Goal: Task Accomplishment & Management: Use online tool/utility

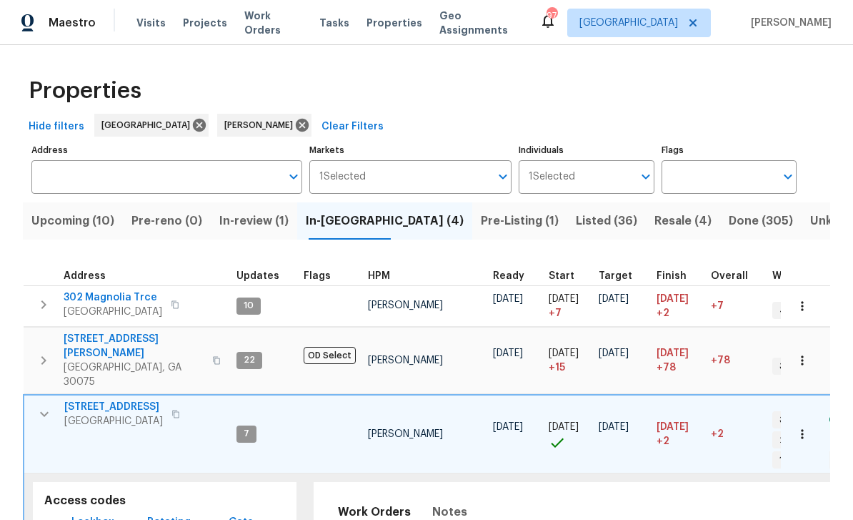
click at [576, 214] on span "Listed (36)" at bounding box center [606, 221] width 61 height 20
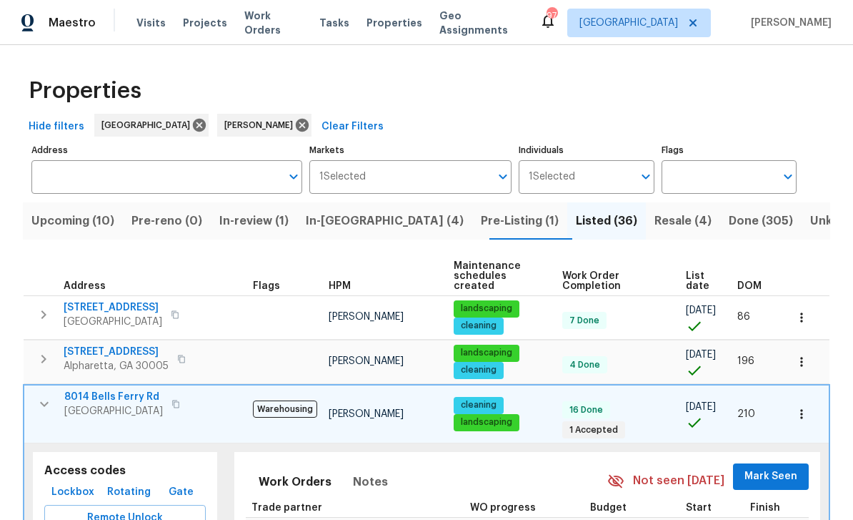
click at [42, 395] on icon "button" at bounding box center [44, 403] width 17 height 17
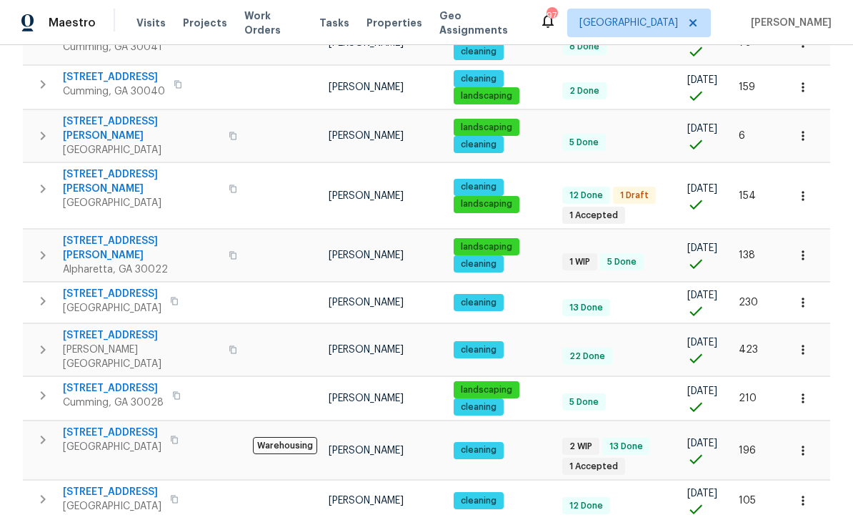
scroll to position [898, 0]
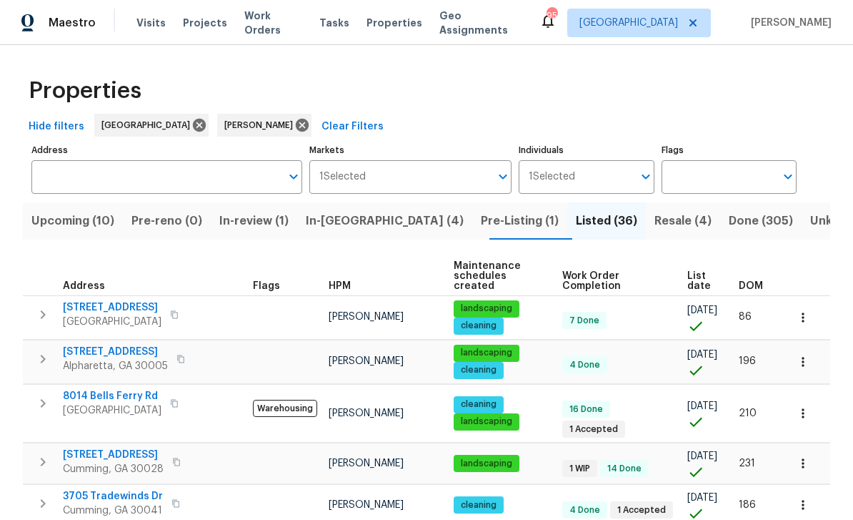
scroll to position [0, 0]
click at [73, 167] on input "Address" at bounding box center [155, 177] width 249 height 34
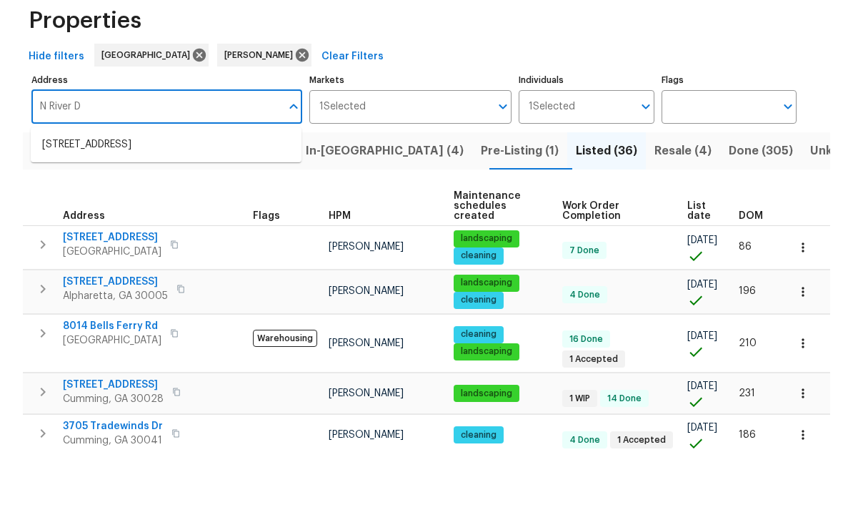
type input "N River Dr"
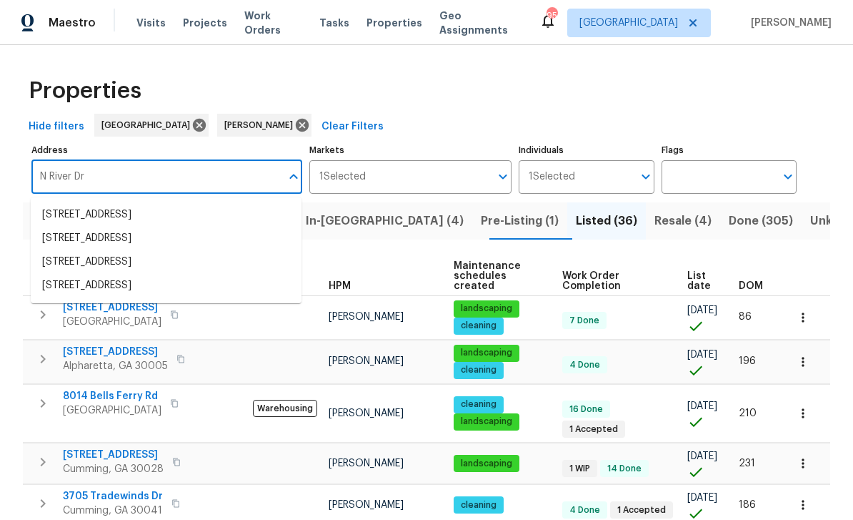
click at [85, 203] on li "[STREET_ADDRESS]" at bounding box center [166, 215] width 271 height 24
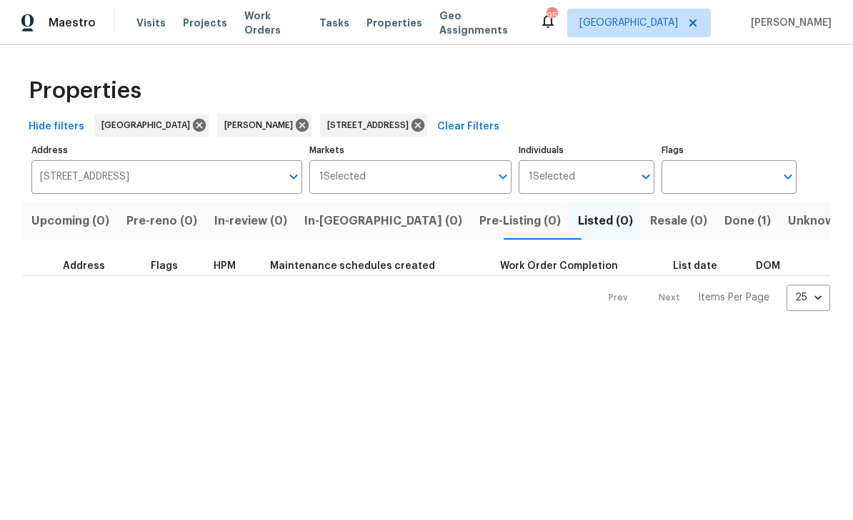
click at [725, 220] on span "Done (1)" at bounding box center [748, 221] width 46 height 20
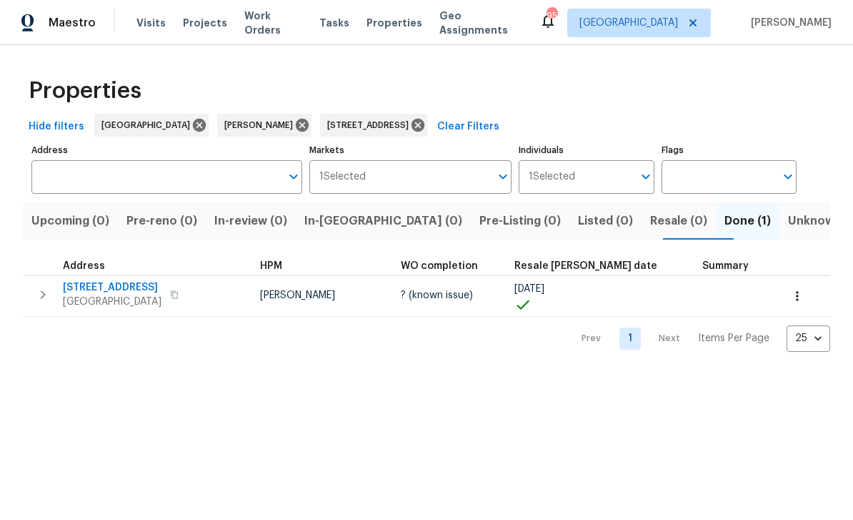
type input "155 N River Dr Unit C Atlanta GA 30350"
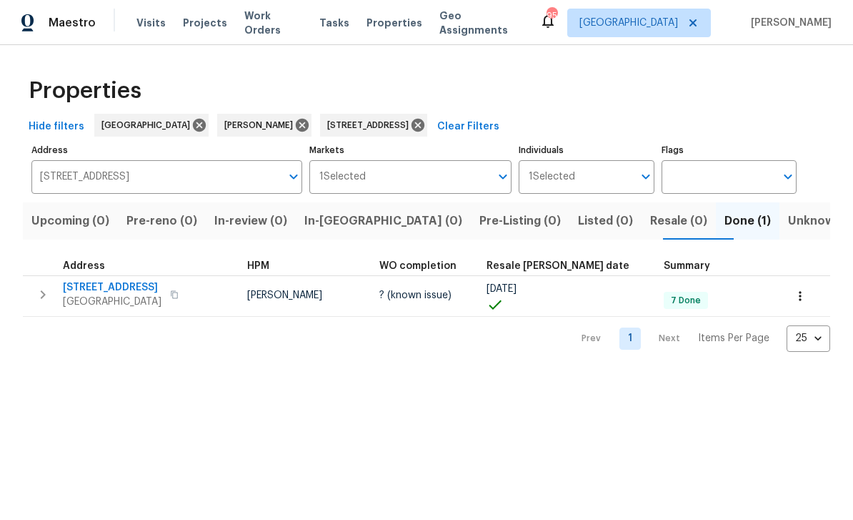
click at [46, 307] on button "button" at bounding box center [43, 294] width 29 height 29
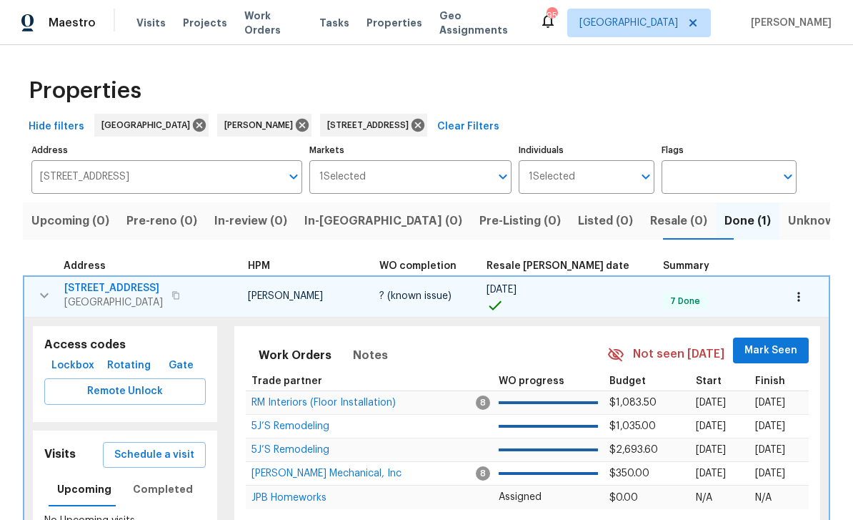
click at [98, 293] on span "155 N River Dr Unit C" at bounding box center [113, 288] width 99 height 14
click at [42, 295] on icon "button" at bounding box center [44, 295] width 17 height 17
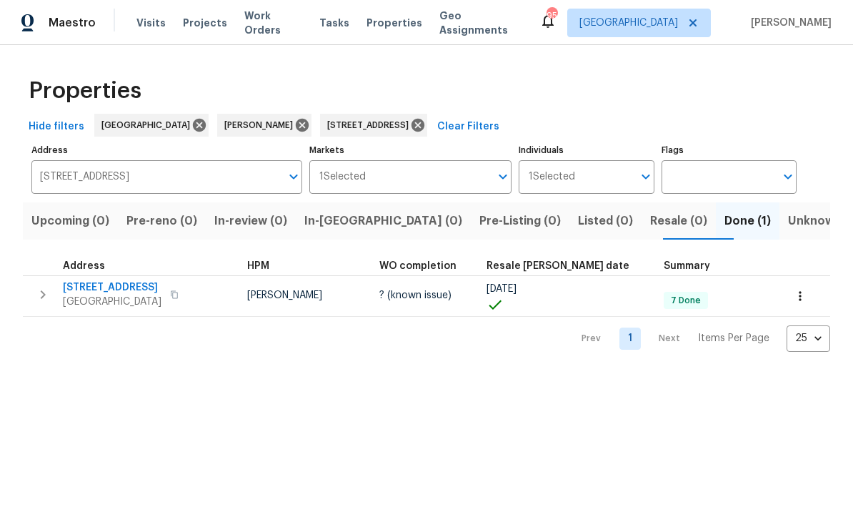
click at [46, 297] on icon "button" at bounding box center [42, 294] width 17 height 17
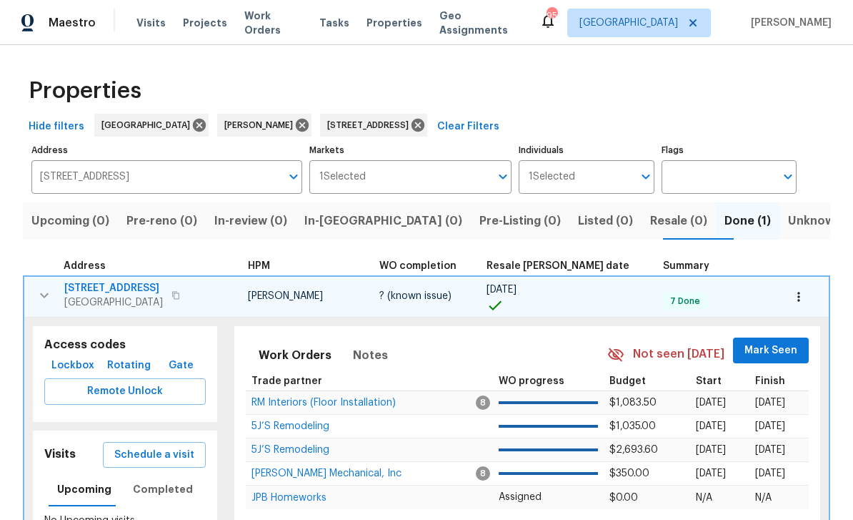
click at [45, 292] on icon "button" at bounding box center [44, 295] width 17 height 17
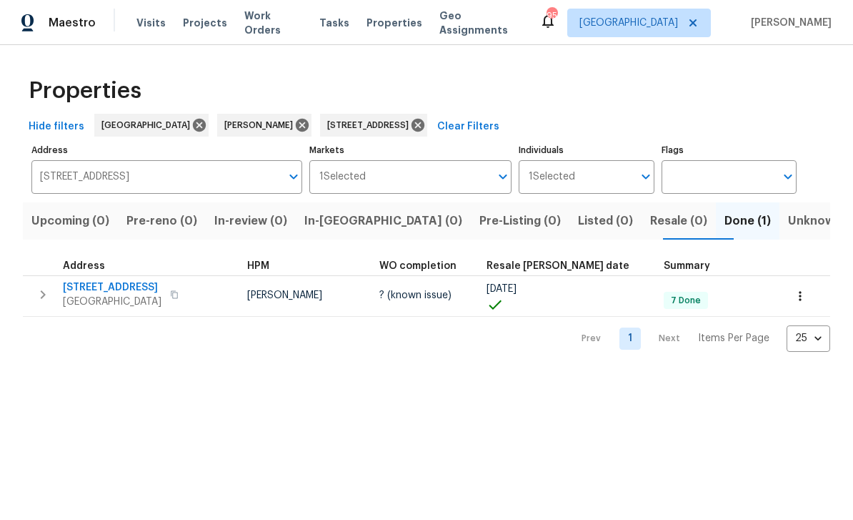
click at [794, 296] on icon "button" at bounding box center [800, 296] width 14 height 14
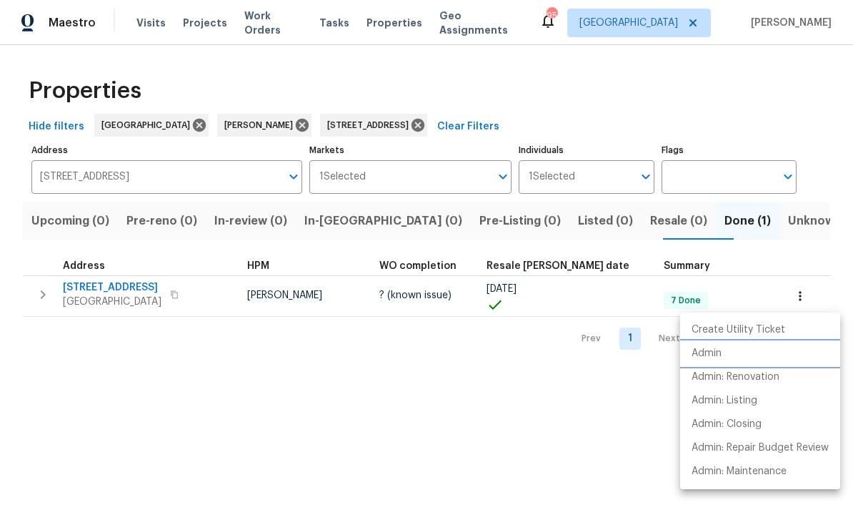
click at [715, 355] on p "Admin" at bounding box center [707, 353] width 30 height 15
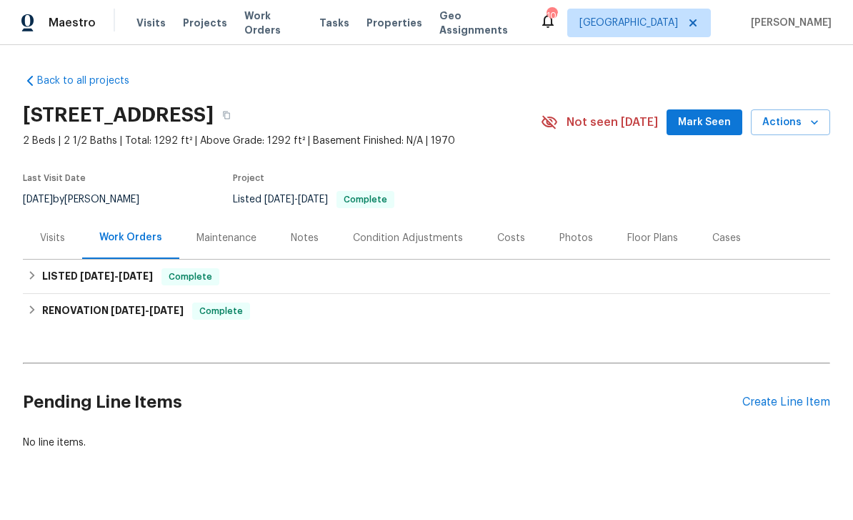
click at [312, 219] on div "Notes" at bounding box center [305, 238] width 62 height 42
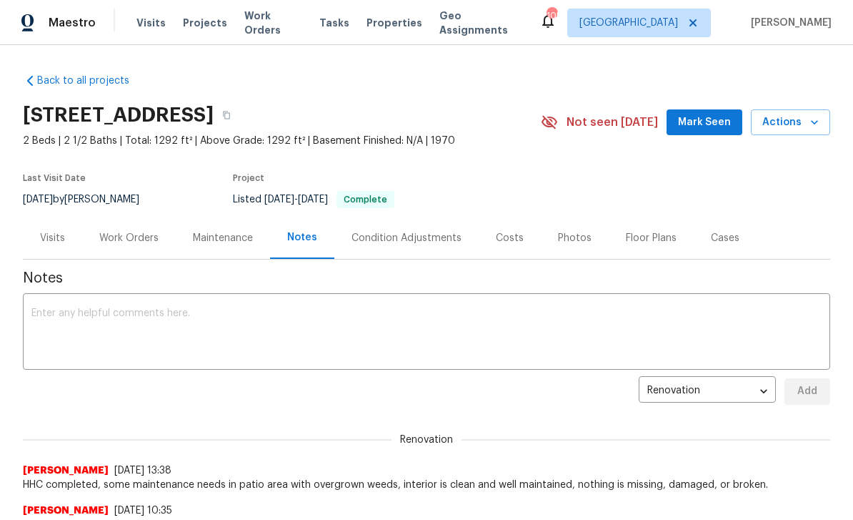
click at [152, 21] on span "Visits" at bounding box center [151, 23] width 29 height 14
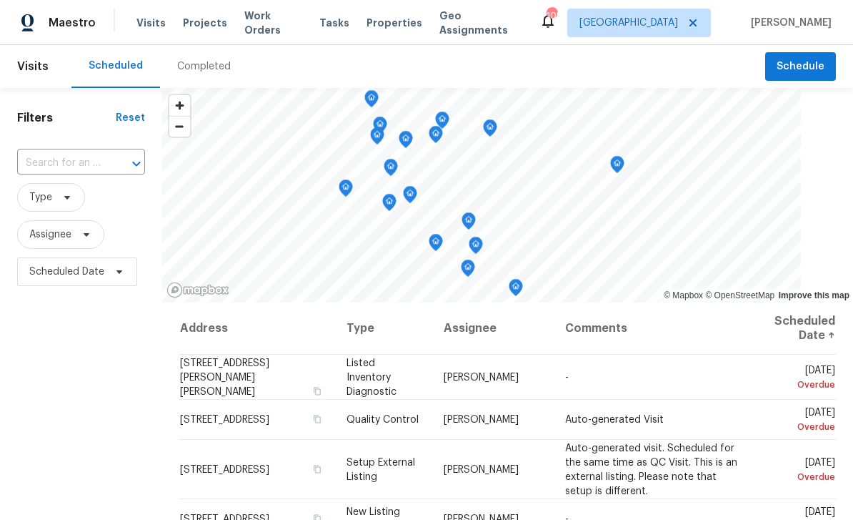
click at [201, 18] on span "Projects" at bounding box center [205, 23] width 44 height 14
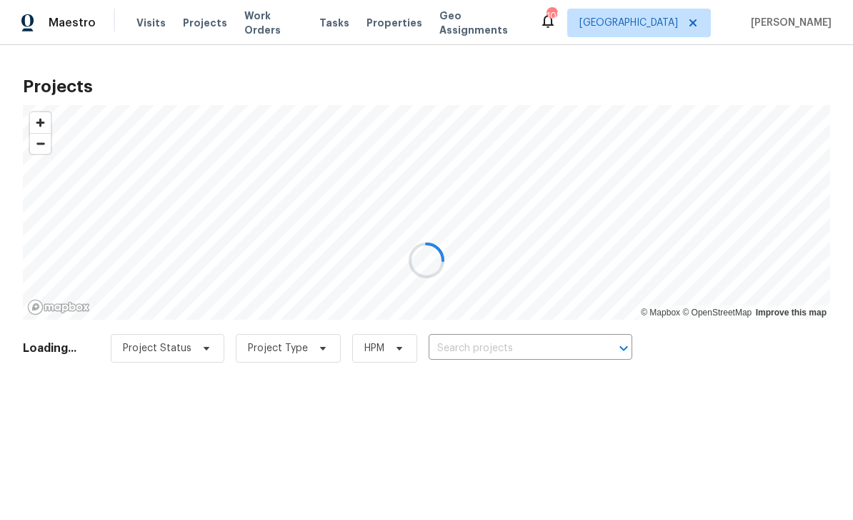
click at [264, 27] on div at bounding box center [426, 260] width 853 height 520
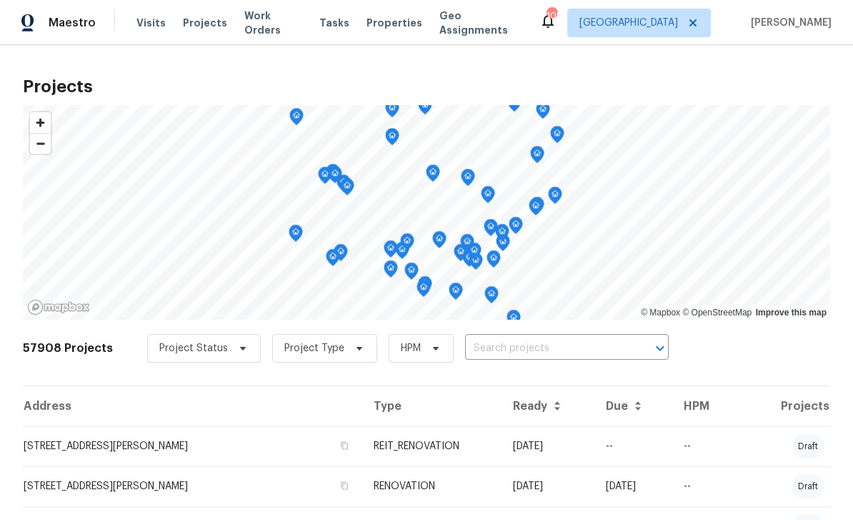
click at [198, 19] on span "Projects" at bounding box center [205, 23] width 44 height 14
click at [573, 345] on input "text" at bounding box center [547, 348] width 164 height 22
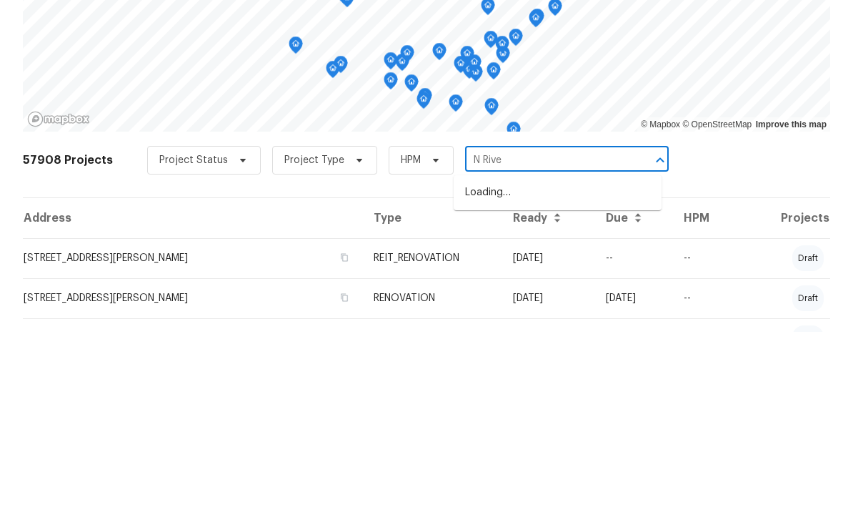
type input "N River"
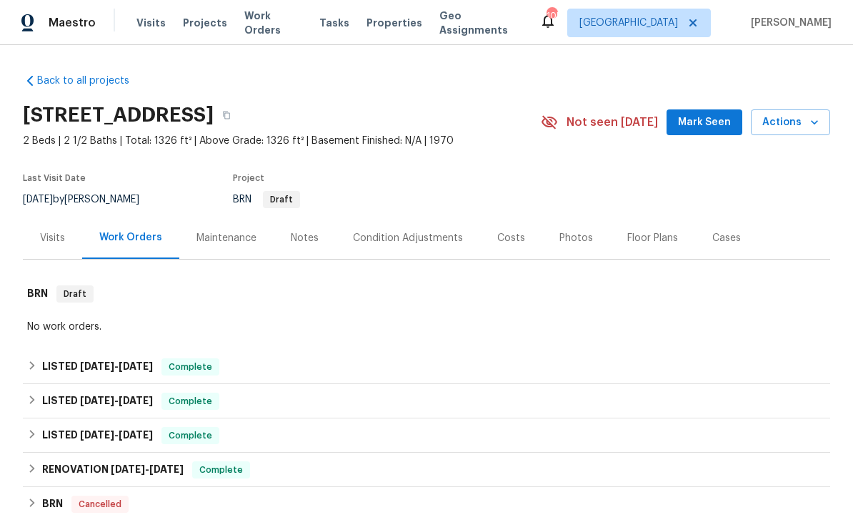
click at [303, 235] on div "Notes" at bounding box center [305, 238] width 28 height 14
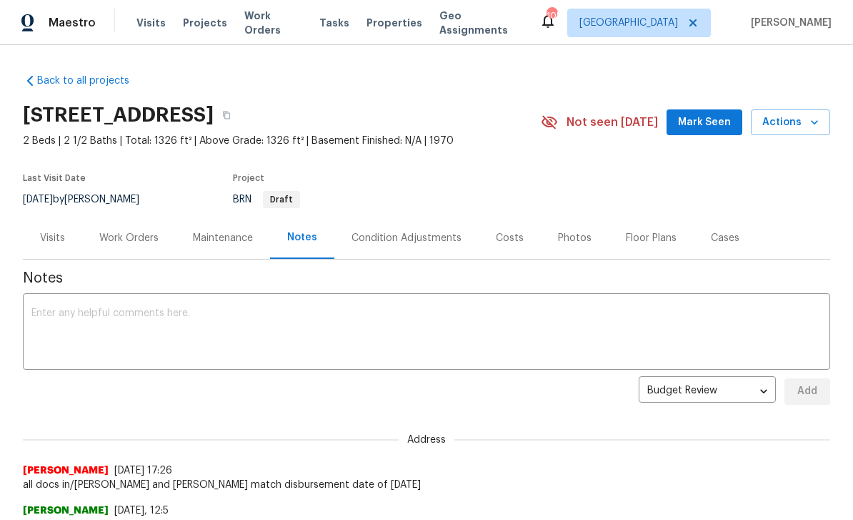
click at [65, 81] on link "Back to all projects" at bounding box center [91, 81] width 137 height 14
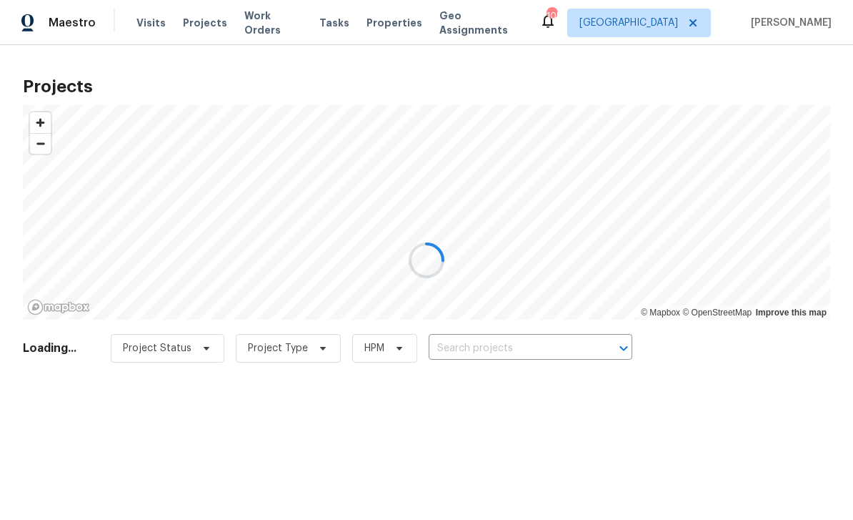
click at [150, 23] on div at bounding box center [426, 260] width 853 height 520
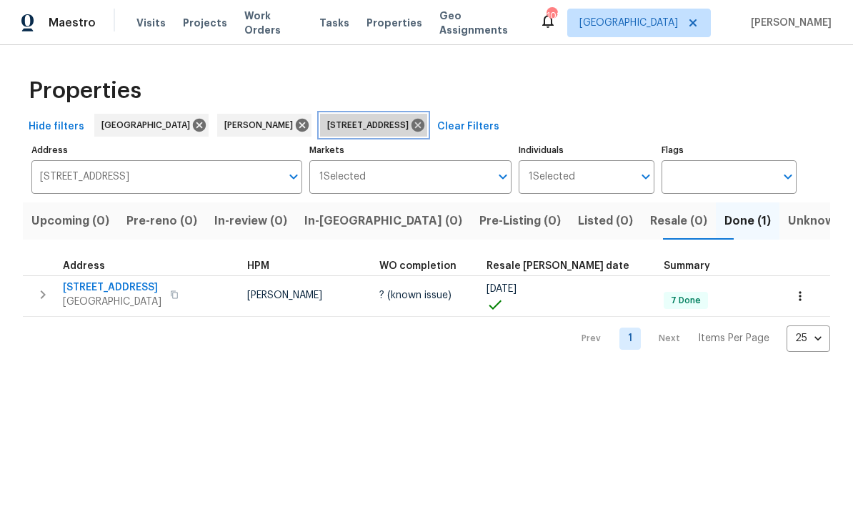
click at [418, 121] on icon at bounding box center [418, 125] width 16 height 16
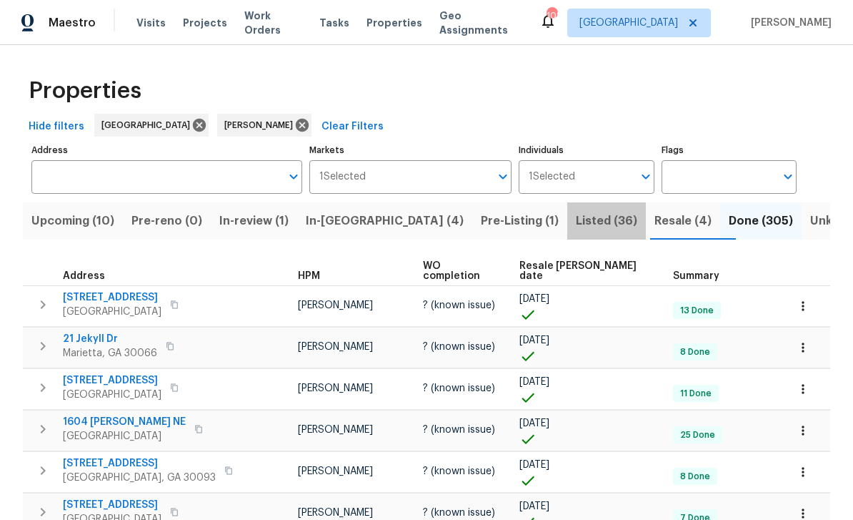
click at [576, 215] on span "Listed (36)" at bounding box center [606, 221] width 61 height 20
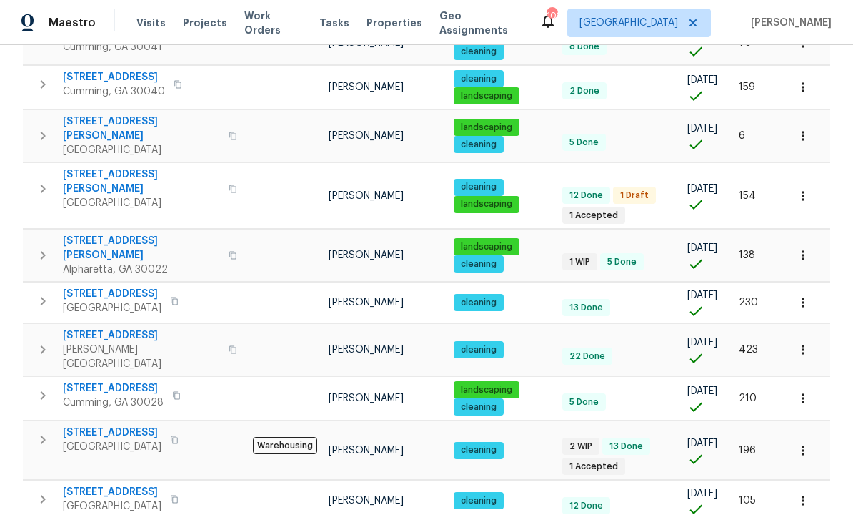
scroll to position [898, 0]
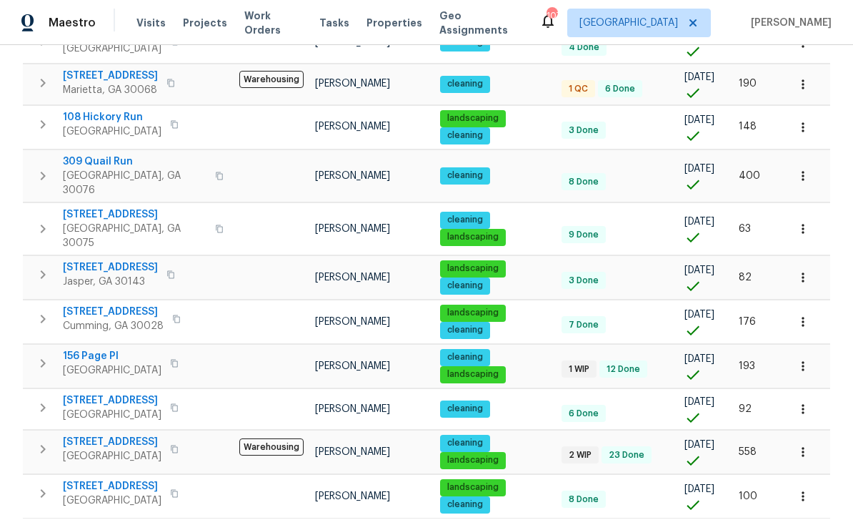
scroll to position [46, 0]
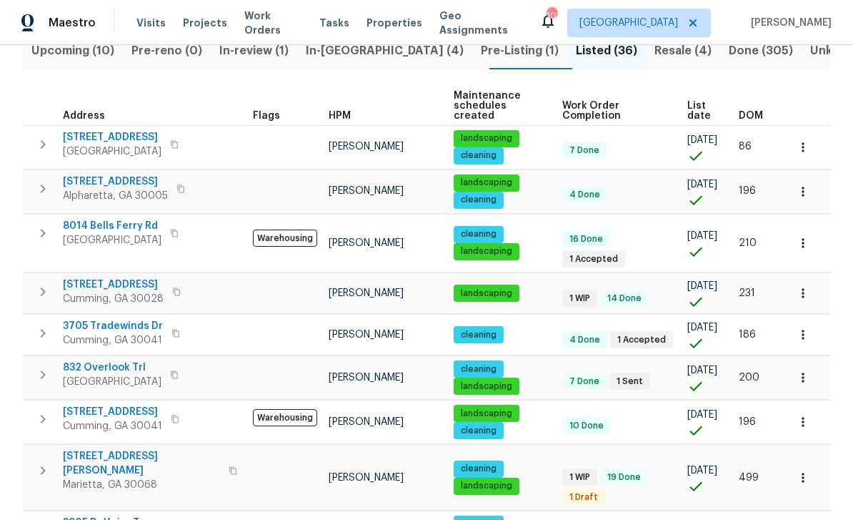
scroll to position [168, 0]
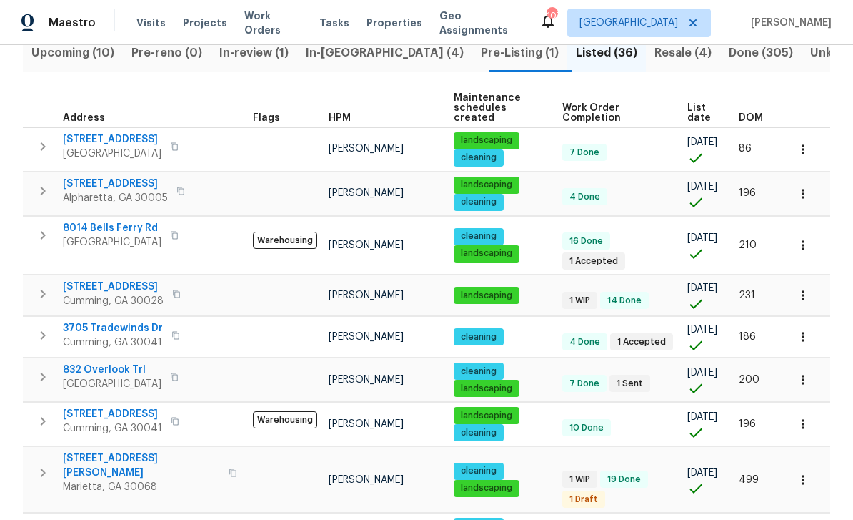
click at [99, 177] on span "12981 Dartmore Cir" at bounding box center [115, 184] width 105 height 14
click at [805, 189] on icon "button" at bounding box center [803, 194] width 14 height 14
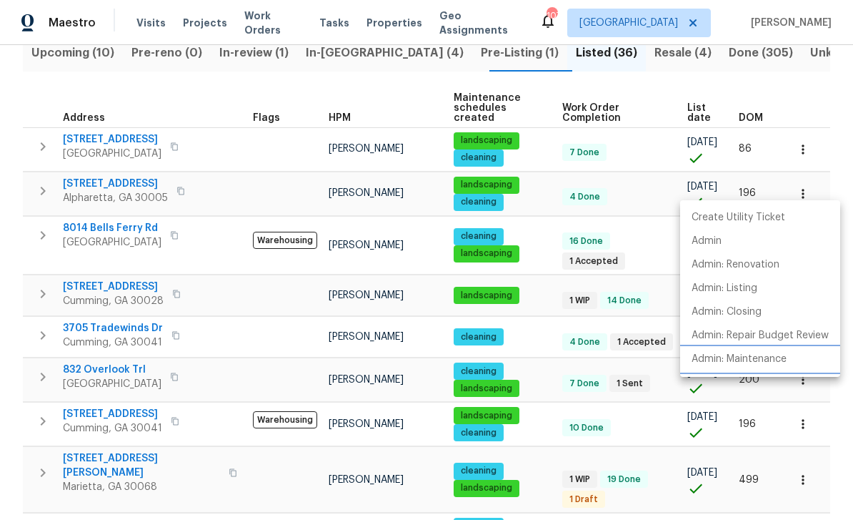
click at [768, 362] on p "Admin: Maintenance" at bounding box center [739, 359] width 95 height 15
click at [116, 174] on div at bounding box center [426, 260] width 853 height 520
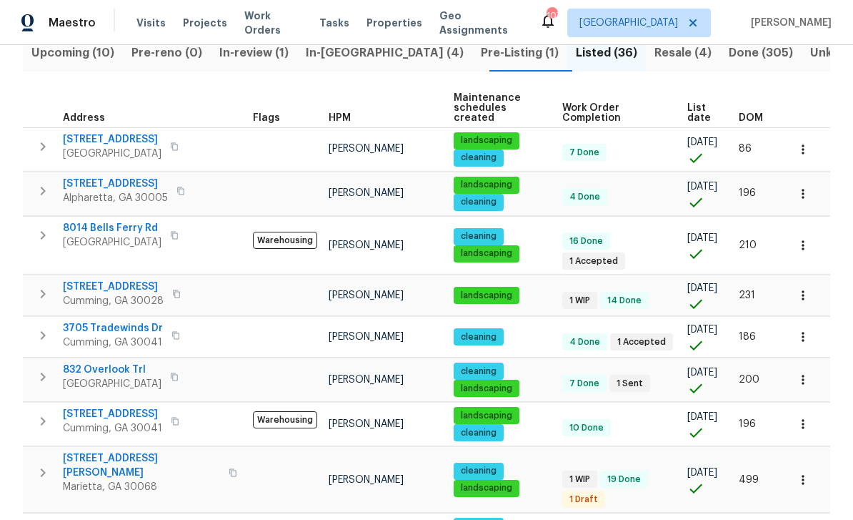
click at [803, 187] on icon "button" at bounding box center [803, 194] width 14 height 14
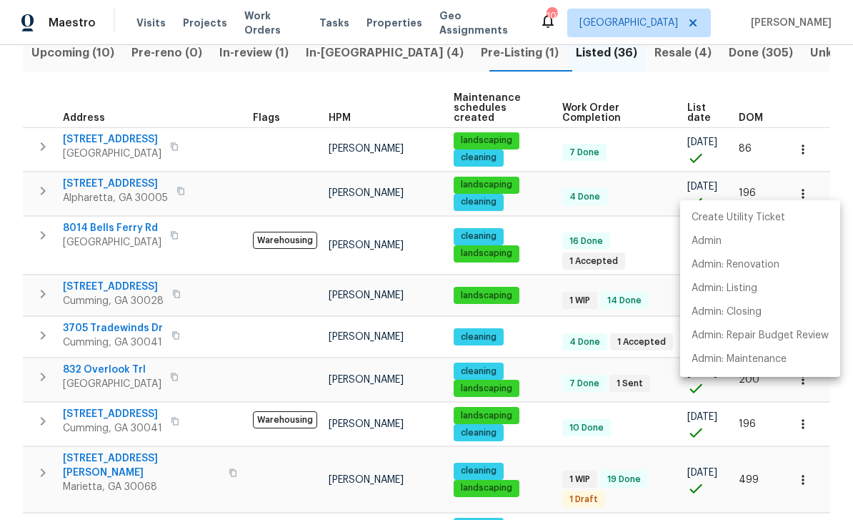
click at [95, 170] on div at bounding box center [426, 260] width 853 height 520
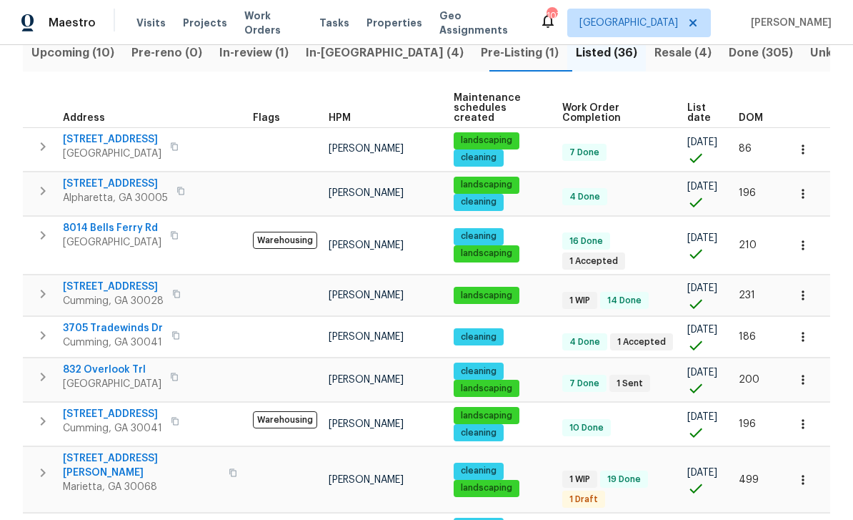
click at [107, 177] on span "12981 Dartmore Cir" at bounding box center [115, 184] width 105 height 14
click at [360, 52] on span "In-reno (4)" at bounding box center [385, 53] width 158 height 20
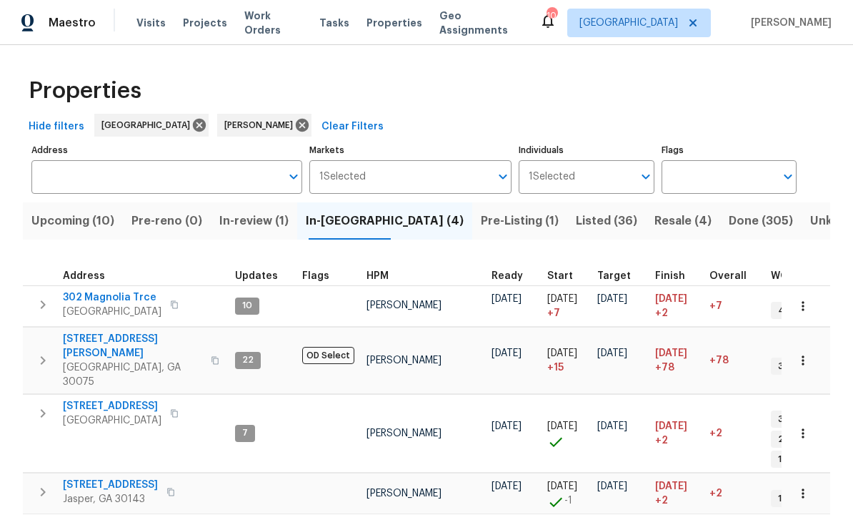
click at [108, 298] on span "302 Magnolia Trce" at bounding box center [112, 297] width 99 height 14
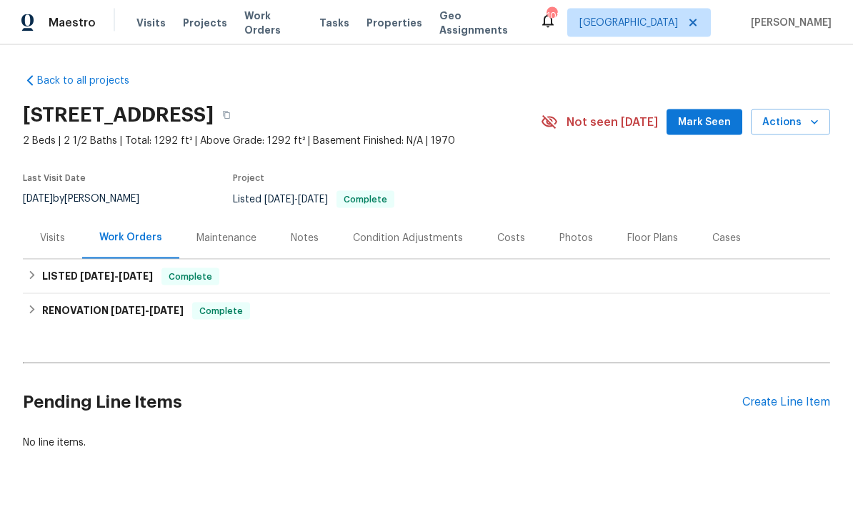
scroll to position [26, 0]
click at [783, 395] on div "Create Line Item" at bounding box center [787, 402] width 88 height 14
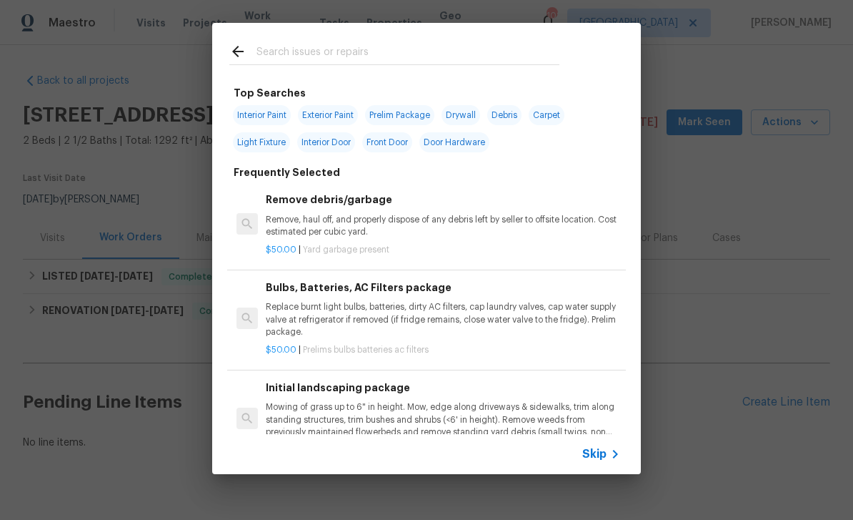
click at [281, 55] on input "text" at bounding box center [408, 53] width 303 height 21
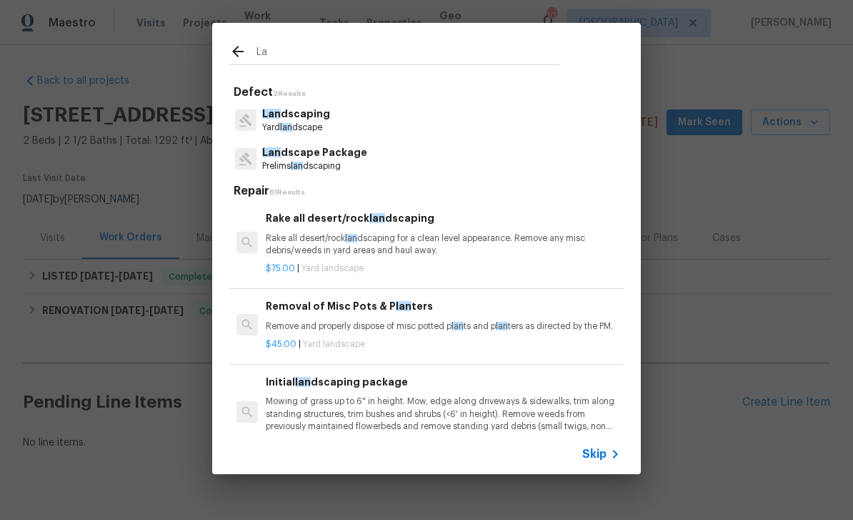
type input "L"
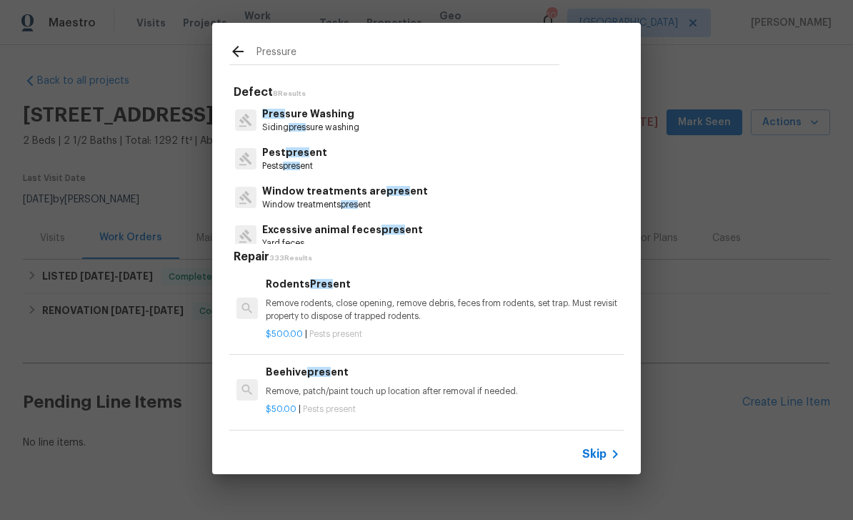
type input "Pressure"
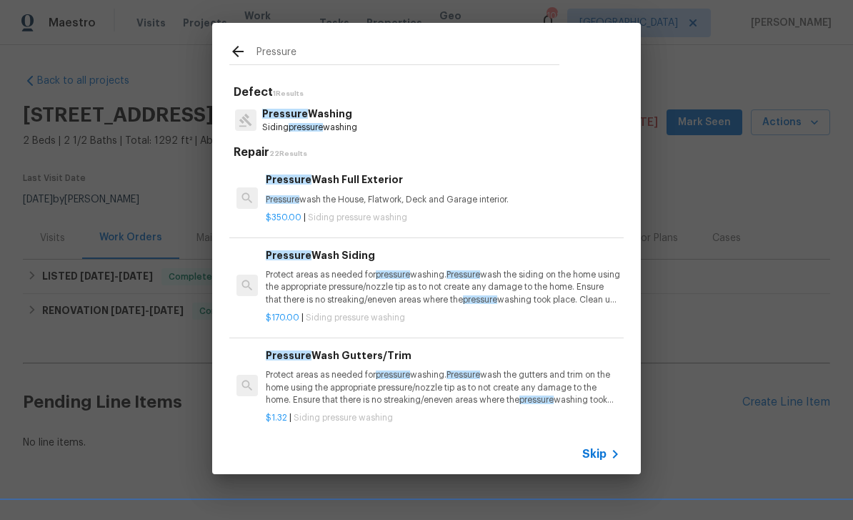
click at [293, 111] on span "Pressure" at bounding box center [285, 114] width 46 height 10
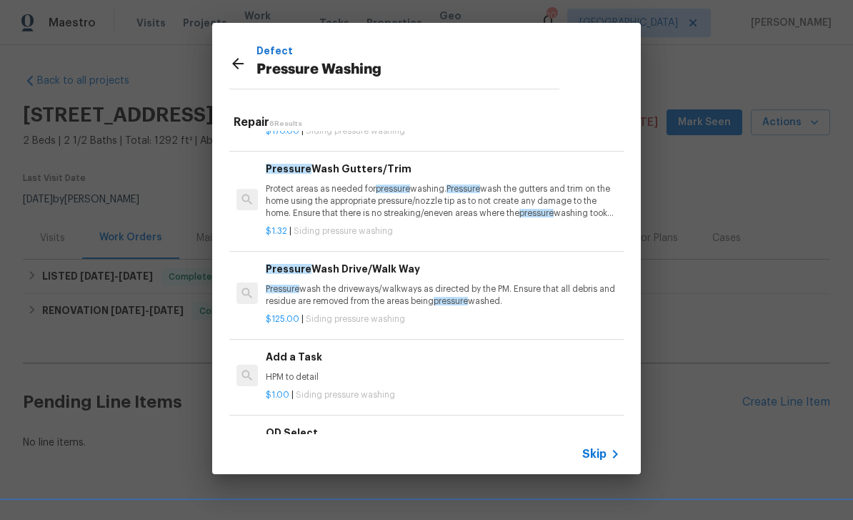
scroll to position [156, 0]
click at [292, 364] on div "Add a Task HPM to detail" at bounding box center [443, 367] width 355 height 34
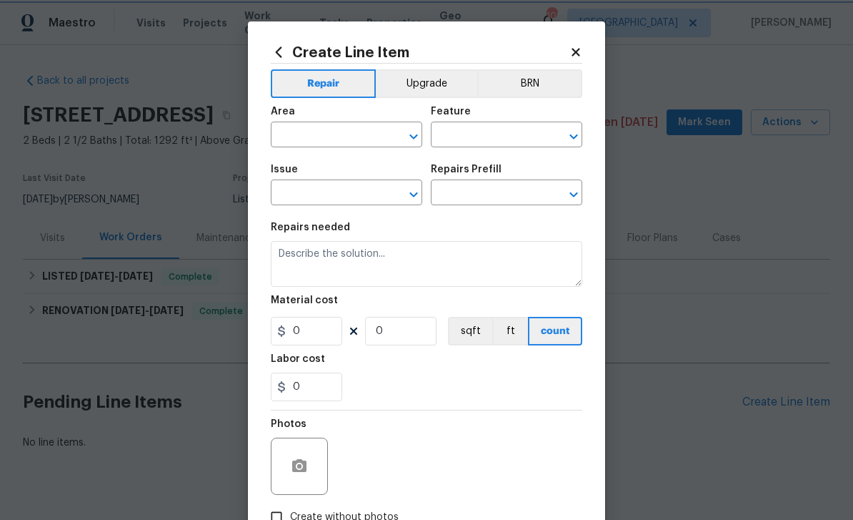
type input "Siding"
type input "Pressure Washing"
type input "Add a Task $1.00"
type textarea "HPM to detail"
type input "1"
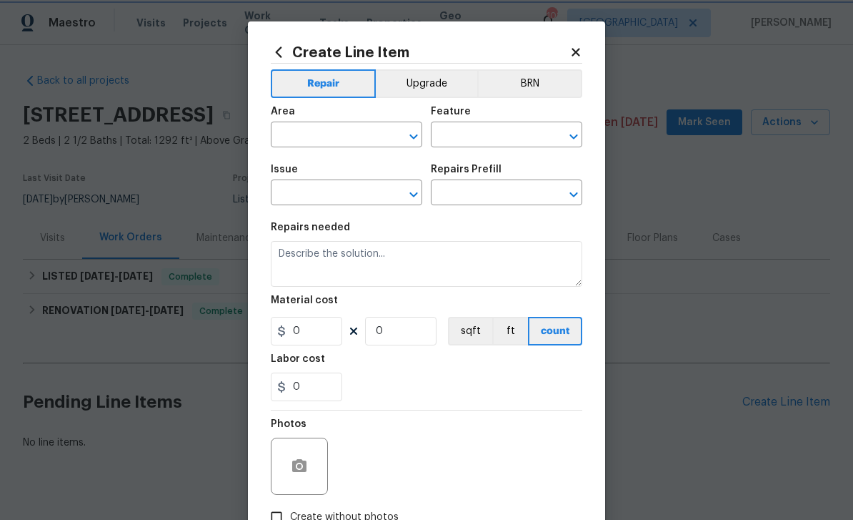
type input "1"
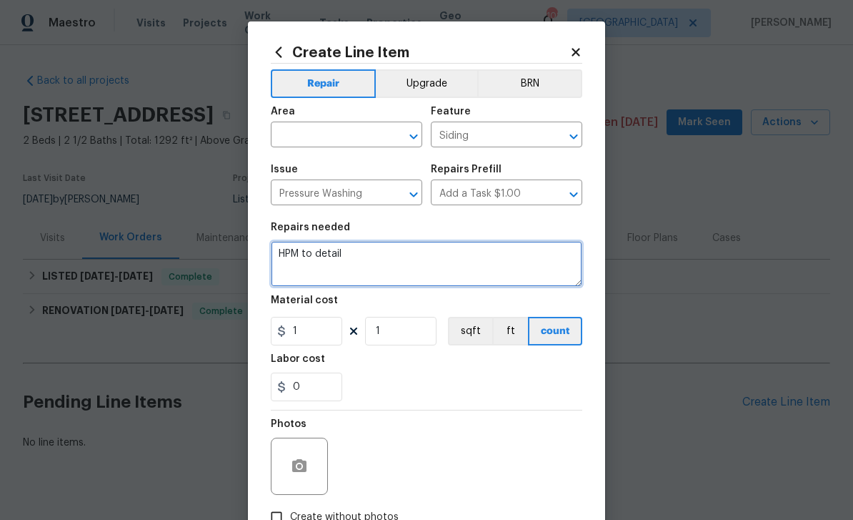
click at [345, 248] on textarea "HPM to detail" at bounding box center [427, 264] width 312 height 46
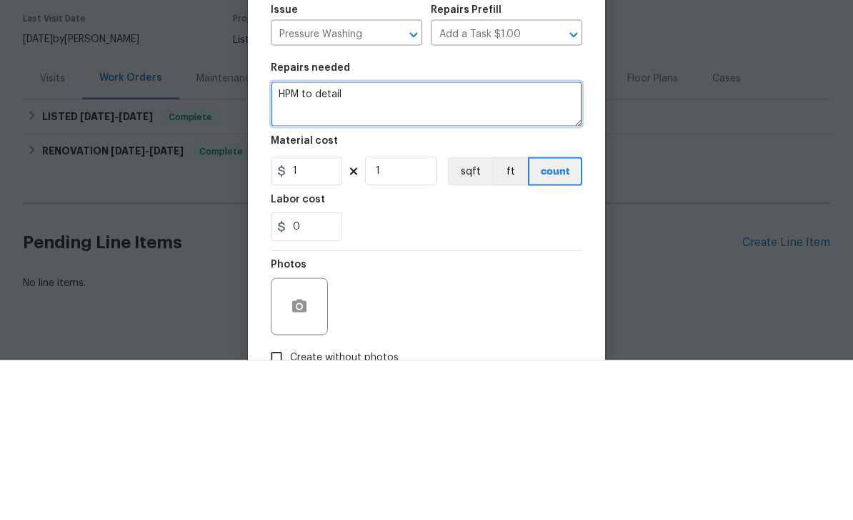
click at [348, 241] on textarea "HPM to detail" at bounding box center [427, 264] width 312 height 46
click at [347, 241] on textarea "HPM to detail" at bounding box center [427, 264] width 312 height 46
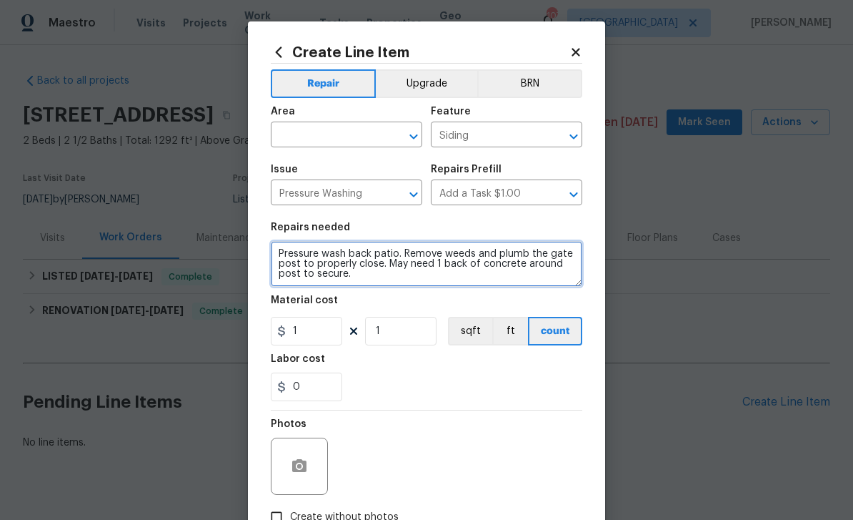
type textarea "Pressure wash back patio. Remove weeds and plumb the gate post to properly clos…"
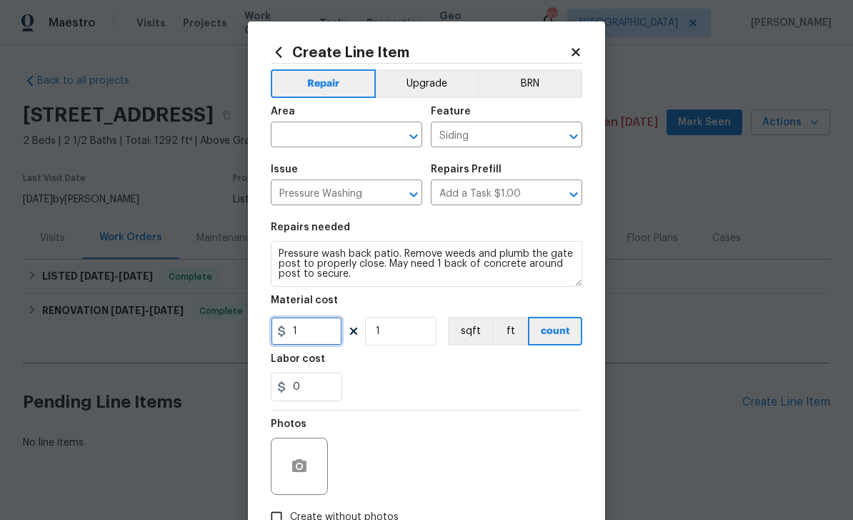
click at [312, 332] on input "1" at bounding box center [306, 331] width 71 height 29
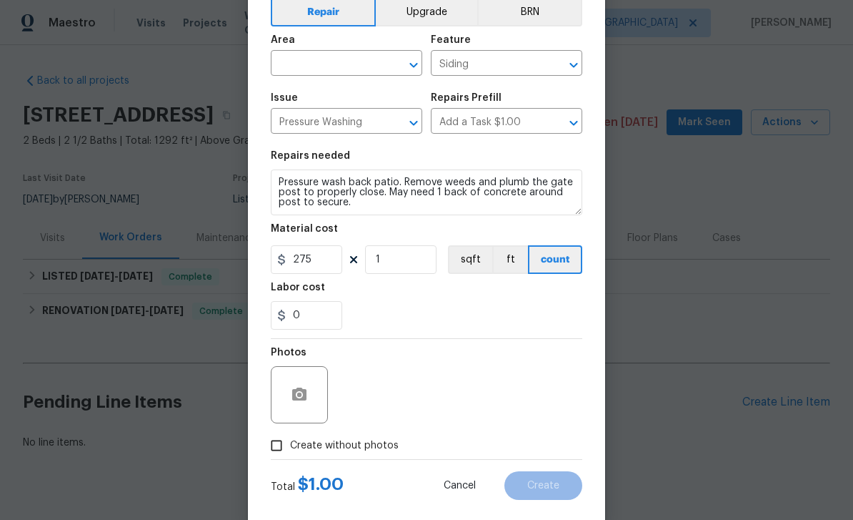
scroll to position [73, 0]
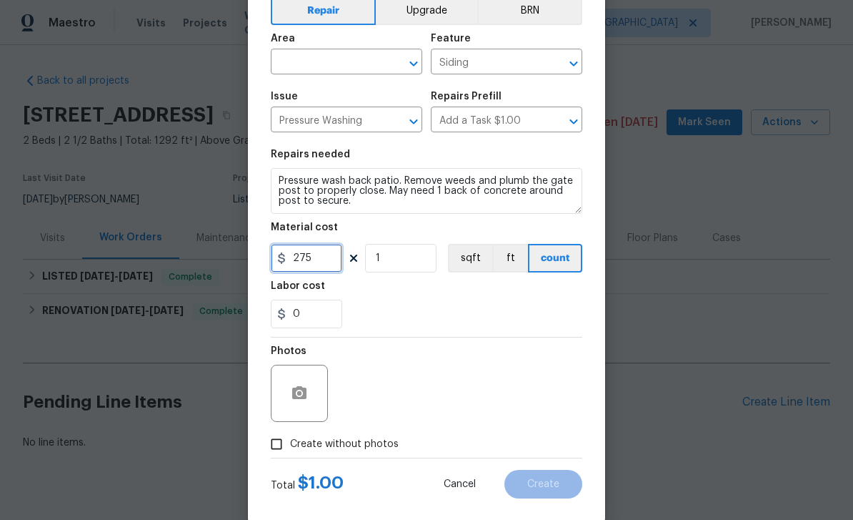
type input "275"
click at [309, 399] on button "button" at bounding box center [299, 393] width 34 height 34
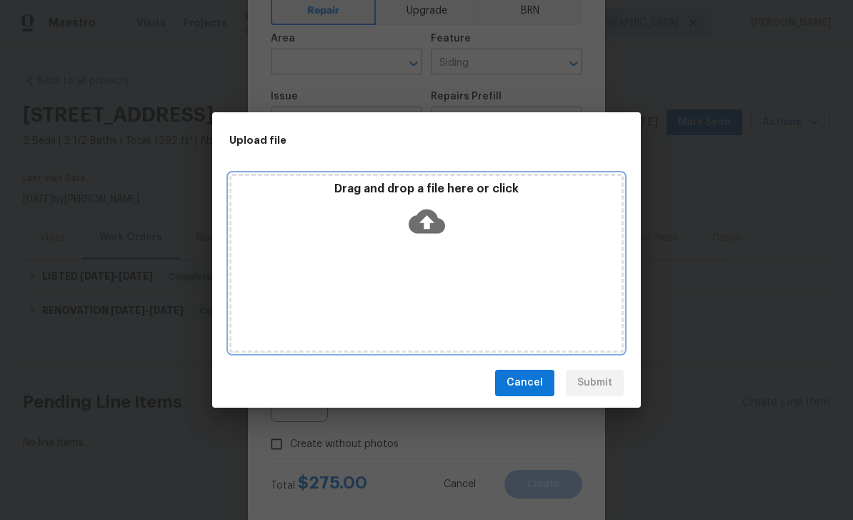
click at [298, 290] on div "Drag and drop a file here or click" at bounding box center [426, 263] width 395 height 179
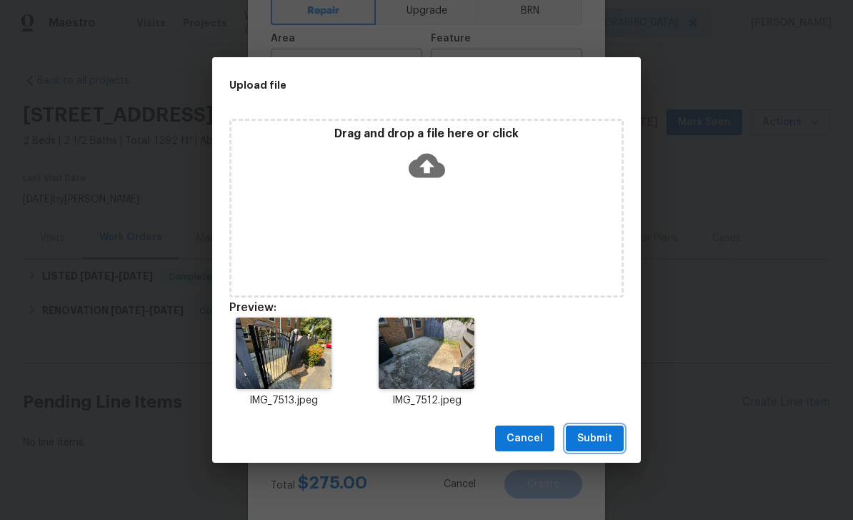
click at [592, 439] on span "Submit" at bounding box center [595, 439] width 35 height 18
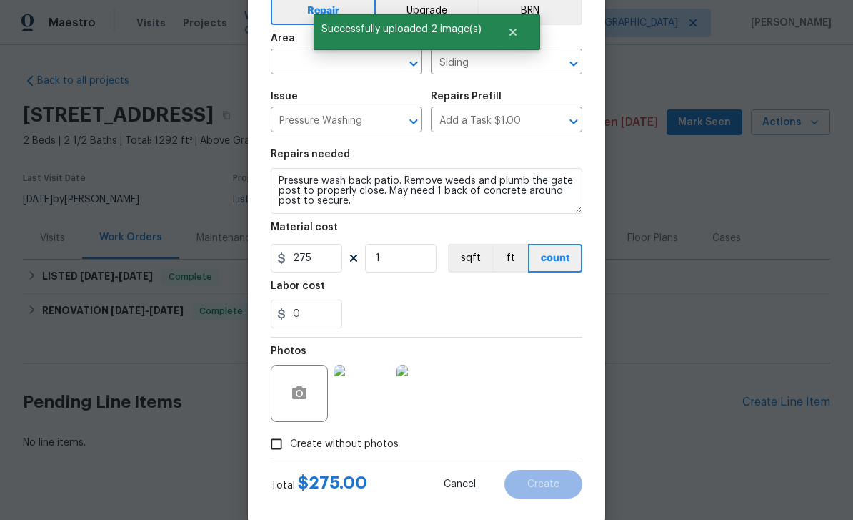
click at [306, 59] on input "text" at bounding box center [326, 63] width 111 height 22
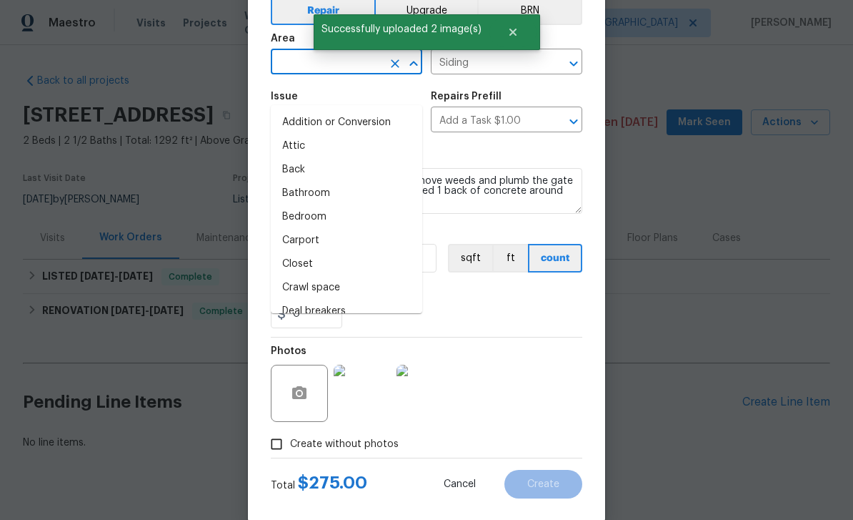
click at [294, 158] on li "Back" at bounding box center [347, 170] width 152 height 24
type input "Back"
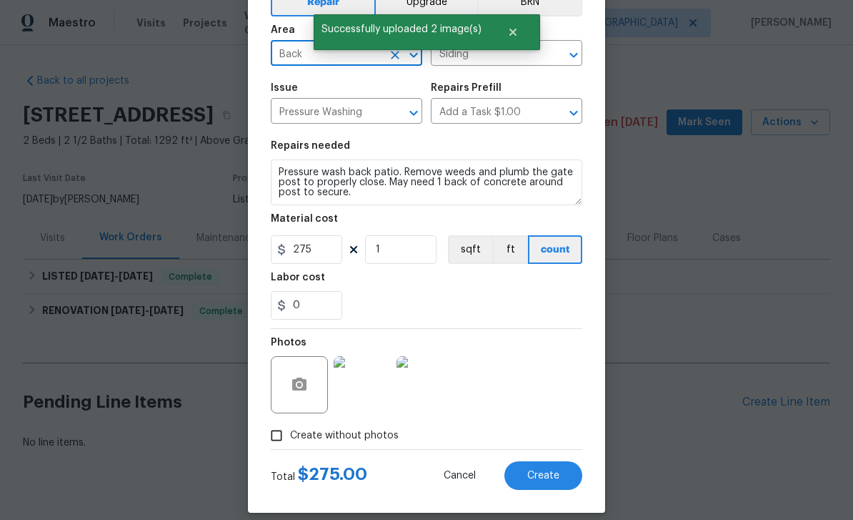
scroll to position [81, 0]
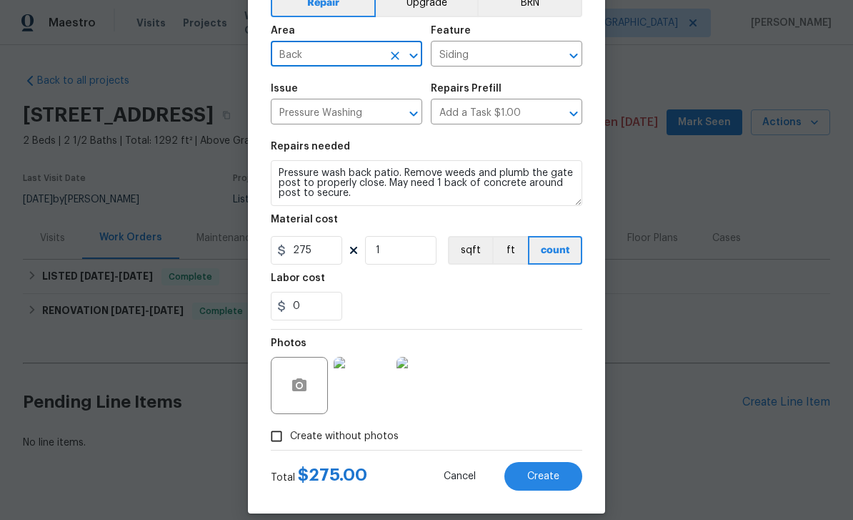
click at [572, 56] on icon "Open" at bounding box center [574, 55] width 8 height 5
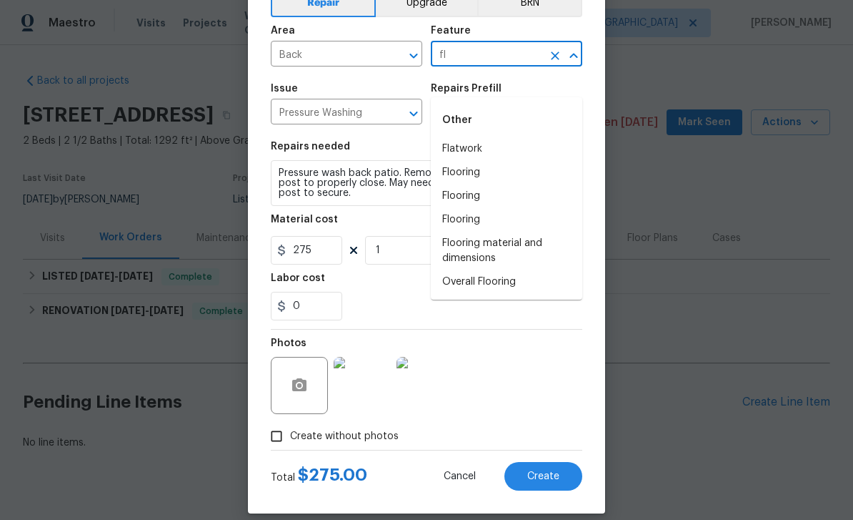
click at [467, 137] on li "Flatwork" at bounding box center [507, 149] width 152 height 24
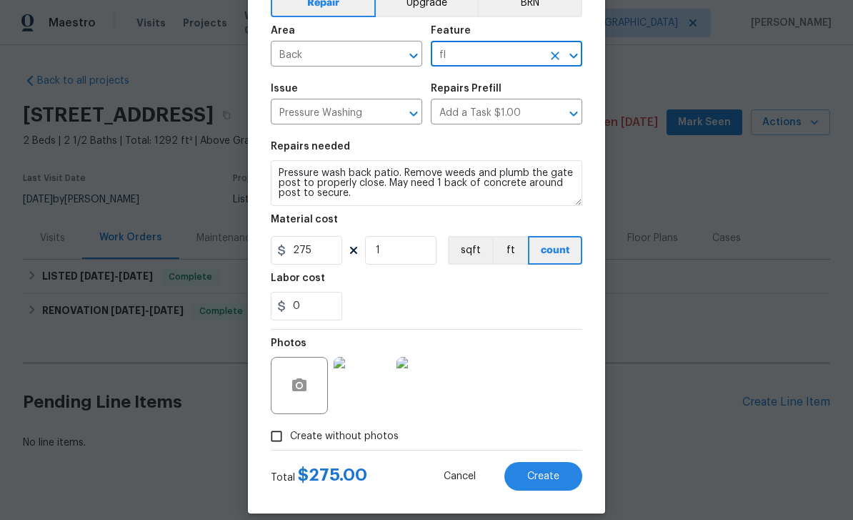
type input "Flatwork"
click at [547, 477] on span "Create" at bounding box center [543, 476] width 32 height 11
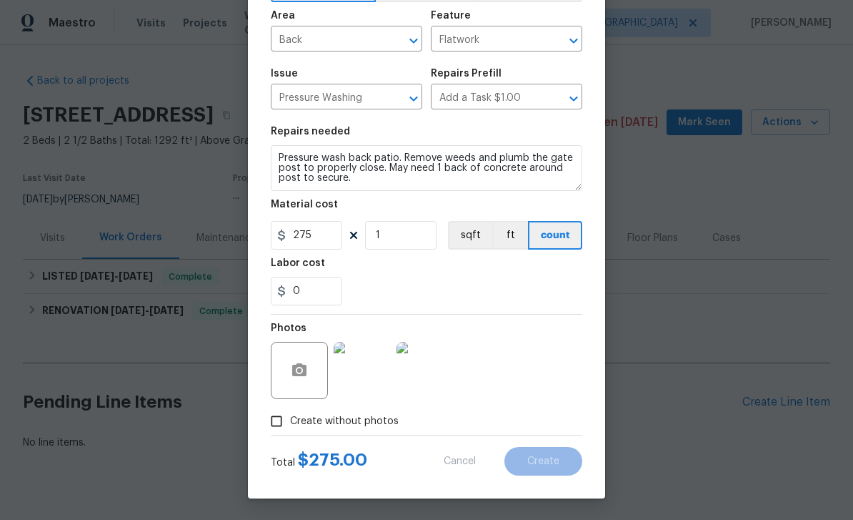
scroll to position [99, 0]
click at [282, 421] on input "Create without photos" at bounding box center [276, 420] width 27 height 27
checkbox input "false"
click at [467, 187] on textarea "Pressure wash back patio. Remove weeds and plumb the gate post to properly clos…" at bounding box center [427, 168] width 312 height 46
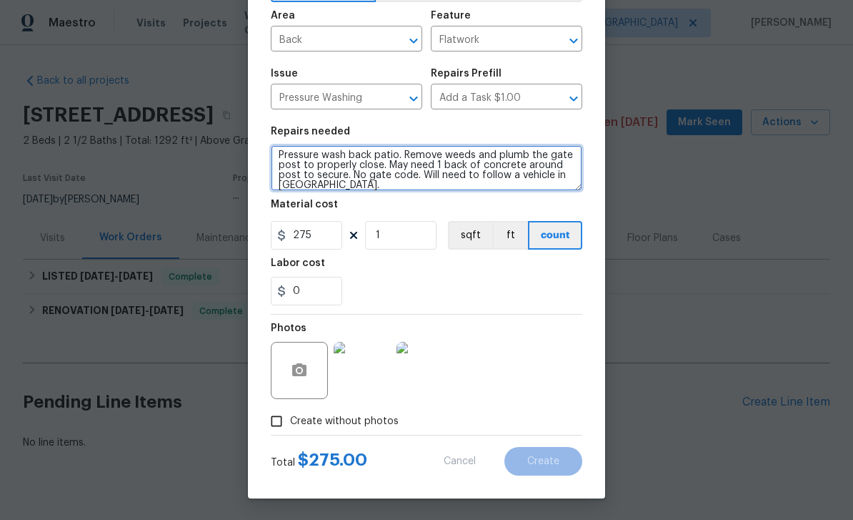
type textarea "Pressure wash back patio. Remove weeds and plumb the gate post to properly clos…"
click at [282, 417] on input "Create without photos" at bounding box center [276, 420] width 27 height 27
checkbox input "false"
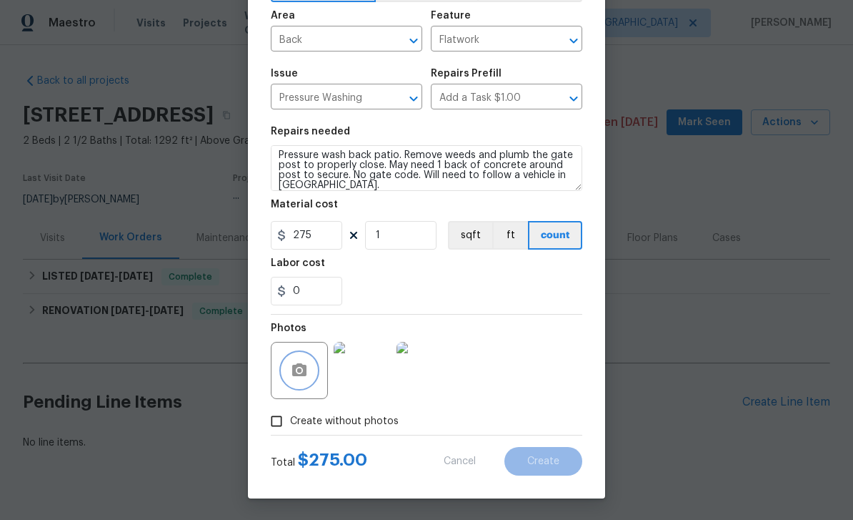
click at [304, 366] on icon "button" at bounding box center [299, 369] width 14 height 13
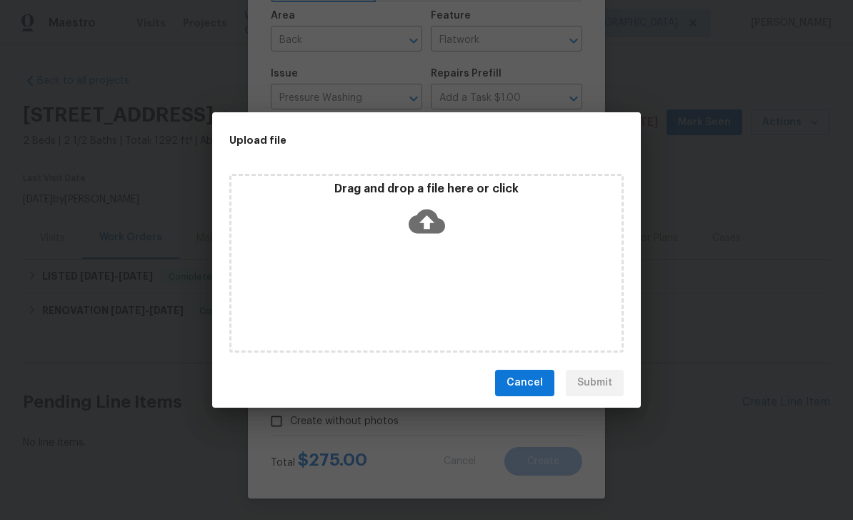
click at [532, 378] on span "Cancel" at bounding box center [525, 383] width 36 height 18
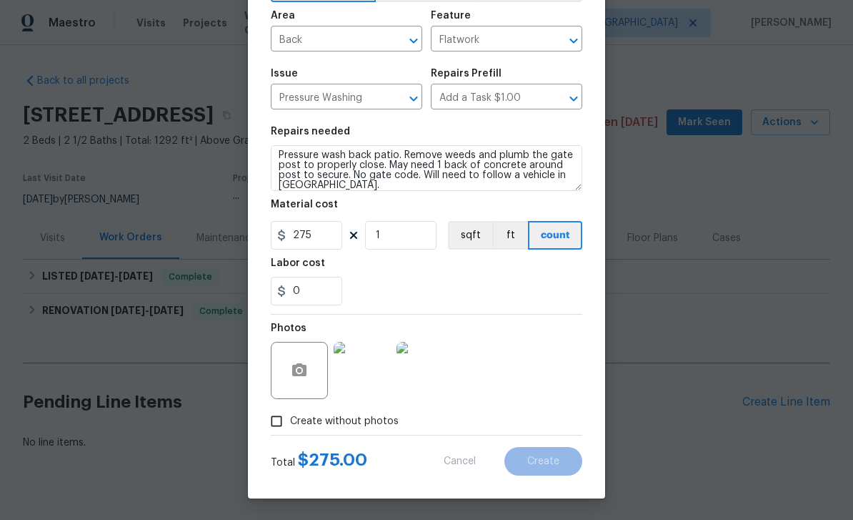
click at [425, 367] on img at bounding box center [425, 370] width 57 height 57
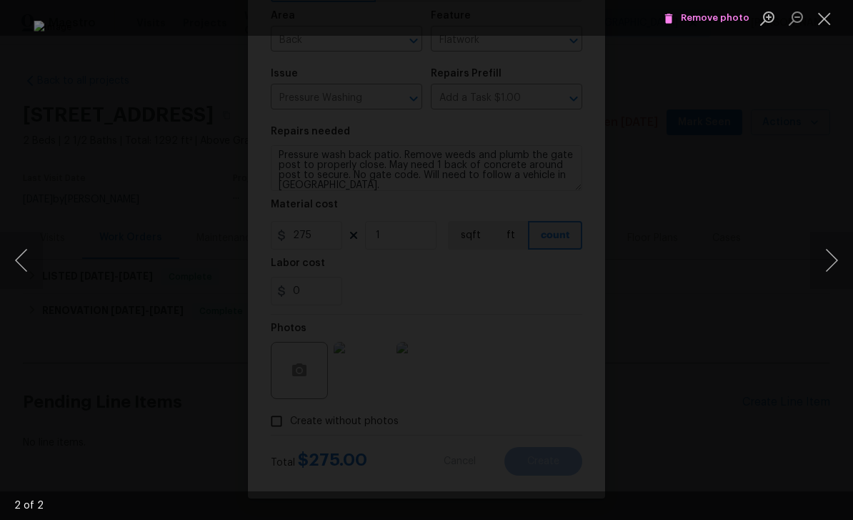
click at [829, 16] on button "Close lightbox" at bounding box center [825, 18] width 29 height 25
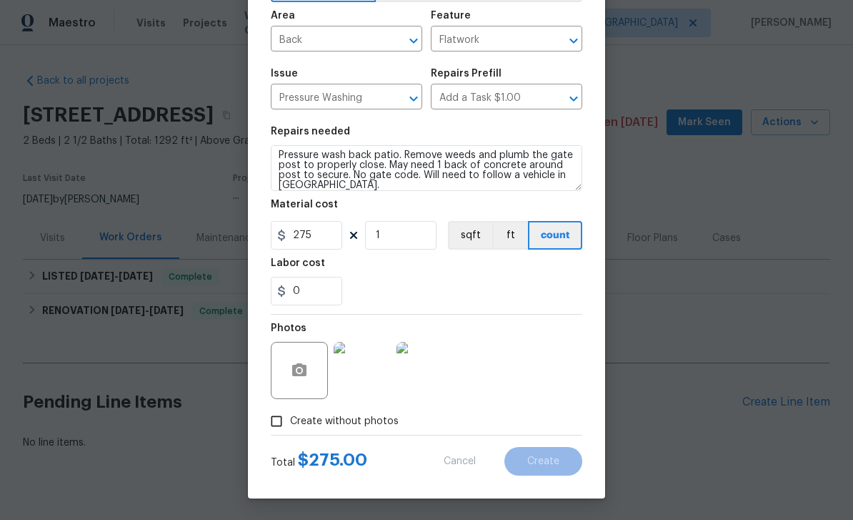
click at [573, 36] on icon "Open" at bounding box center [573, 40] width 17 height 17
click at [464, 119] on li "Siding" at bounding box center [507, 131] width 152 height 24
type input "Siding"
click at [566, 354] on div "Photos" at bounding box center [427, 360] width 312 height 93
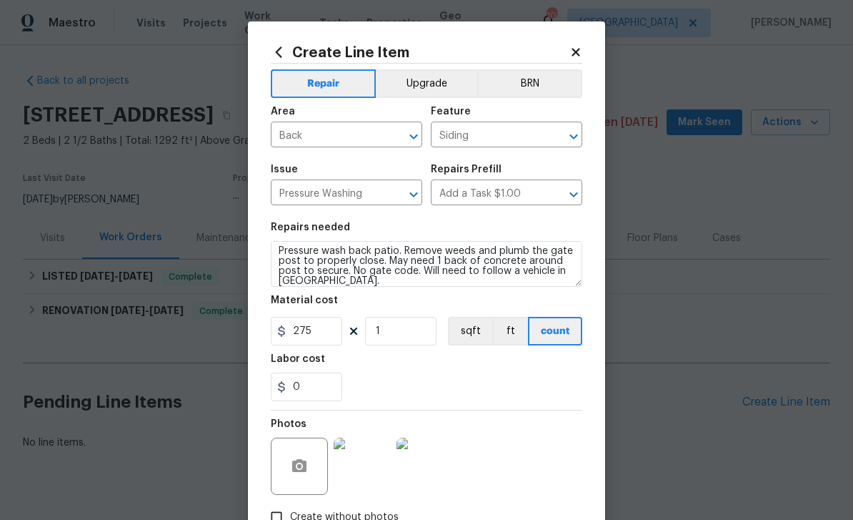
scroll to position [0, 0]
click at [325, 77] on button "Repair" at bounding box center [323, 83] width 105 height 29
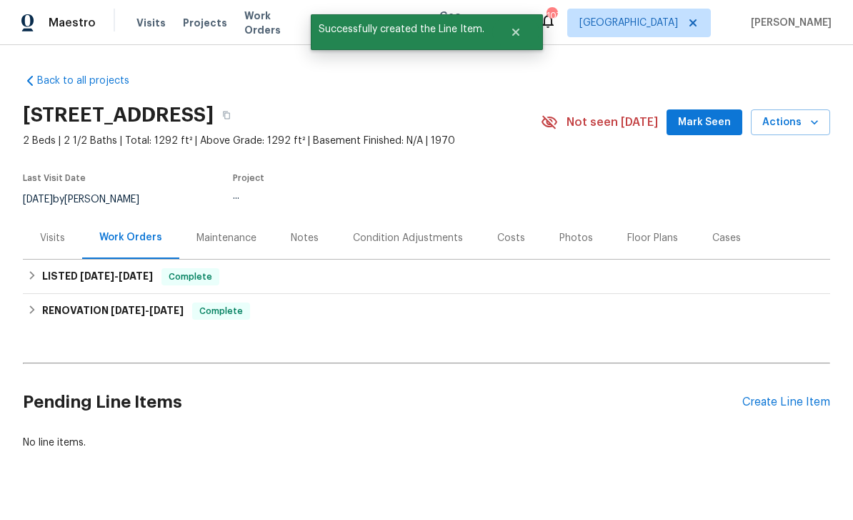
scroll to position [26, 0]
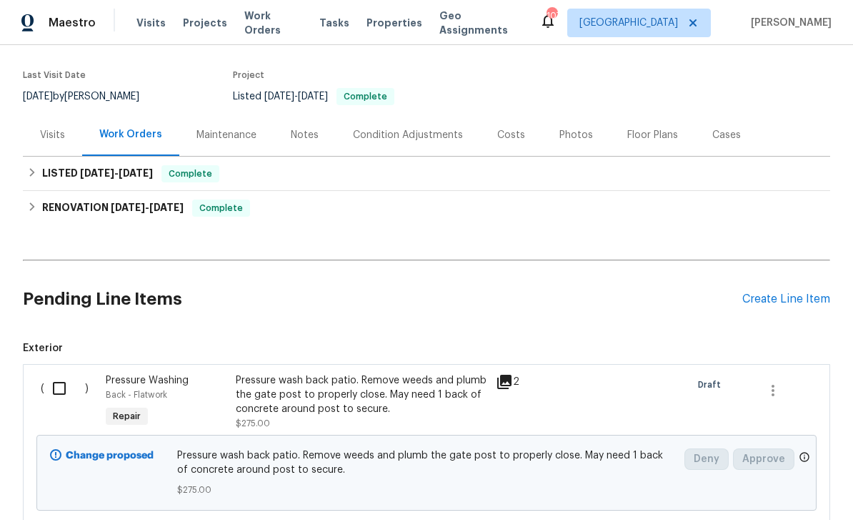
scroll to position [113, 0]
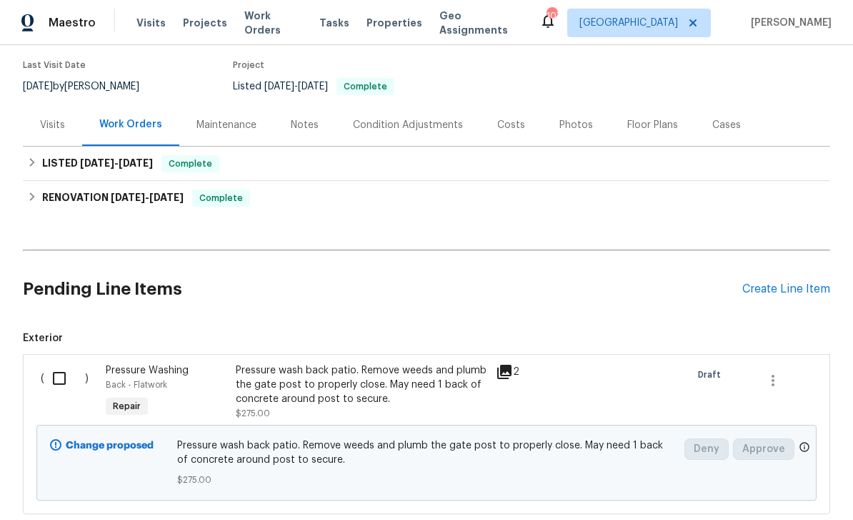
click at [59, 376] on input "checkbox" at bounding box center [64, 378] width 41 height 30
checkbox input "true"
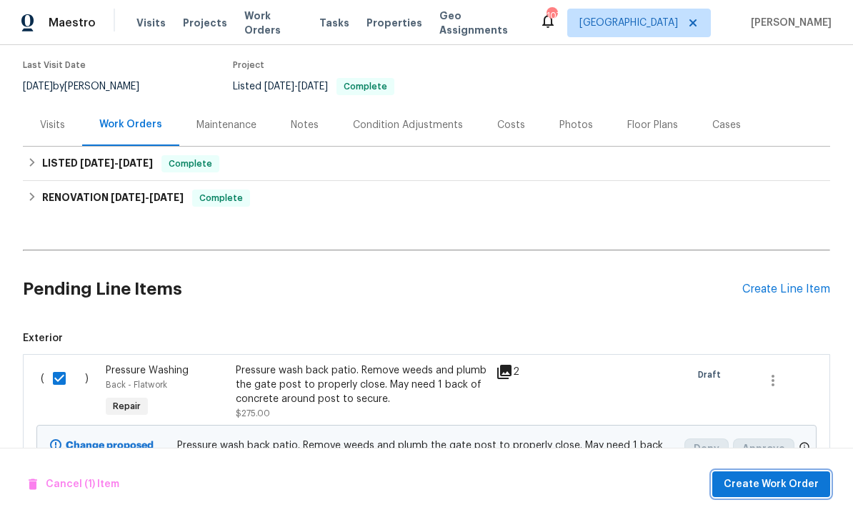
click at [747, 496] on button "Create Work Order" at bounding box center [772, 484] width 118 height 26
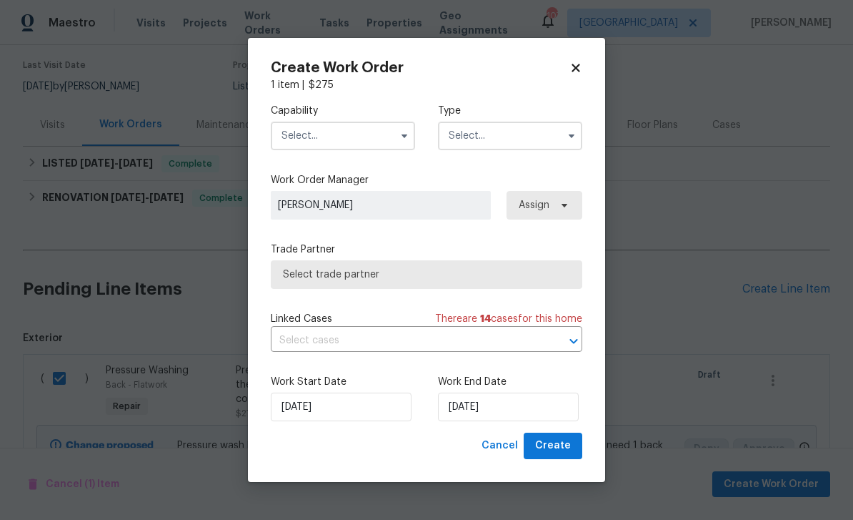
click at [294, 140] on input "text" at bounding box center [343, 136] width 144 height 29
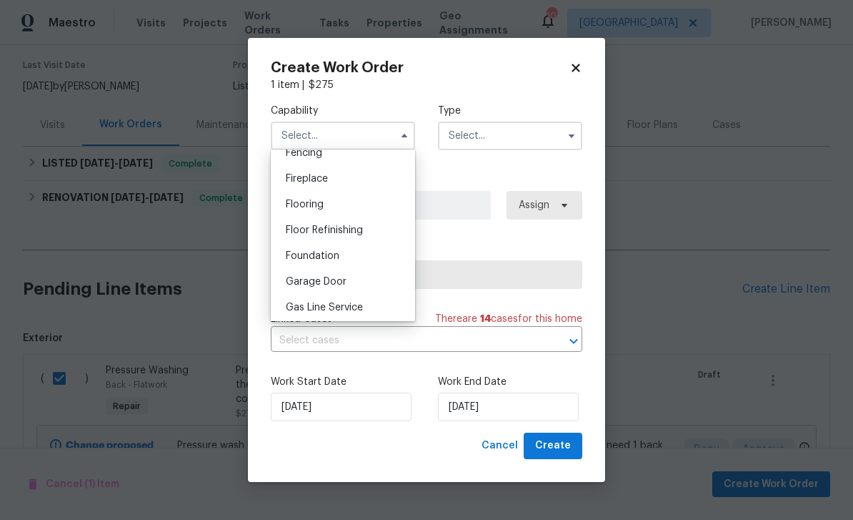
scroll to position [605, 0]
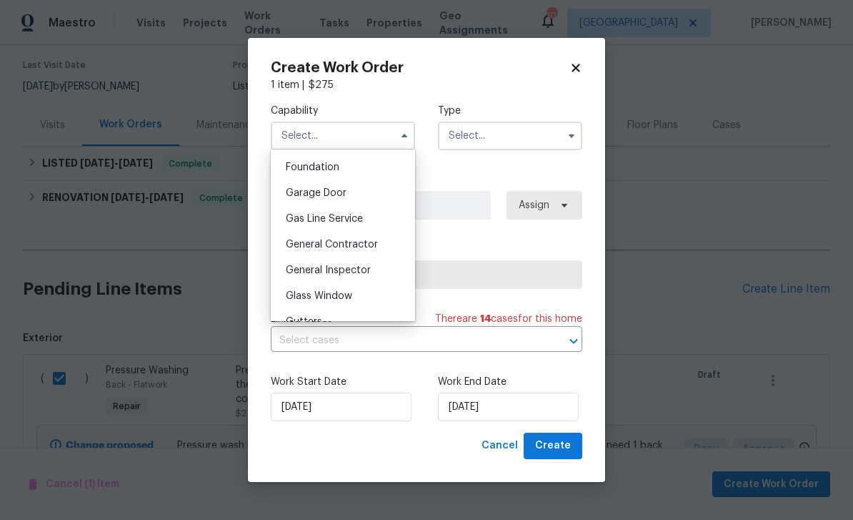
click at [294, 246] on span "General Contractor" at bounding box center [332, 244] width 92 height 10
type input "General Contractor"
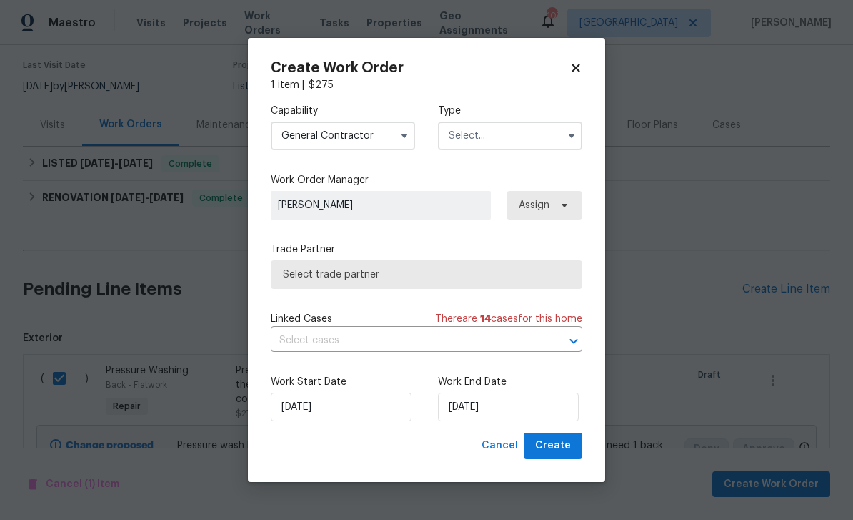
click at [528, 134] on input "text" at bounding box center [510, 136] width 144 height 29
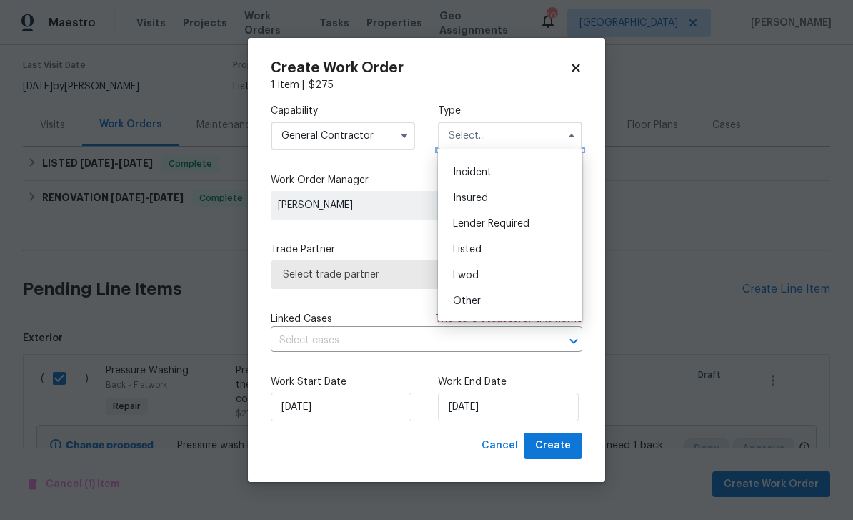
scroll to position [44, 0]
click at [522, 252] on div "Listed" at bounding box center [510, 250] width 137 height 26
type input "Listed"
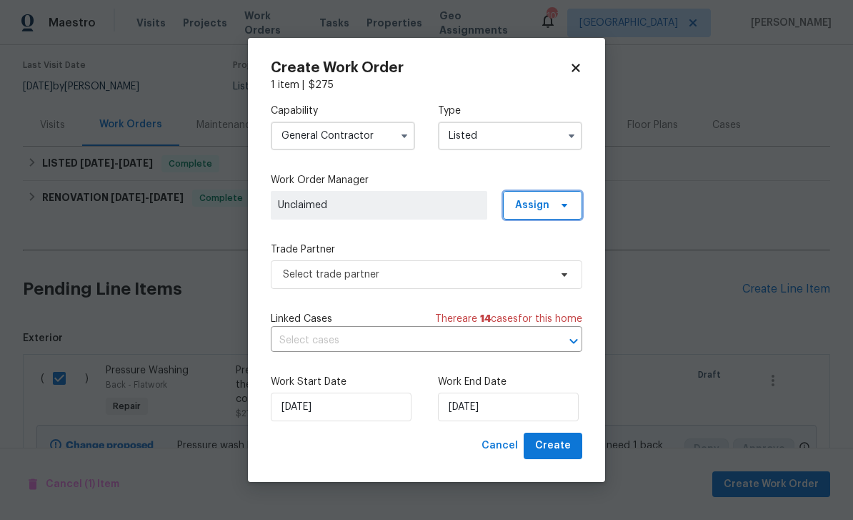
click at [542, 201] on span "Assign" at bounding box center [532, 205] width 34 height 14
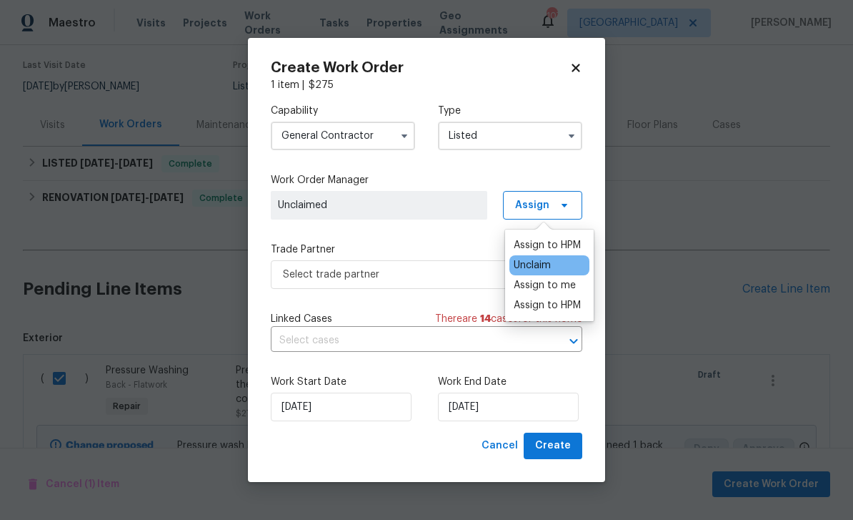
click at [549, 244] on div "Assign to HPM" at bounding box center [547, 245] width 67 height 14
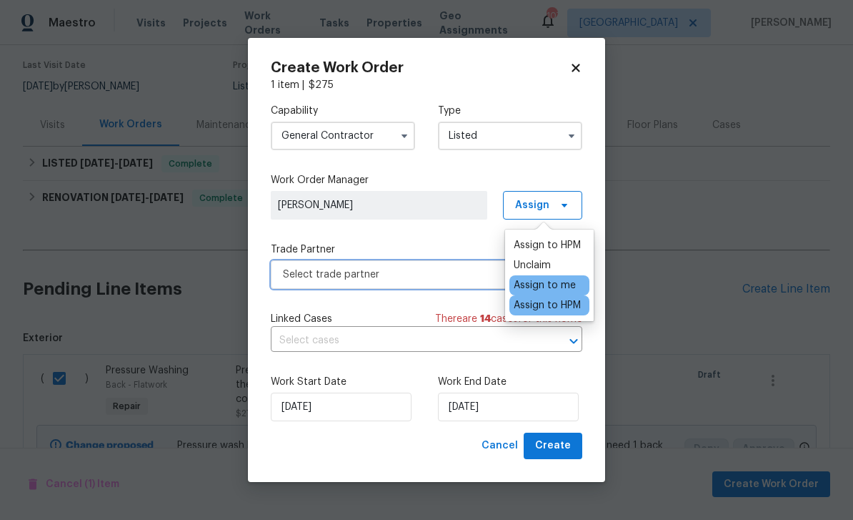
click at [298, 277] on span "Select trade partner" at bounding box center [416, 274] width 267 height 14
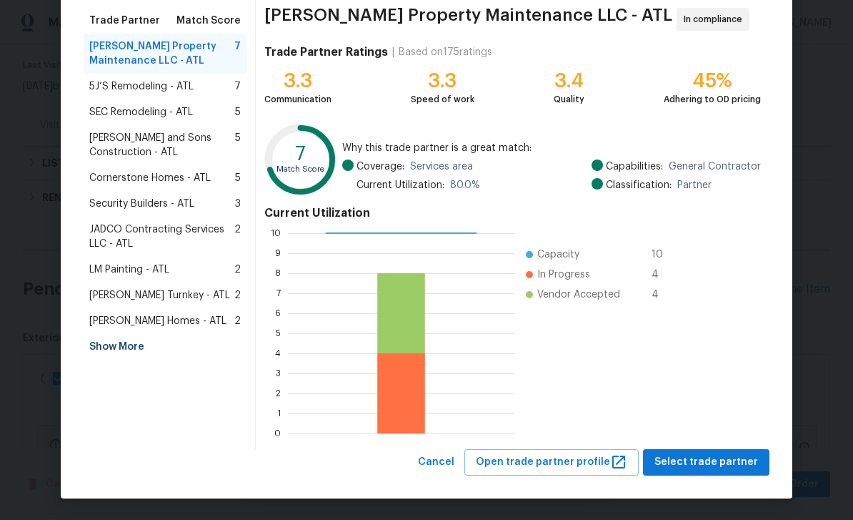
scroll to position [111, 0]
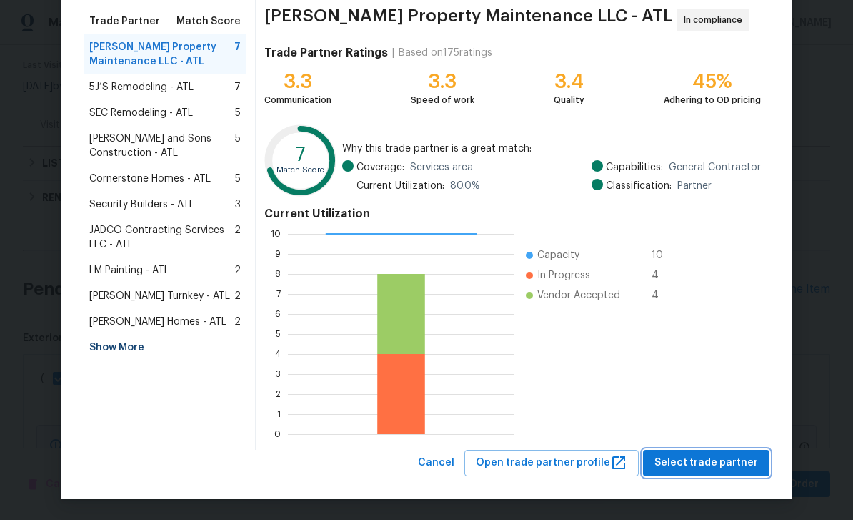
click at [711, 467] on span "Select trade partner" at bounding box center [707, 463] width 104 height 18
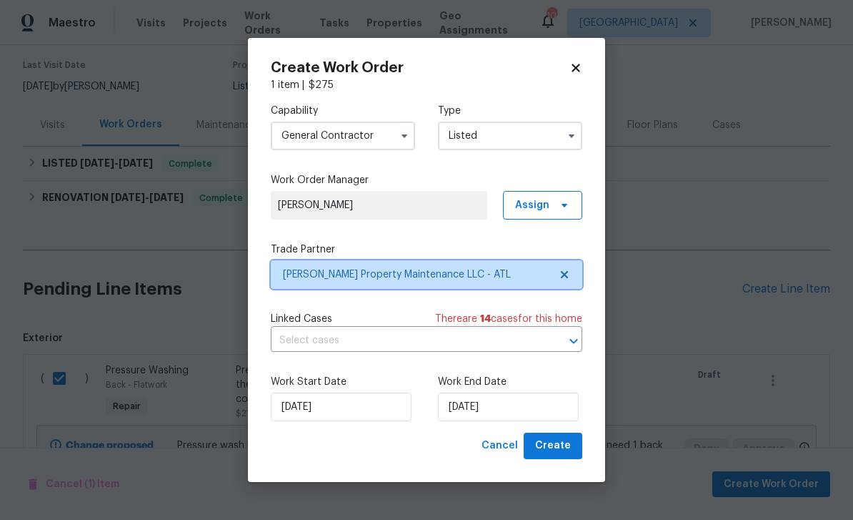
scroll to position [0, 0]
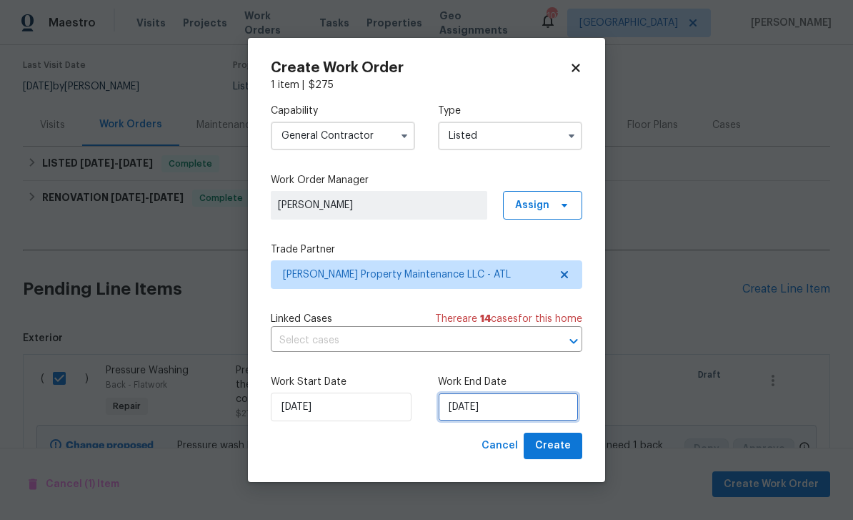
click at [522, 403] on input "[DATE]" at bounding box center [508, 406] width 141 height 29
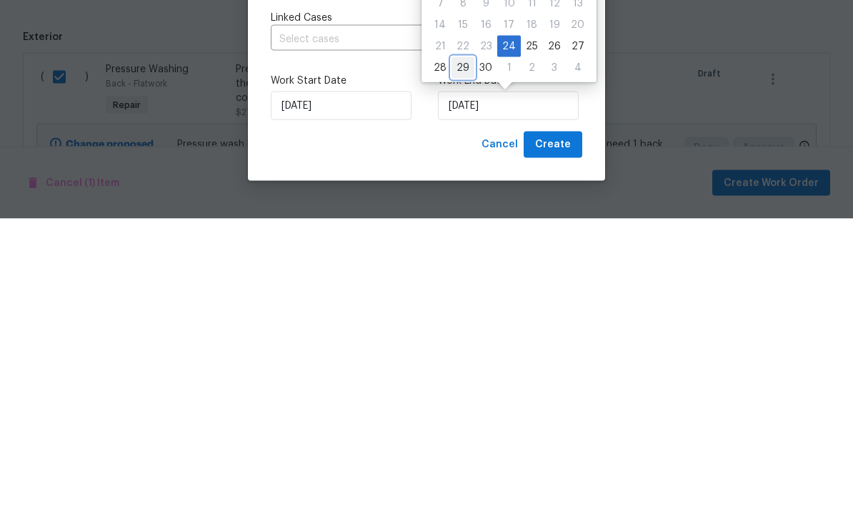
click at [462, 359] on div "29" at bounding box center [463, 369] width 23 height 20
type input "[DATE]"
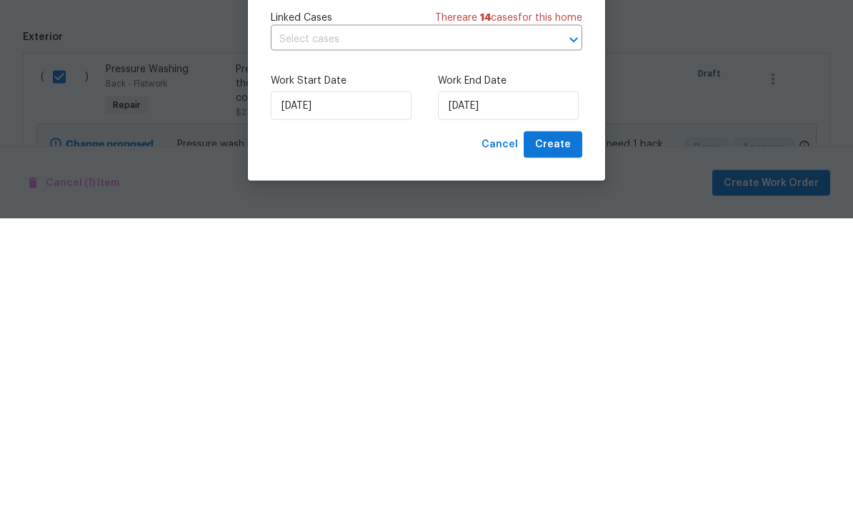
scroll to position [46, 0]
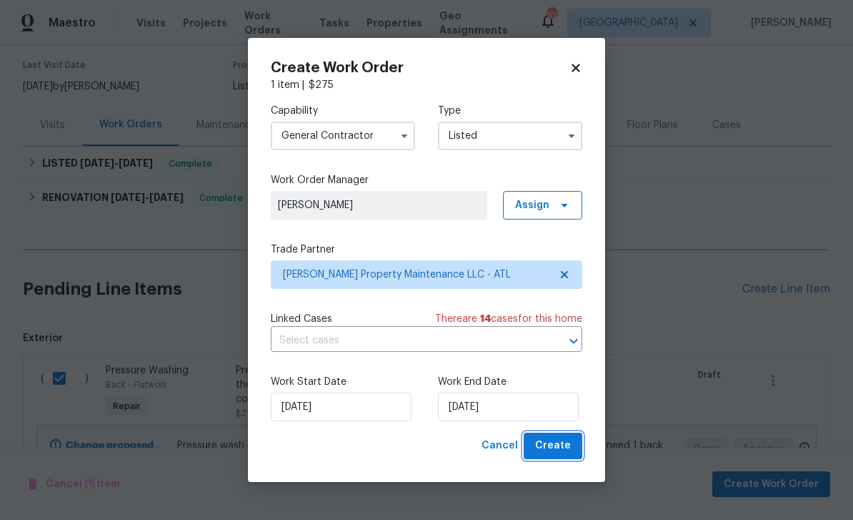
click at [554, 437] on button "Create" at bounding box center [553, 445] width 59 height 26
checkbox input "false"
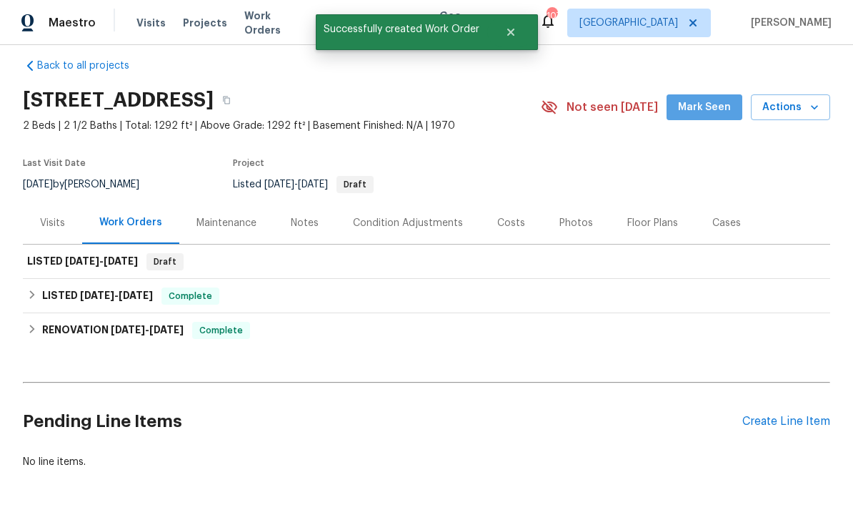
click at [712, 99] on span "Mark Seen" at bounding box center [704, 108] width 53 height 18
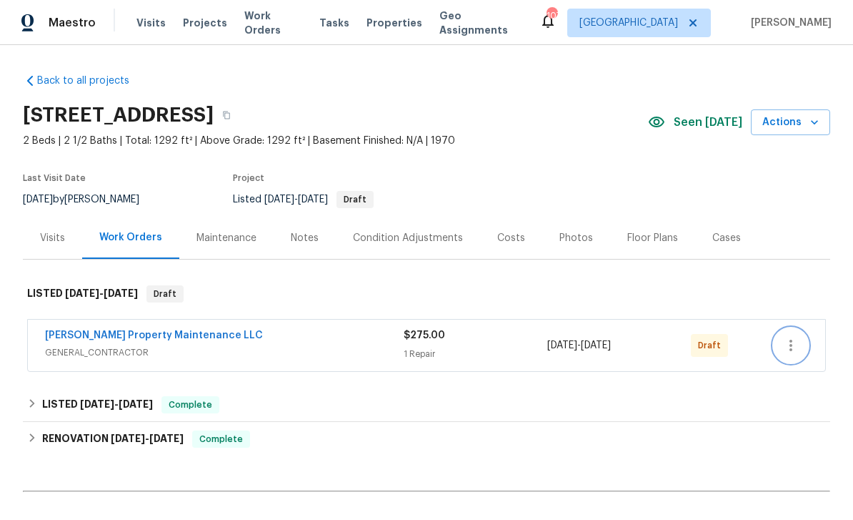
click at [798, 340] on icon "button" at bounding box center [791, 345] width 17 height 17
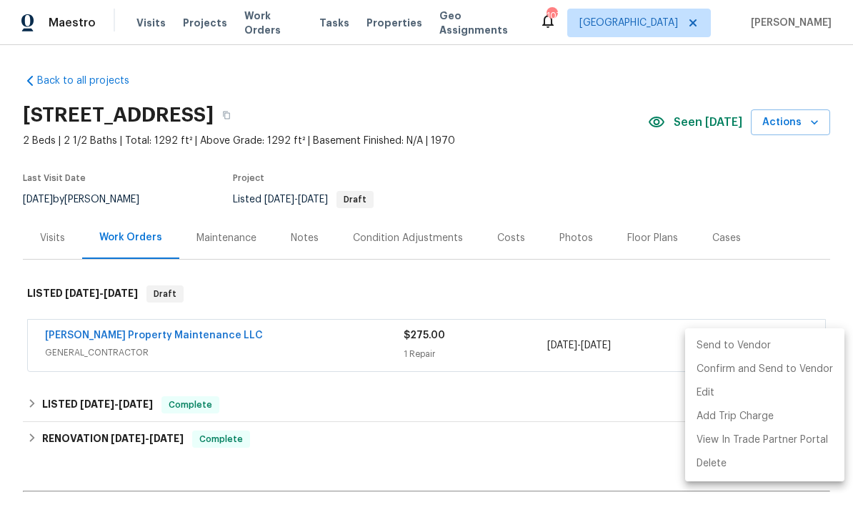
click at [786, 337] on li "Send to Vendor" at bounding box center [764, 346] width 159 height 24
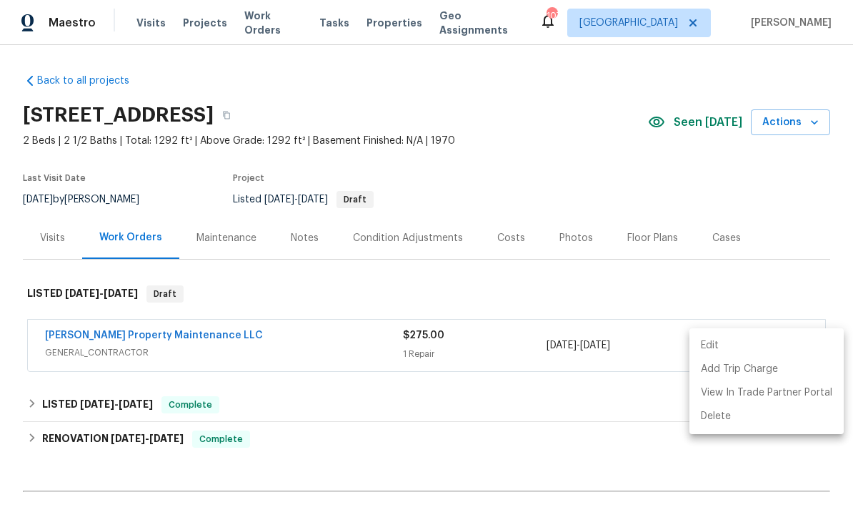
click at [272, 285] on div at bounding box center [426, 260] width 853 height 520
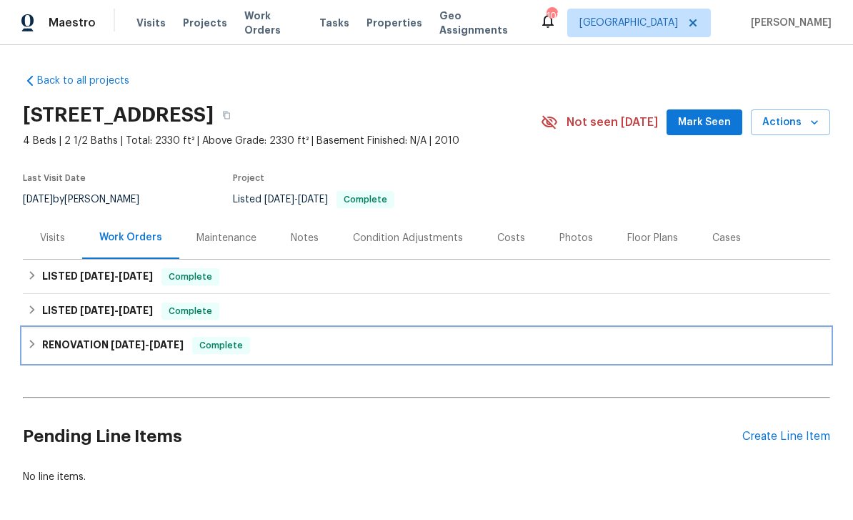
click at [779, 338] on div "RENOVATION [DATE] - [DATE] Complete" at bounding box center [426, 345] width 799 height 17
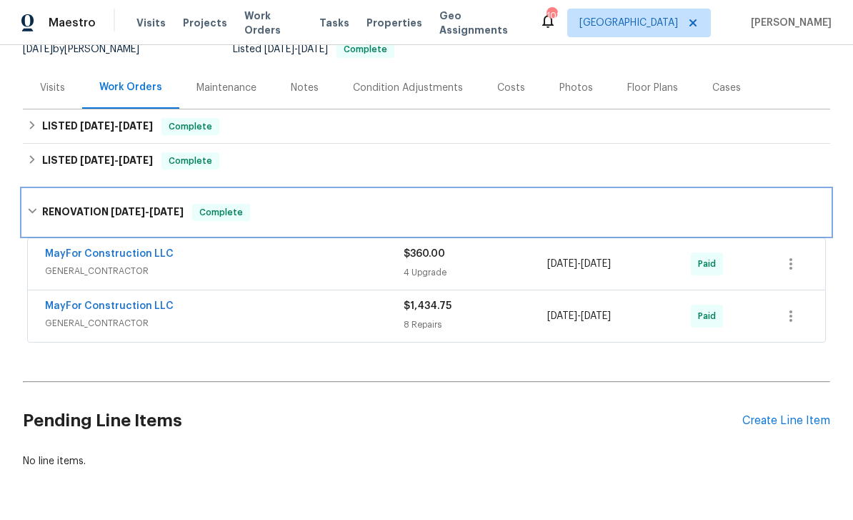
scroll to position [149, 0]
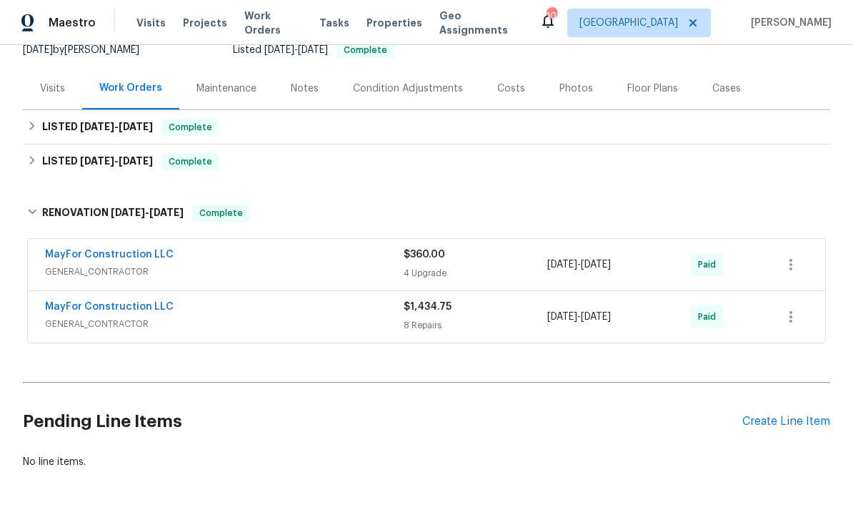
click at [780, 424] on div "Create Line Item" at bounding box center [787, 422] width 88 height 14
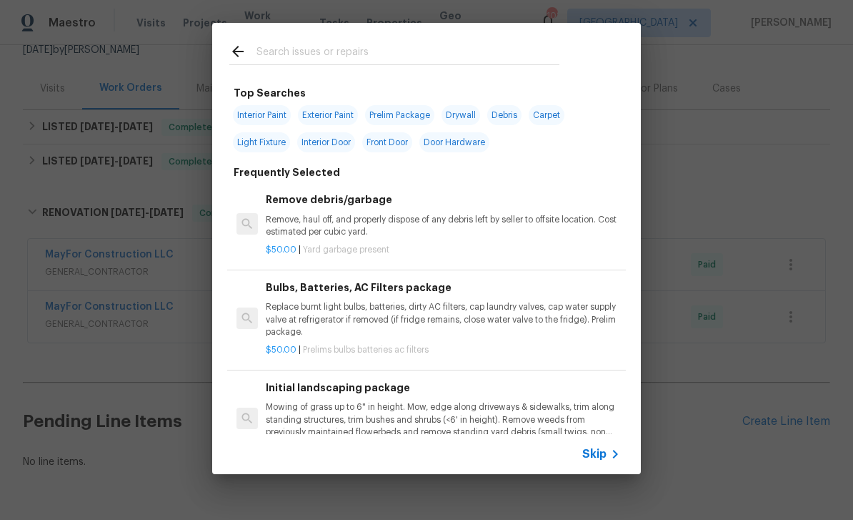
click at [284, 52] on input "text" at bounding box center [408, 53] width 303 height 21
type input "Press"
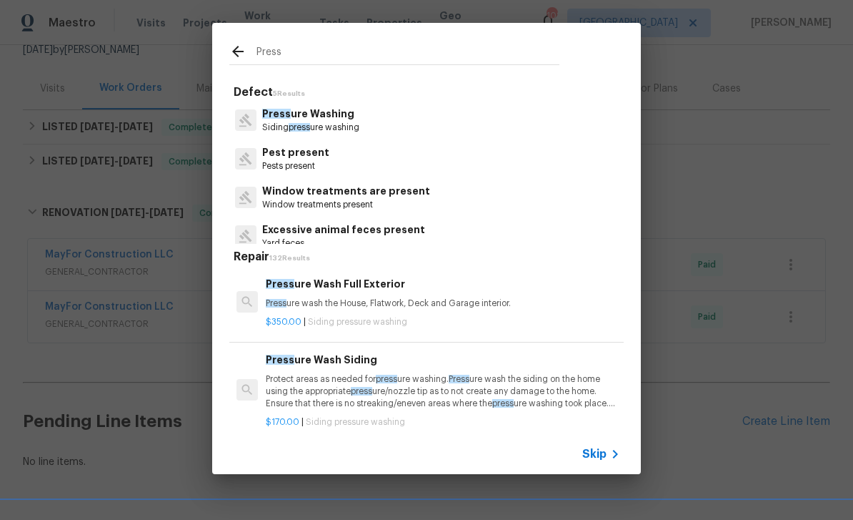
click at [294, 117] on p "Press ure Washing" at bounding box center [310, 113] width 97 height 15
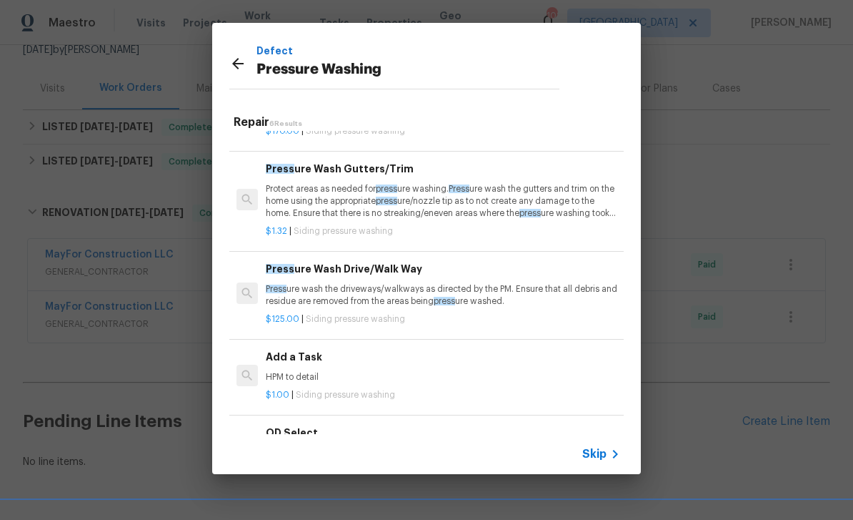
scroll to position [156, 0]
click at [298, 372] on p "HPM to detail" at bounding box center [443, 378] width 355 height 12
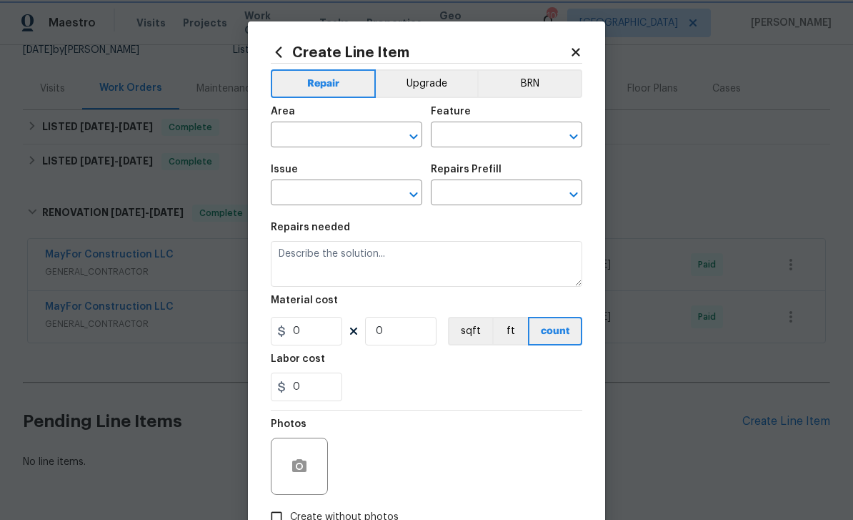
type input "Siding"
type input "Pressure Washing"
type input "Add a Task $1.00"
type textarea "HPM to detail"
type input "1"
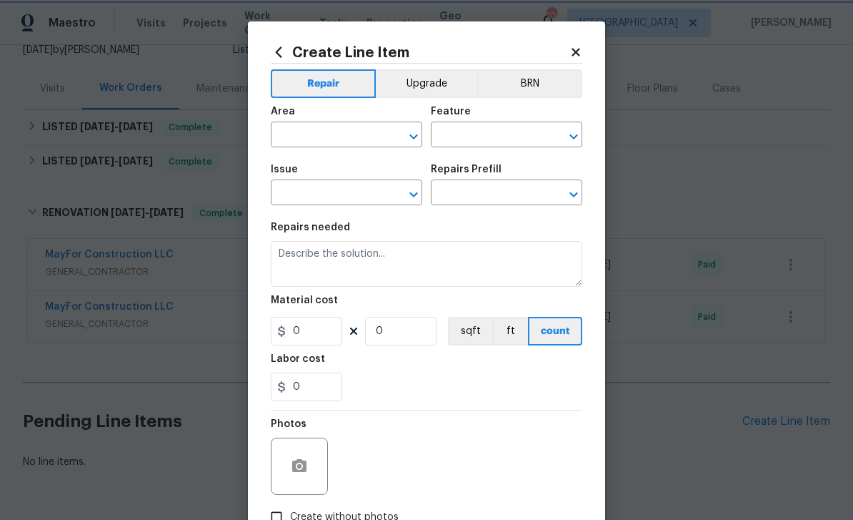
type input "1"
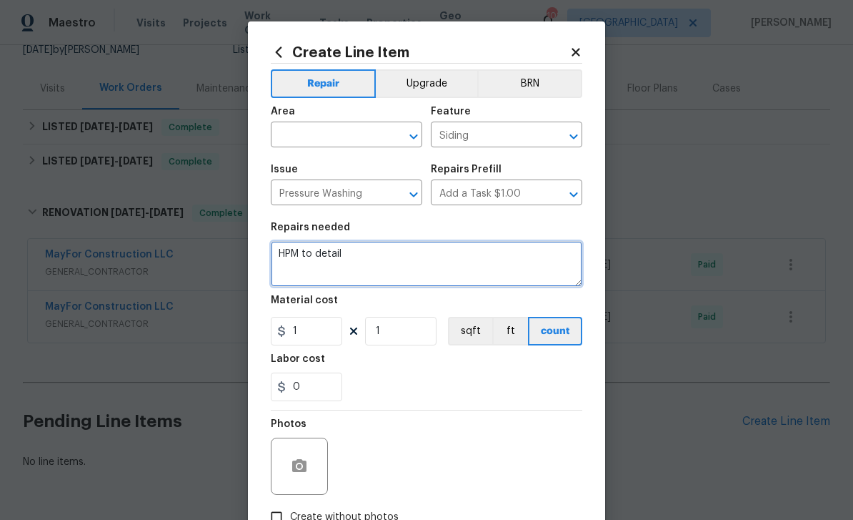
click at [340, 253] on textarea "HPM to detail" at bounding box center [427, 264] width 312 height 46
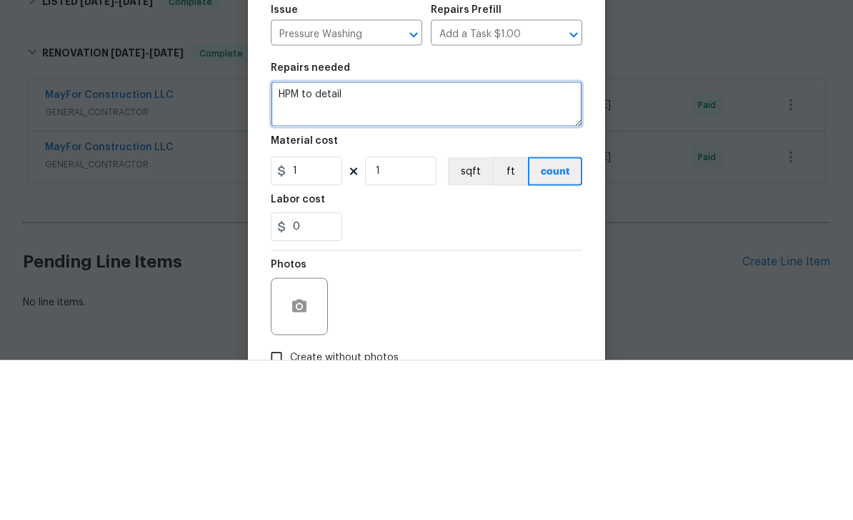
click at [332, 241] on textarea "HPM to detail" at bounding box center [427, 264] width 312 height 46
click at [526, 241] on textarea "Pressure wash all flatwork including the sidewalk from property" at bounding box center [427, 264] width 312 height 46
click at [575, 241] on textarea "Pressure wash all flatwork including the sidewalk on property" at bounding box center [427, 264] width 312 height 46
click at [503, 241] on textarea "Pressure wash all flatwork including the sidewalk on property" at bounding box center [427, 264] width 312 height 46
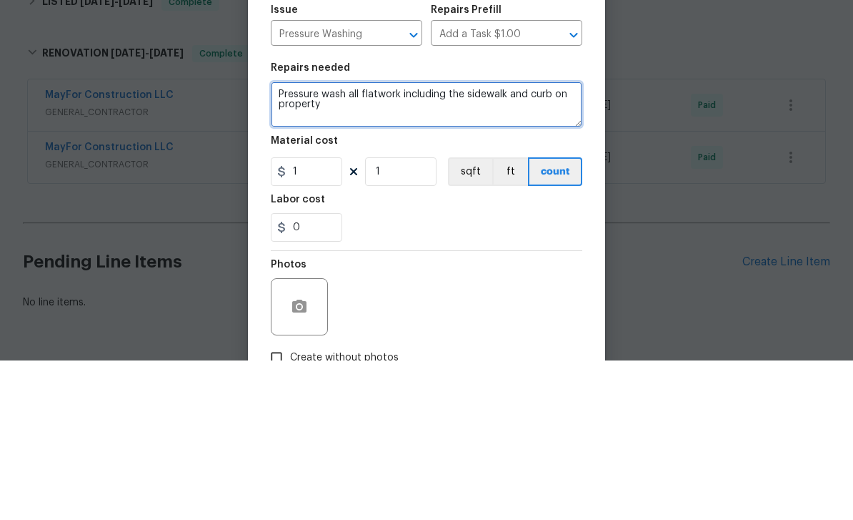
click at [341, 241] on textarea "Pressure wash all flatwork including the sidewalk and curb on property" at bounding box center [427, 264] width 312 height 46
click at [300, 241] on textarea "Pressure wash all flatwork including the sidewalk and curb on property Add pine…" at bounding box center [427, 264] width 312 height 46
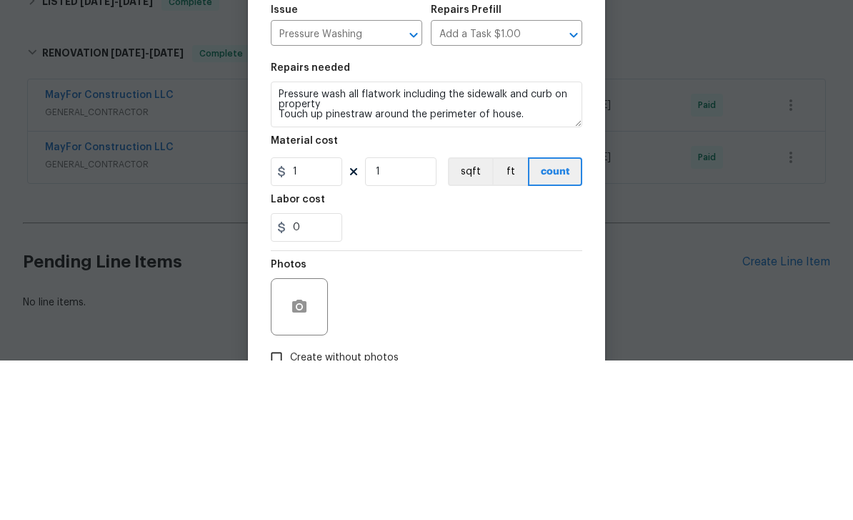
scroll to position [46, 0]
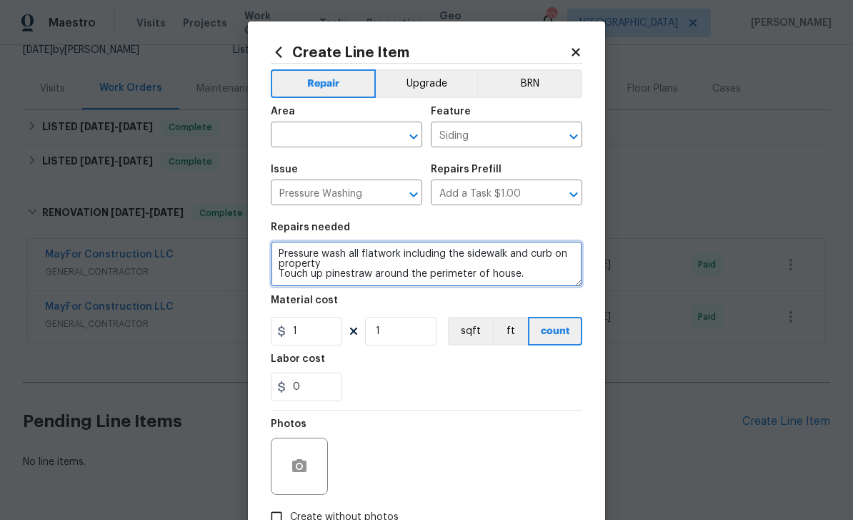
type textarea "Pressure wash all flatwork including the sidewalk and curb on property Touch up…"
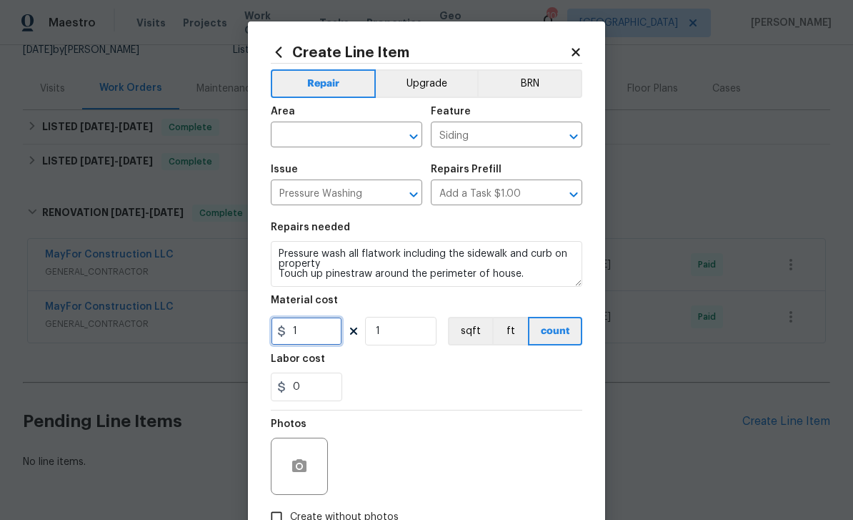
click at [311, 339] on input "1" at bounding box center [306, 331] width 71 height 29
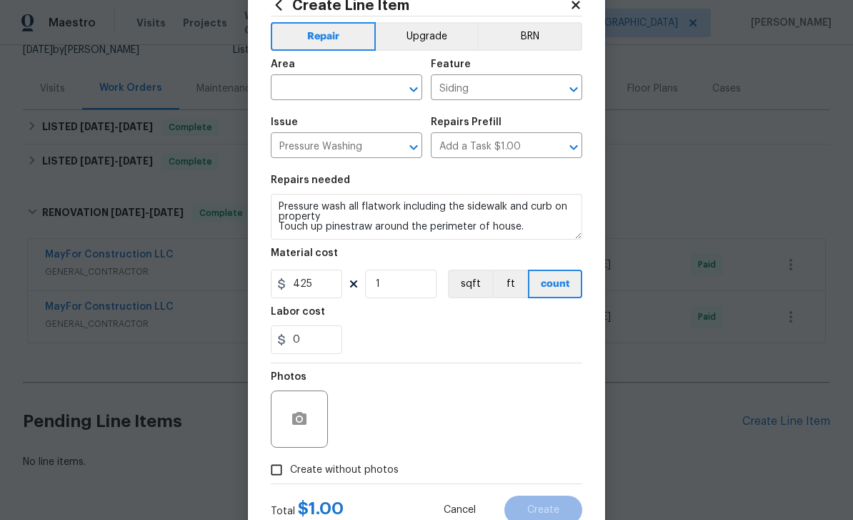
scroll to position [77, 0]
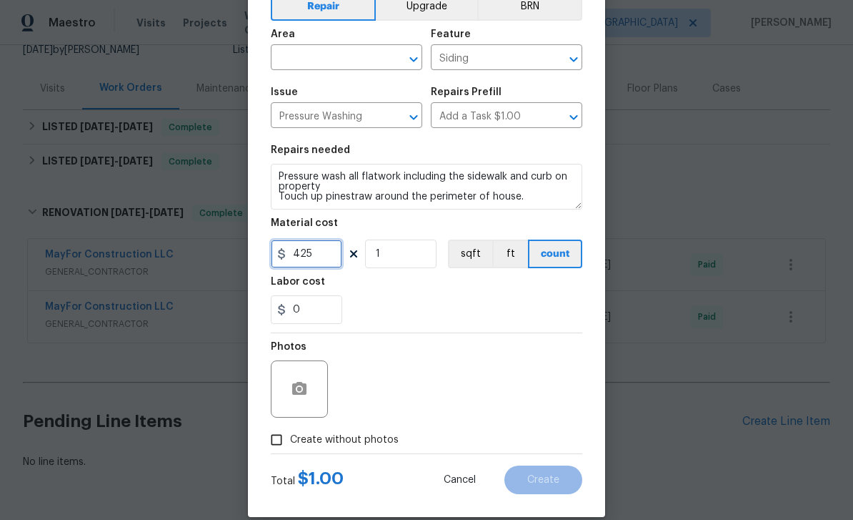
type input "425"
click at [303, 395] on icon "button" at bounding box center [299, 388] width 14 height 13
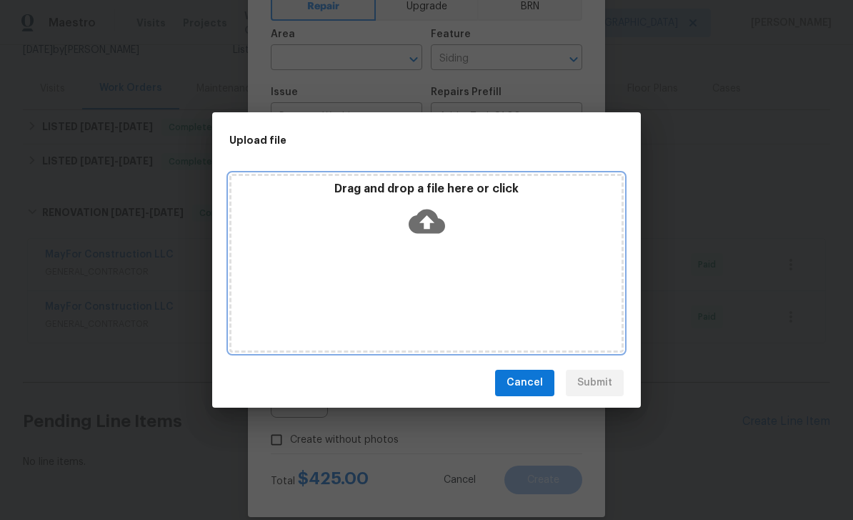
click at [300, 289] on div "Drag and drop a file here or click" at bounding box center [426, 263] width 395 height 179
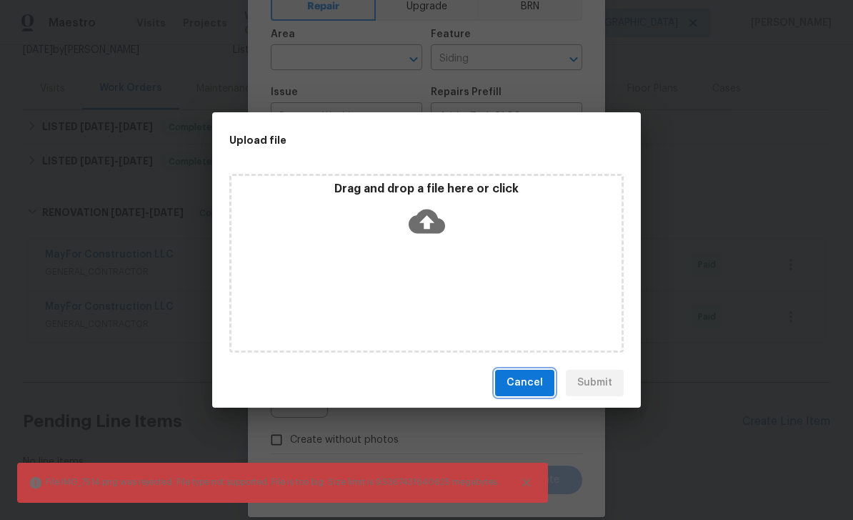
click at [541, 379] on span "Cancel" at bounding box center [525, 383] width 36 height 18
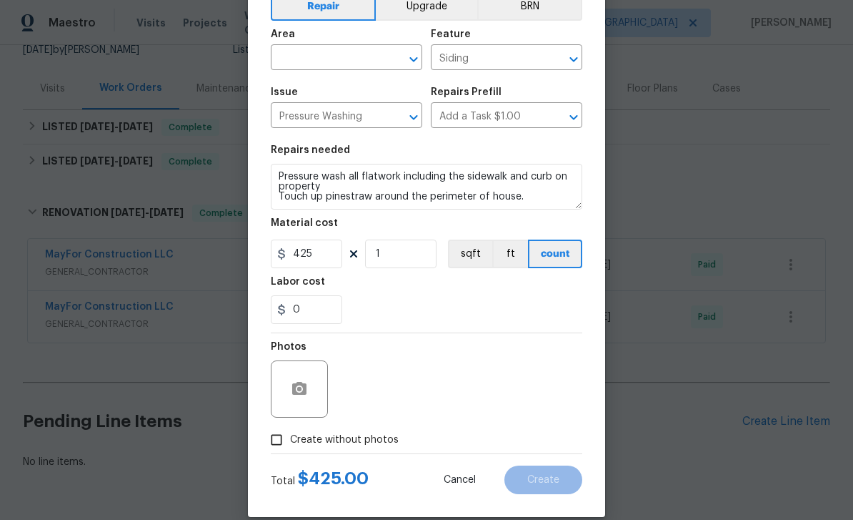
click at [272, 444] on input "Create without photos" at bounding box center [276, 439] width 27 height 27
checkbox input "true"
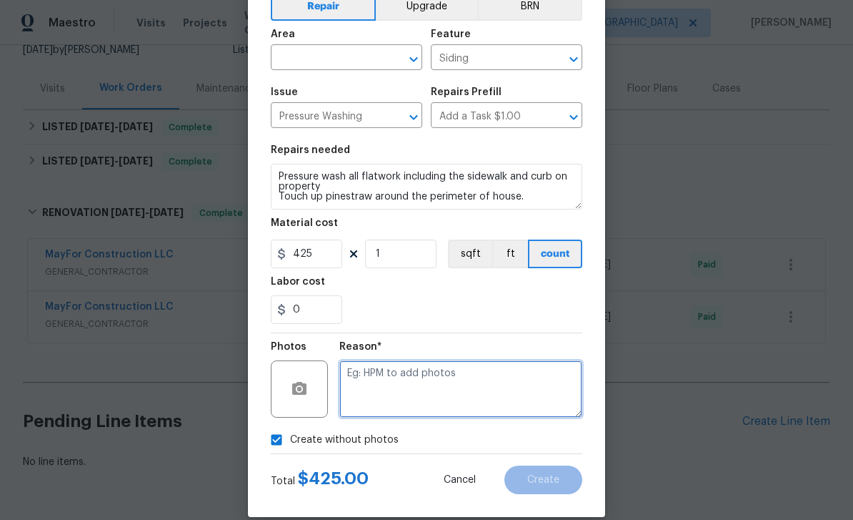
click at [521, 388] on textarea at bounding box center [461, 388] width 243 height 57
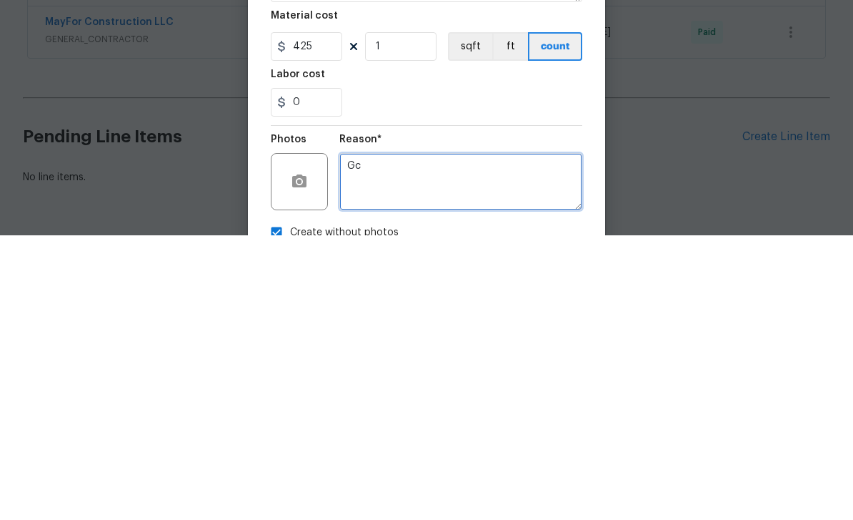
scroll to position [0, 0]
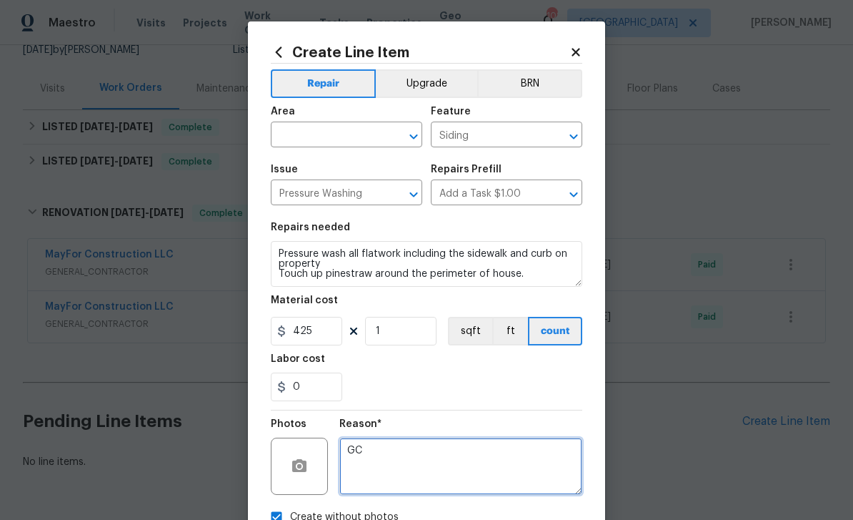
type textarea "GC"
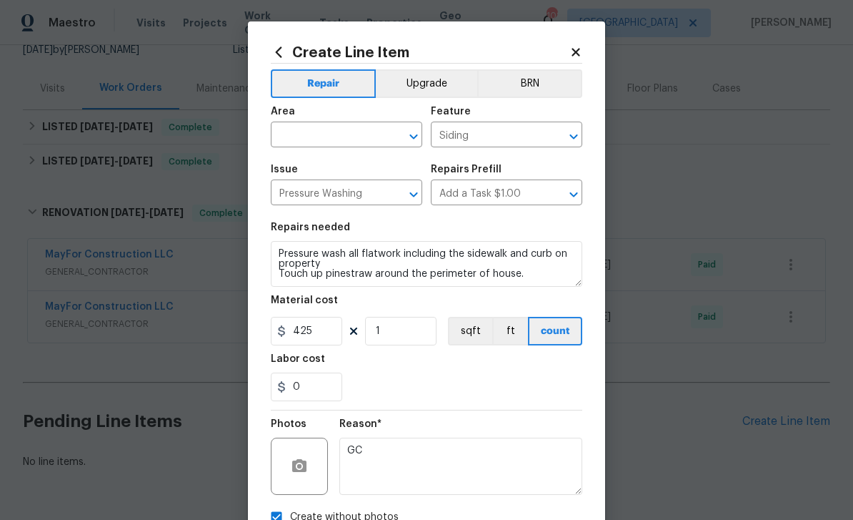
click at [294, 130] on input "text" at bounding box center [326, 136] width 111 height 22
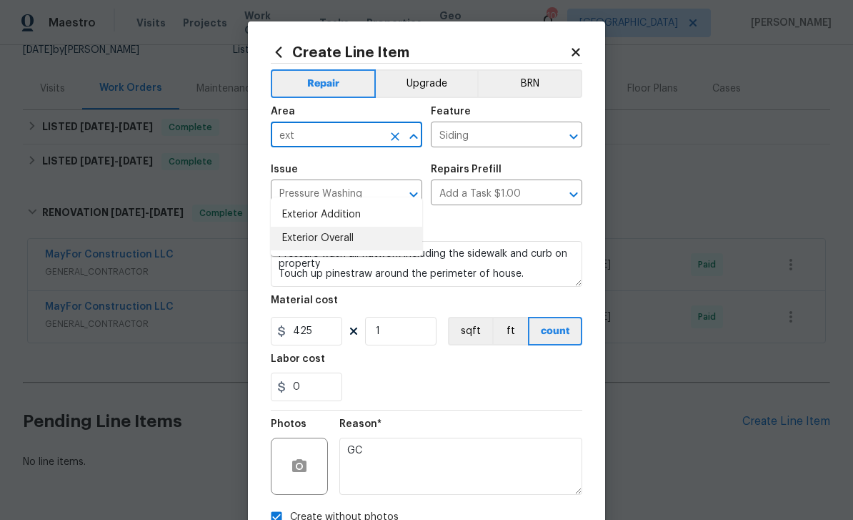
click at [307, 227] on li "Exterior Overall" at bounding box center [347, 239] width 152 height 24
type input "Exterior Overall"
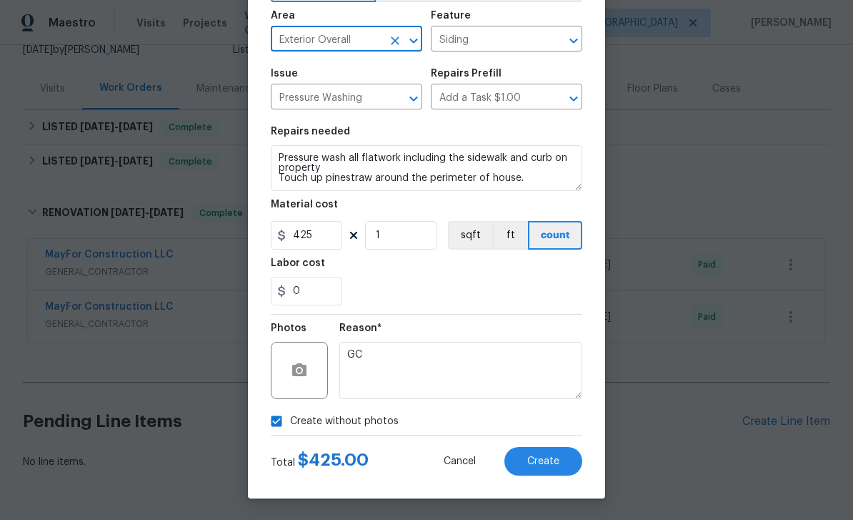
scroll to position [99, 0]
click at [548, 461] on span "Create" at bounding box center [543, 461] width 32 height 11
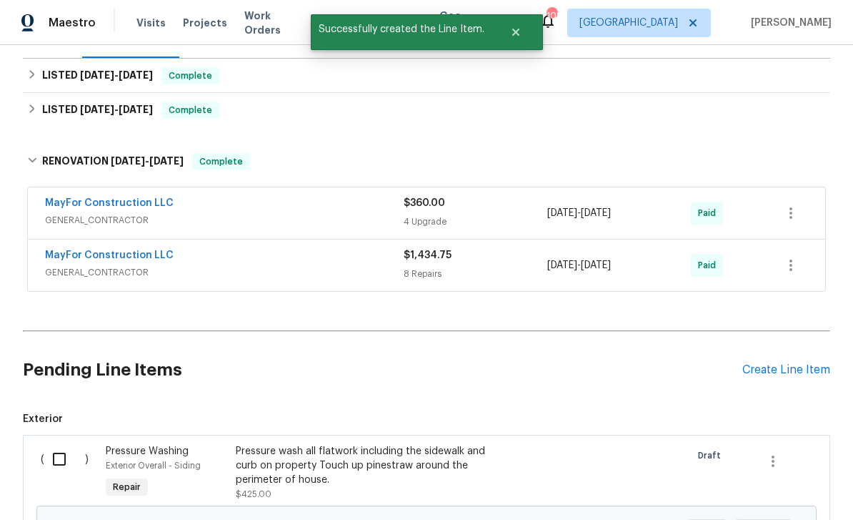
scroll to position [234, 0]
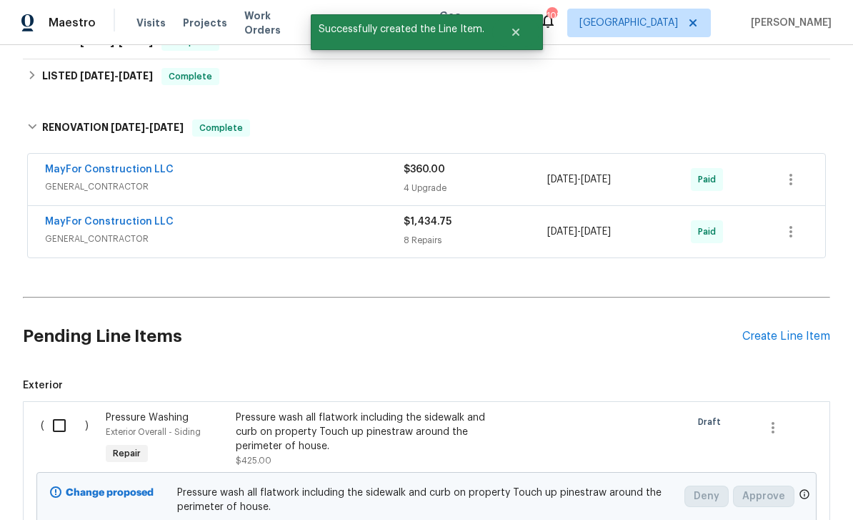
click at [62, 410] on input "checkbox" at bounding box center [64, 425] width 41 height 30
checkbox input "true"
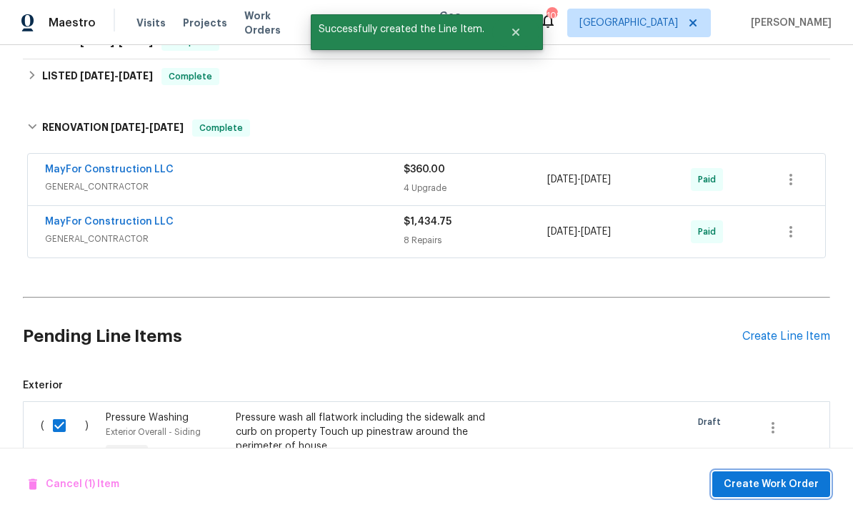
click at [776, 480] on span "Create Work Order" at bounding box center [771, 484] width 95 height 18
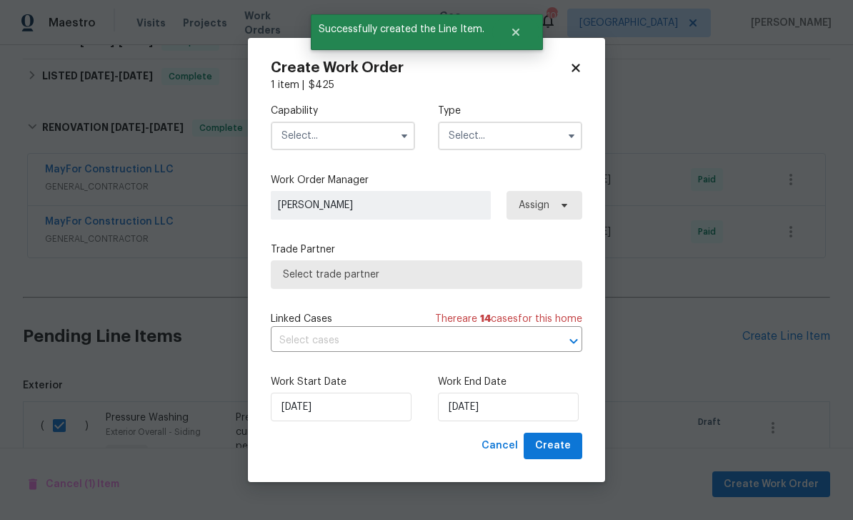
click at [304, 141] on input "text" at bounding box center [343, 136] width 144 height 29
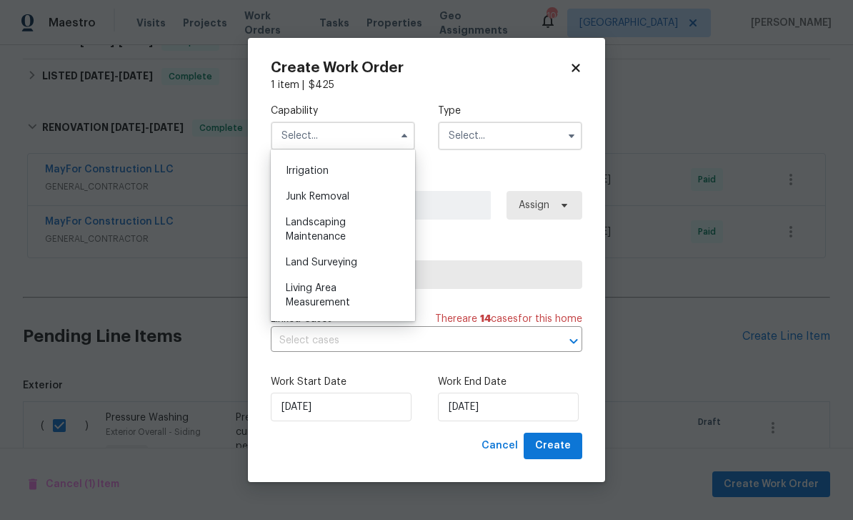
scroll to position [891, 0]
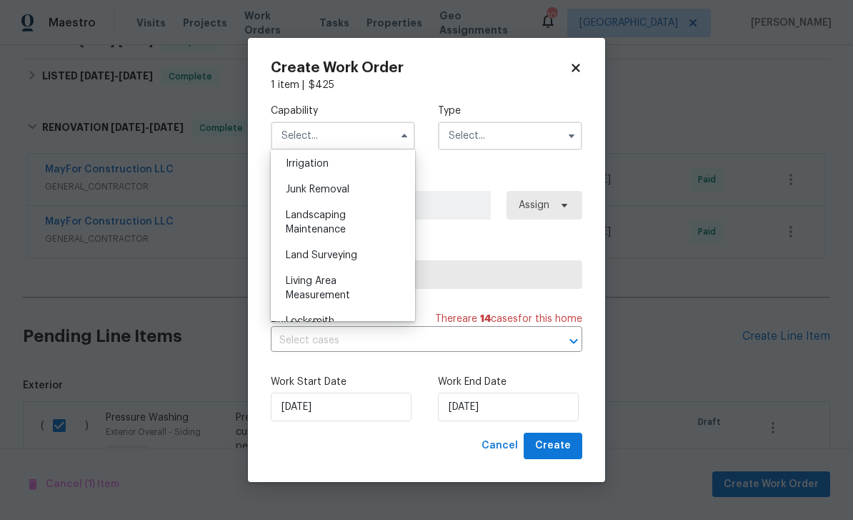
click at [301, 213] on span "Landscaping Maintenance" at bounding box center [316, 222] width 60 height 24
type input "Landscaping Maintenance"
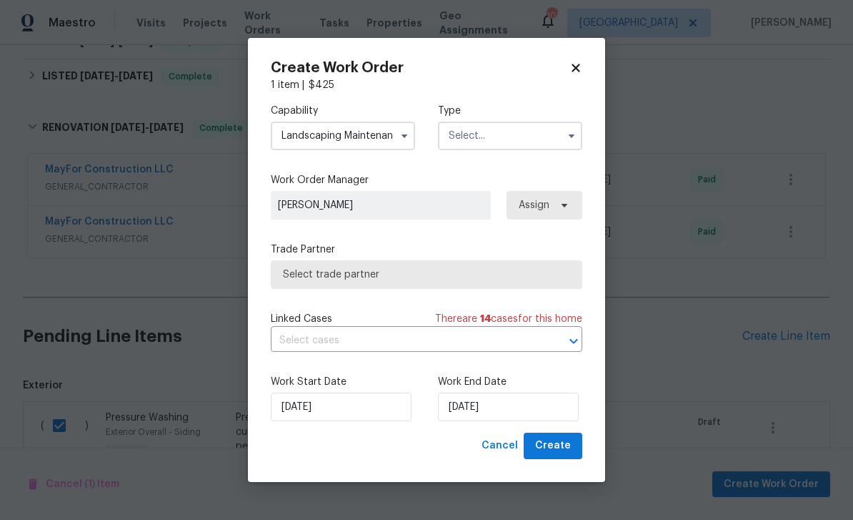
click at [545, 139] on input "text" at bounding box center [510, 136] width 144 height 29
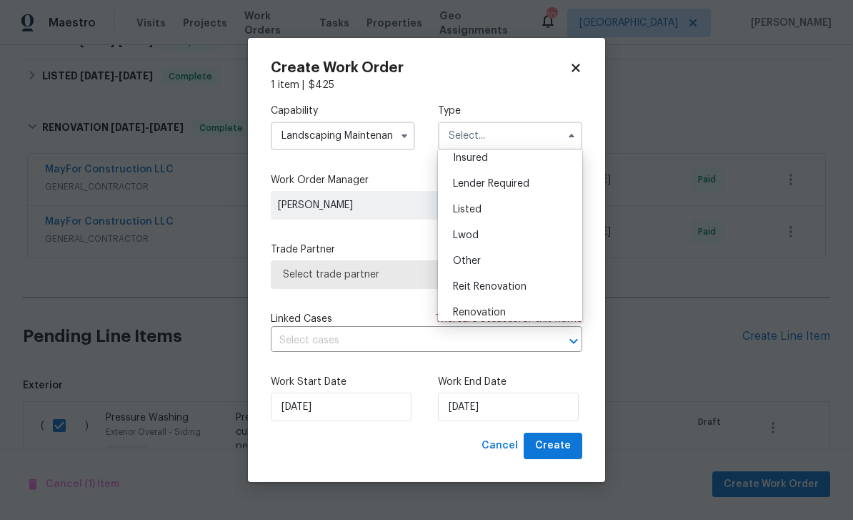
scroll to position [89, 0]
click at [525, 205] on div "Listed" at bounding box center [510, 206] width 137 height 26
type input "Listed"
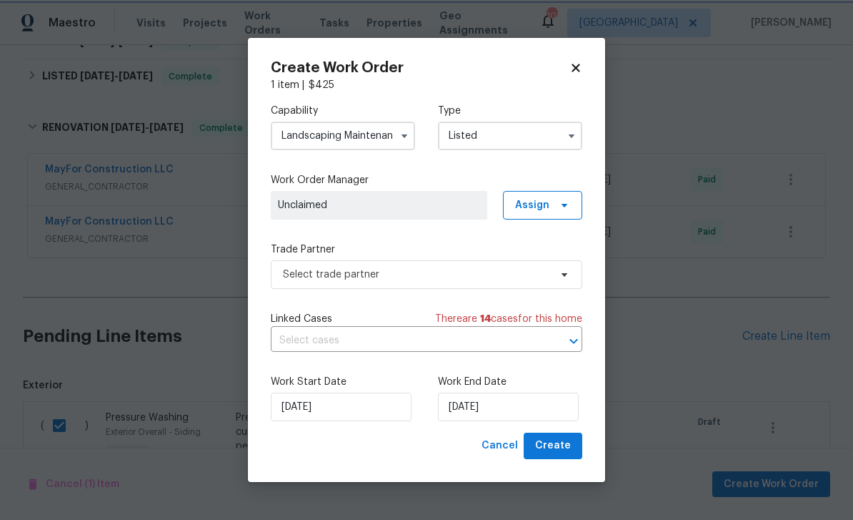
scroll to position [0, 0]
click at [542, 199] on span "Assign" at bounding box center [532, 205] width 34 height 14
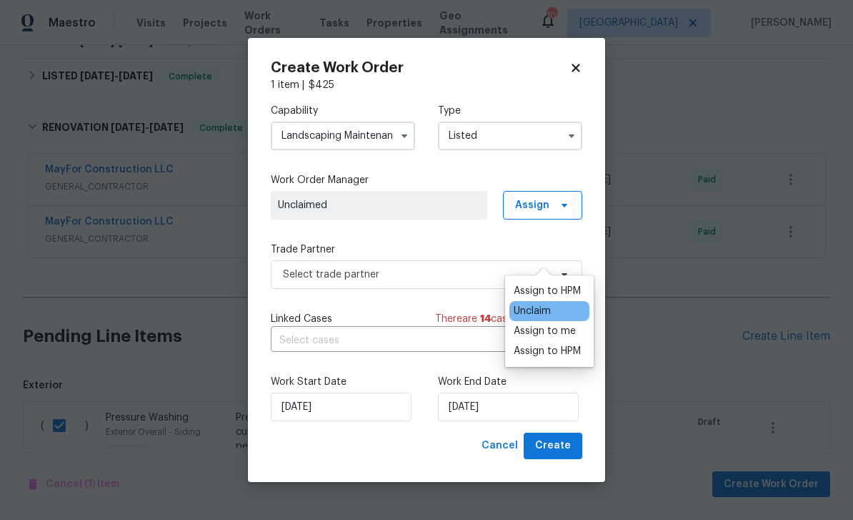
click at [548, 284] on div "Assign to HPM" at bounding box center [547, 291] width 67 height 14
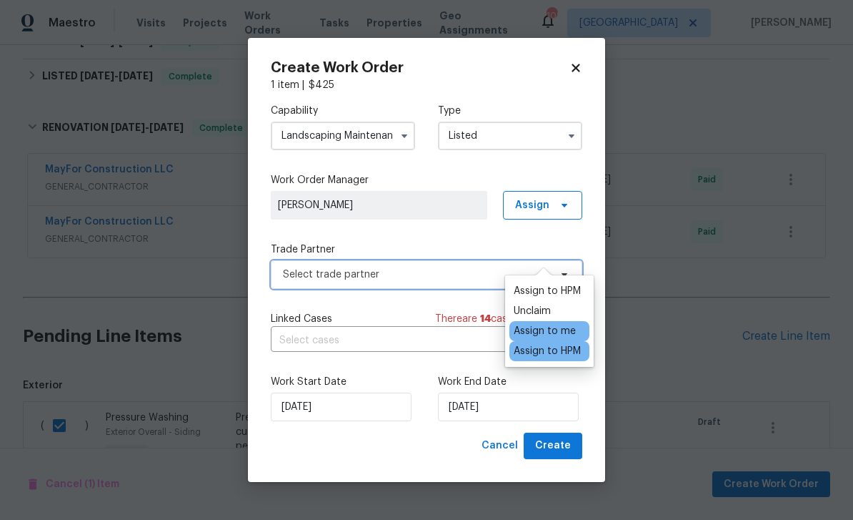
click at [475, 273] on span "Select trade partner" at bounding box center [416, 274] width 267 height 14
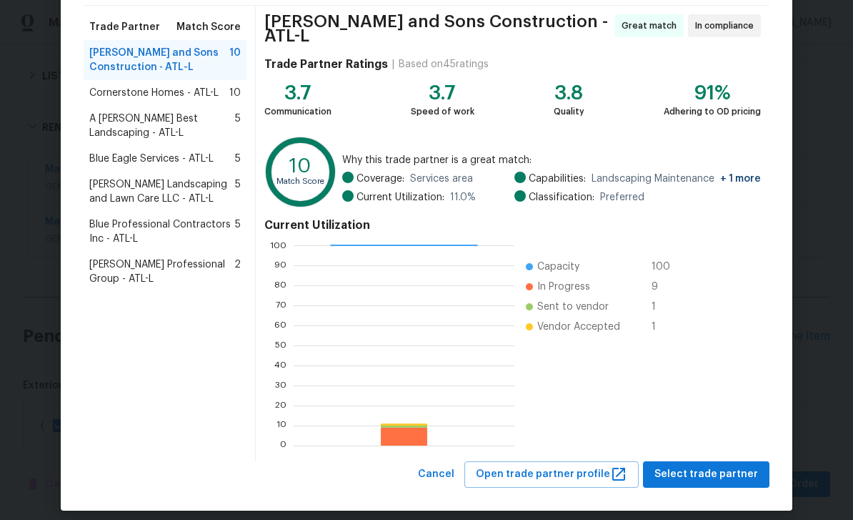
scroll to position [109, 0]
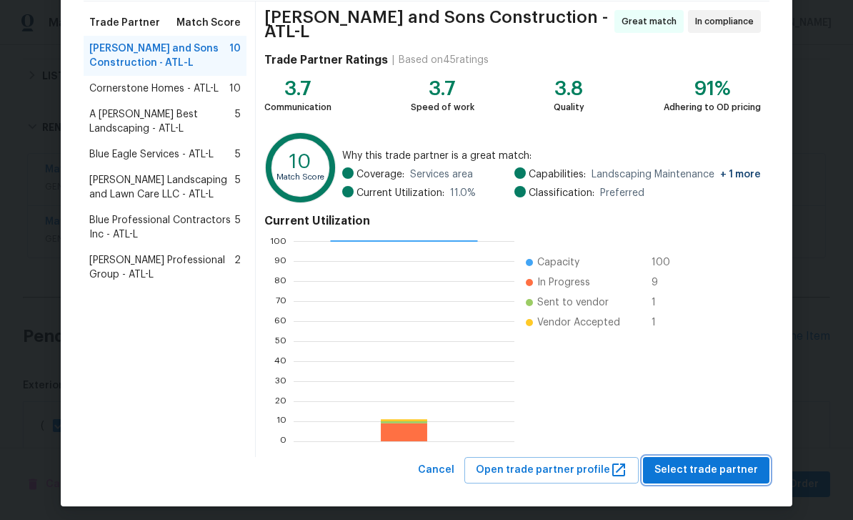
click at [716, 463] on span "Select trade partner" at bounding box center [707, 470] width 104 height 18
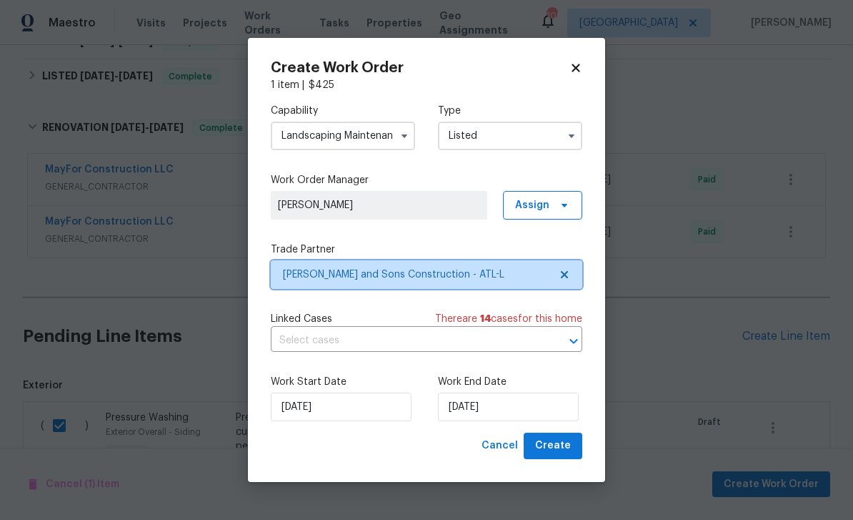
scroll to position [0, 0]
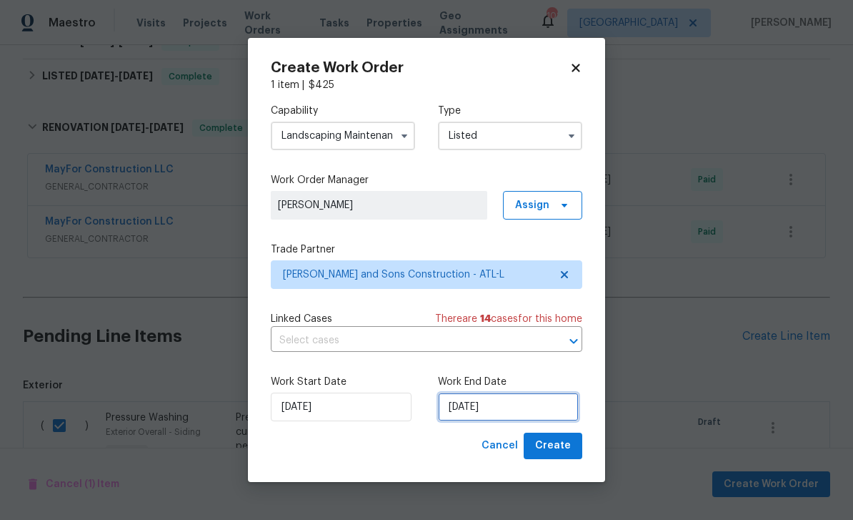
click at [545, 405] on input "[DATE]" at bounding box center [508, 406] width 141 height 29
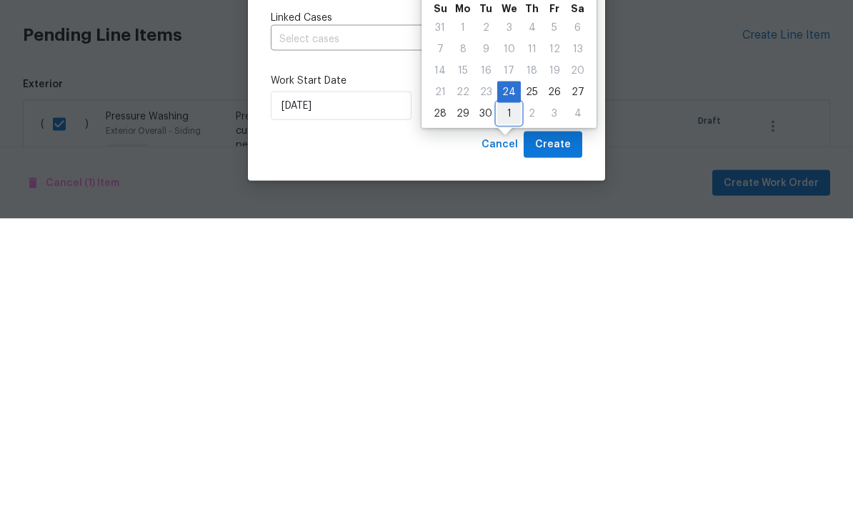
click at [505, 405] on div "1" at bounding box center [509, 415] width 24 height 20
type input "[DATE]"
select select "9"
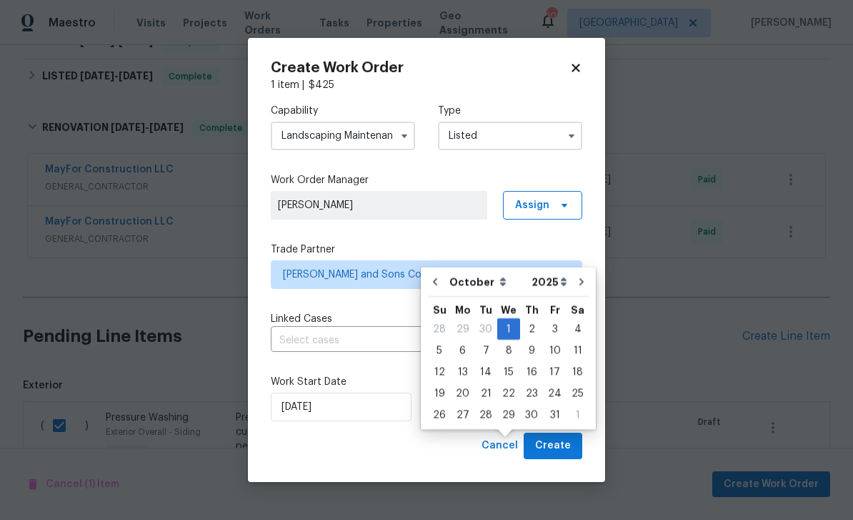
click at [599, 312] on div "Create Work Order 1 item | $ 425 Capability Landscaping Maintenance Type Listed…" at bounding box center [426, 260] width 357 height 444
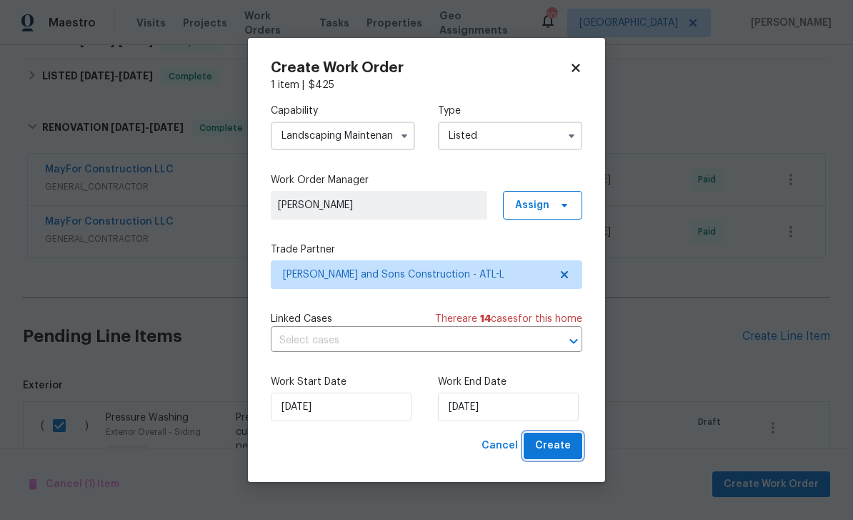
click at [557, 441] on span "Create" at bounding box center [553, 446] width 36 height 18
checkbox input "false"
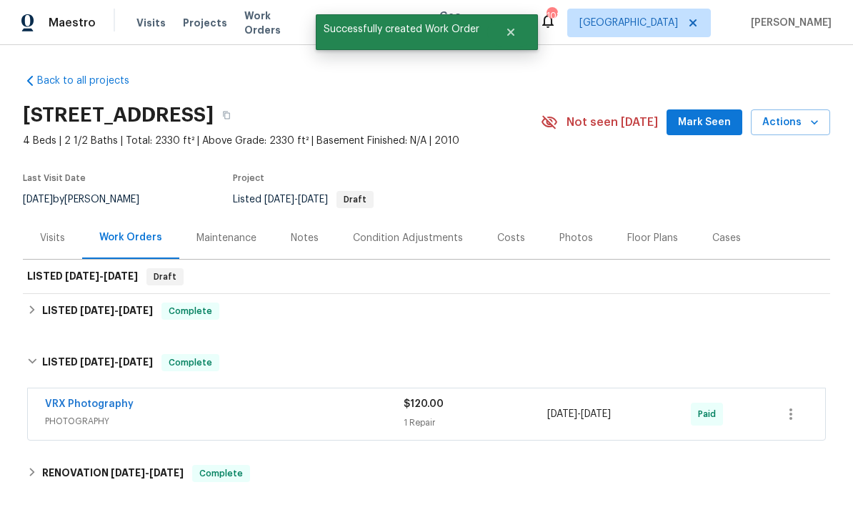
click at [713, 109] on button "Mark Seen" at bounding box center [705, 122] width 76 height 26
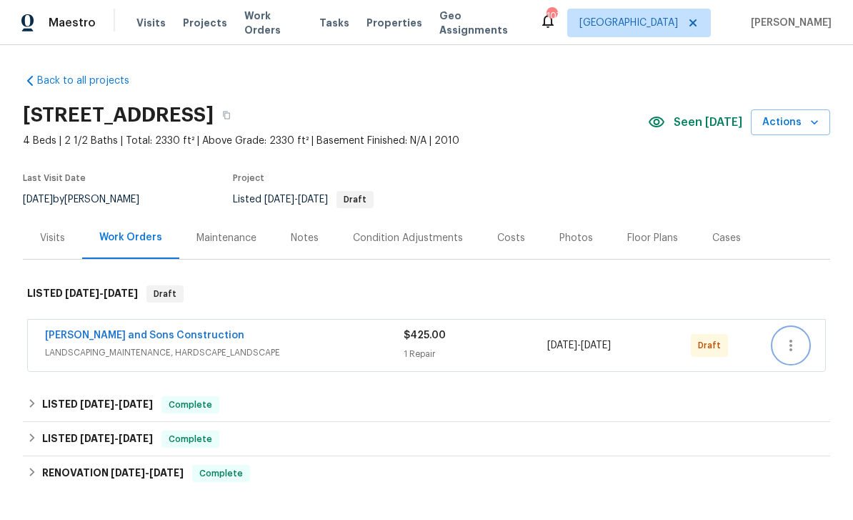
click at [795, 352] on icon "button" at bounding box center [791, 345] width 17 height 17
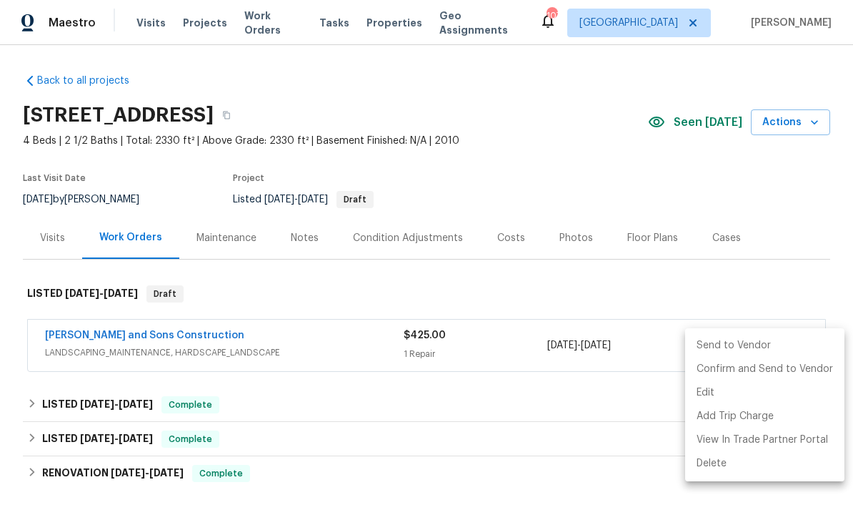
click at [760, 350] on li "Send to Vendor" at bounding box center [764, 346] width 159 height 24
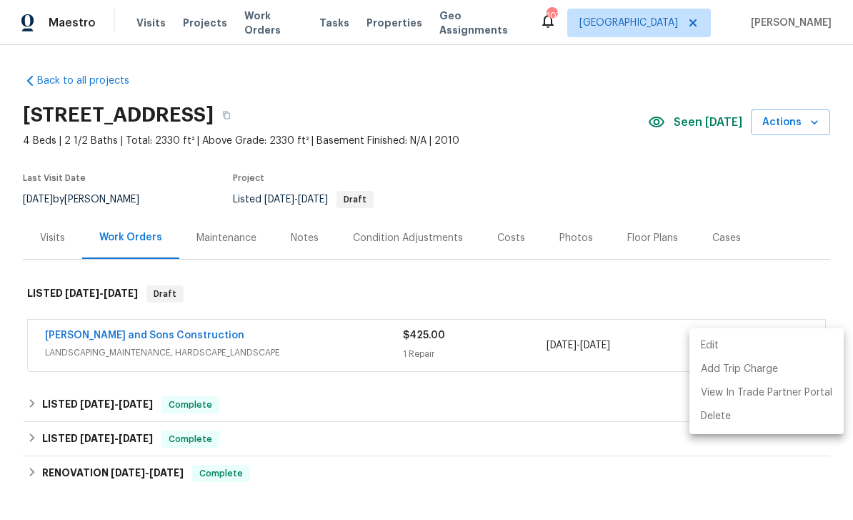
click at [773, 194] on div at bounding box center [426, 260] width 853 height 520
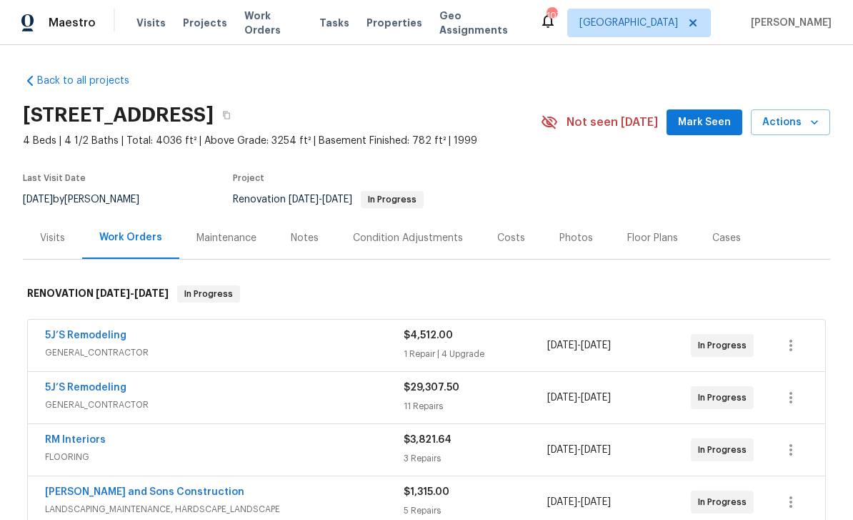
click at [81, 333] on link "5J’S Remodeling" at bounding box center [85, 335] width 81 height 10
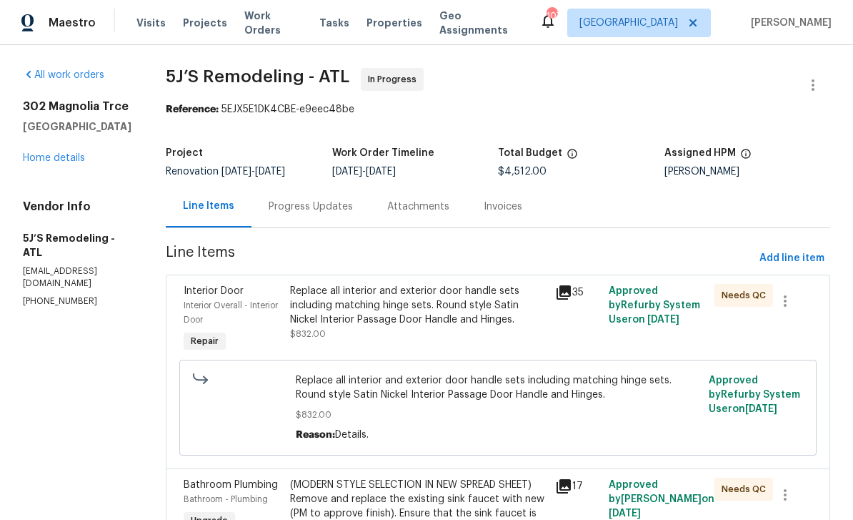
click at [36, 154] on link "Home details" at bounding box center [54, 158] width 62 height 10
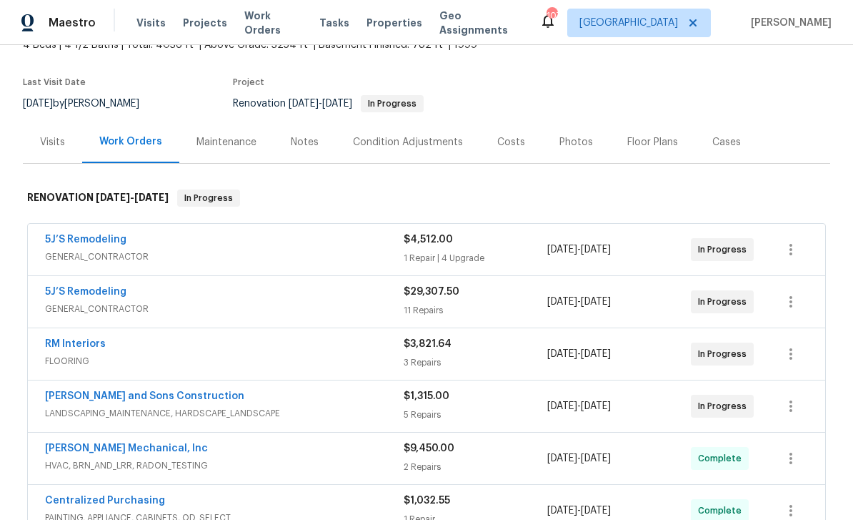
scroll to position [96, 0]
click at [74, 286] on link "5J’S Remodeling" at bounding box center [85, 291] width 81 height 10
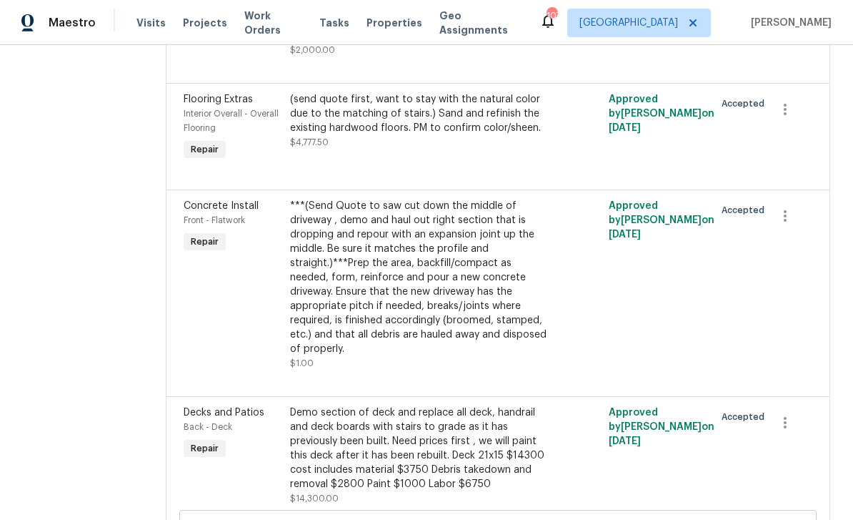
scroll to position [1174, 0]
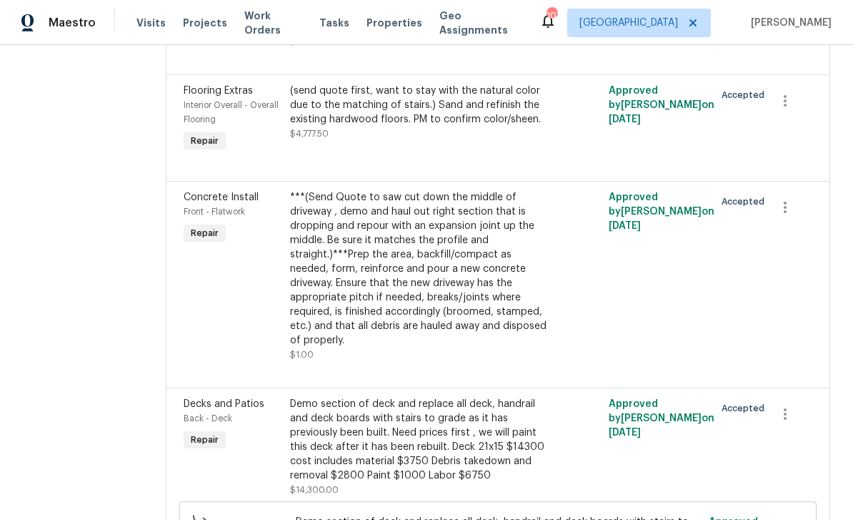
click at [220, 202] on span "Concrete Install" at bounding box center [221, 197] width 75 height 10
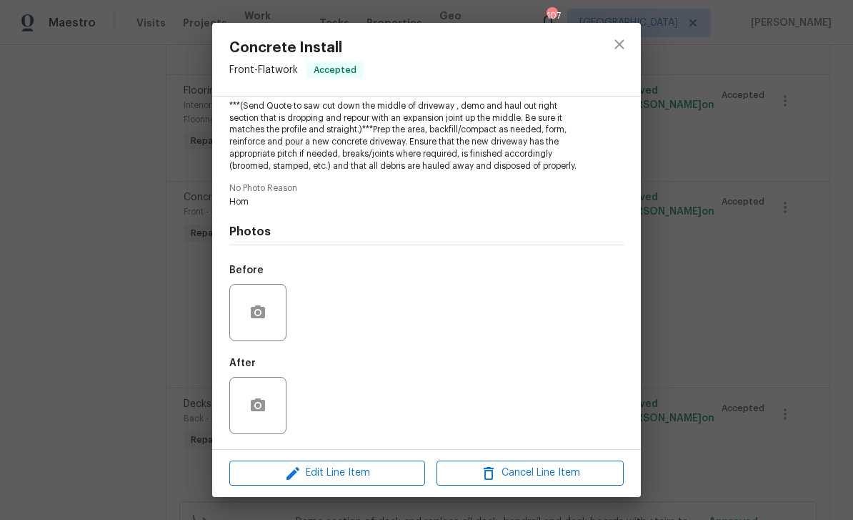
scroll to position [164, 0]
click at [389, 468] on span "Edit Line Item" at bounding box center [327, 473] width 187 height 18
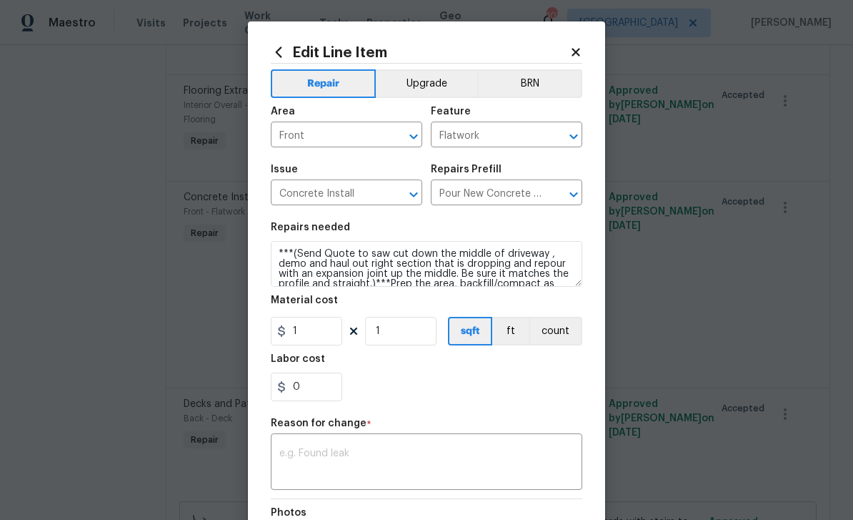
scroll to position [0, 0]
click at [319, 331] on input "1" at bounding box center [306, 331] width 71 height 29
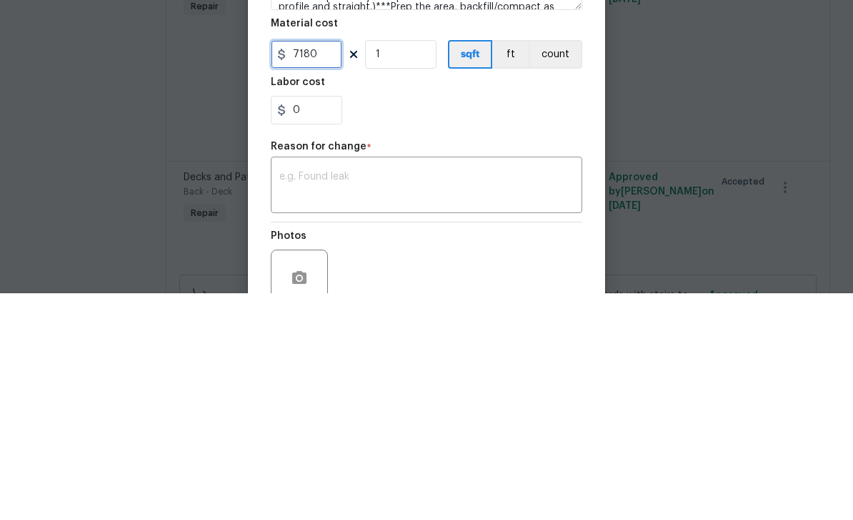
scroll to position [51, 0]
type input "7180"
click at [525, 397] on textarea at bounding box center [426, 412] width 294 height 30
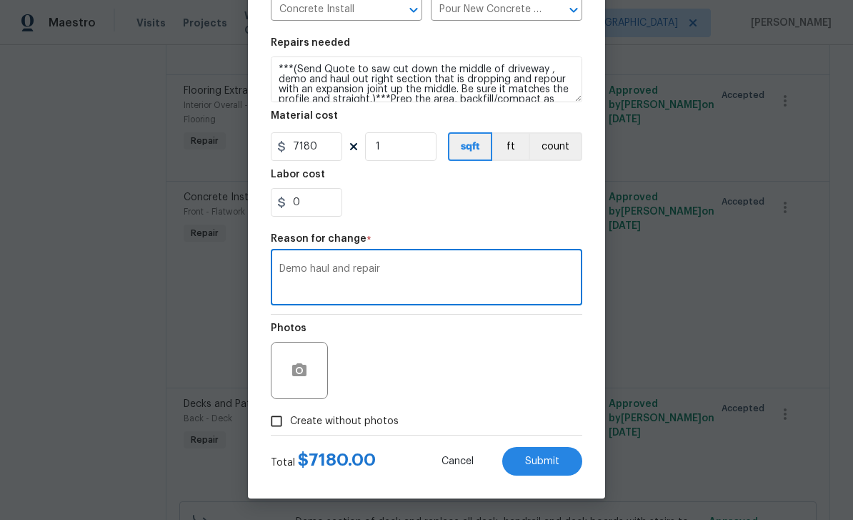
scroll to position [187, 0]
type textarea "Demo haul and repair"
click at [277, 427] on input "Create without photos" at bounding box center [276, 420] width 27 height 27
checkbox input "true"
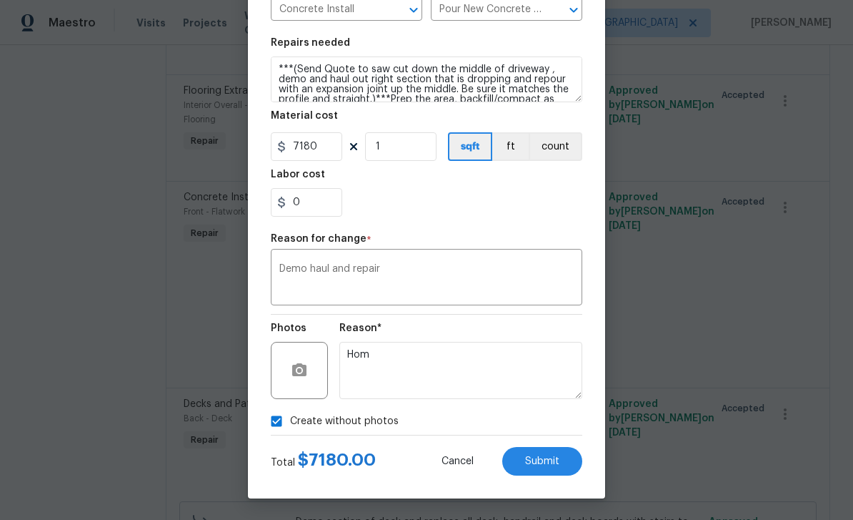
click at [580, 455] on button "Submit" at bounding box center [542, 461] width 80 height 29
type input "1"
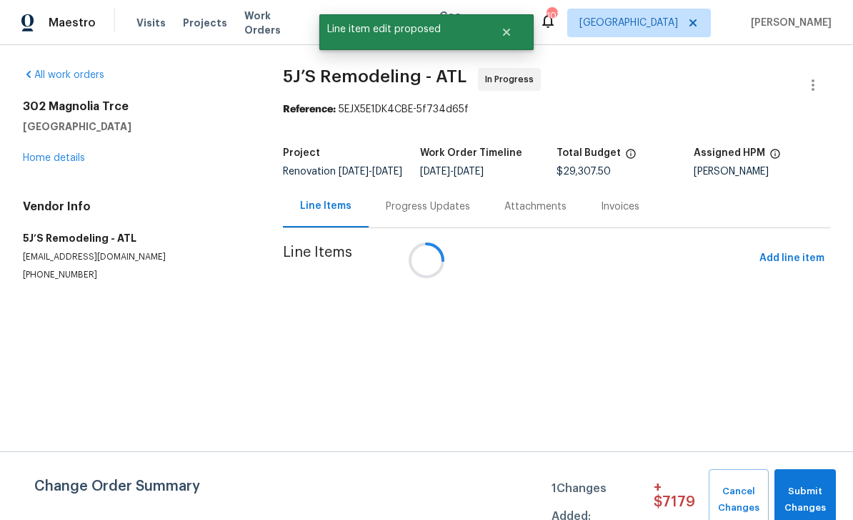
scroll to position [0, 0]
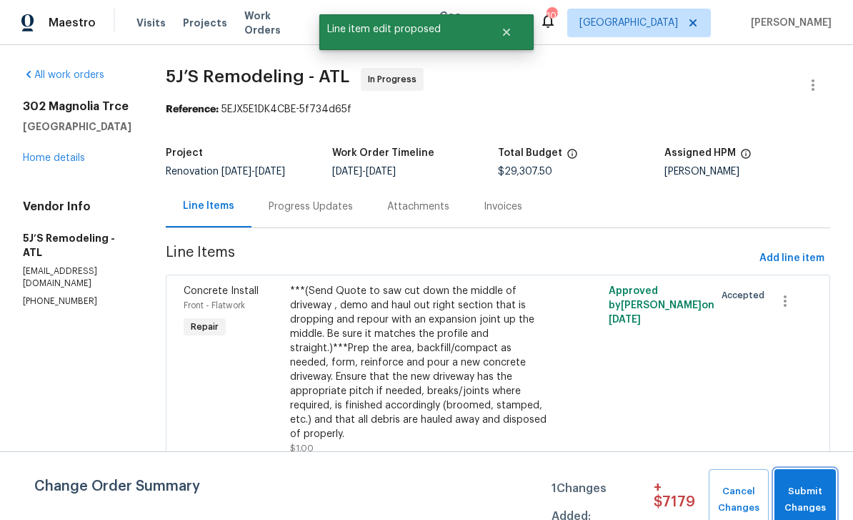
click at [808, 492] on span "Submit Changes" at bounding box center [805, 499] width 47 height 33
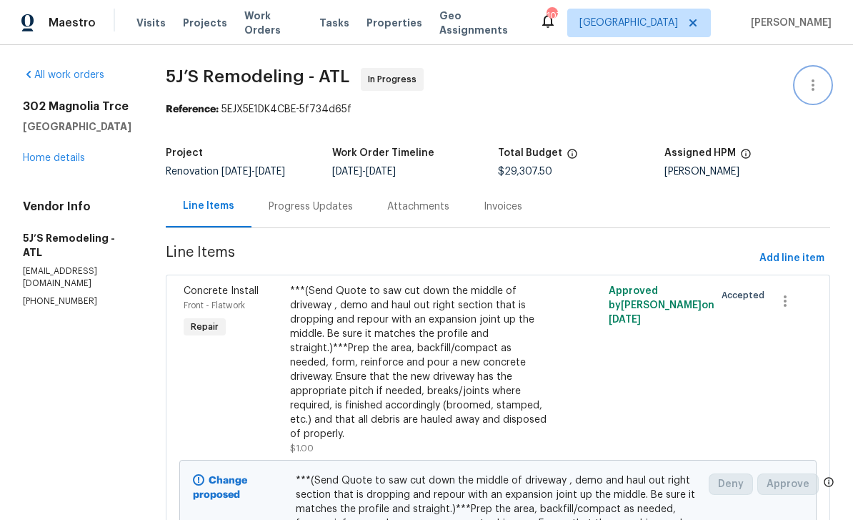
click at [813, 85] on icon "button" at bounding box center [813, 84] width 3 height 11
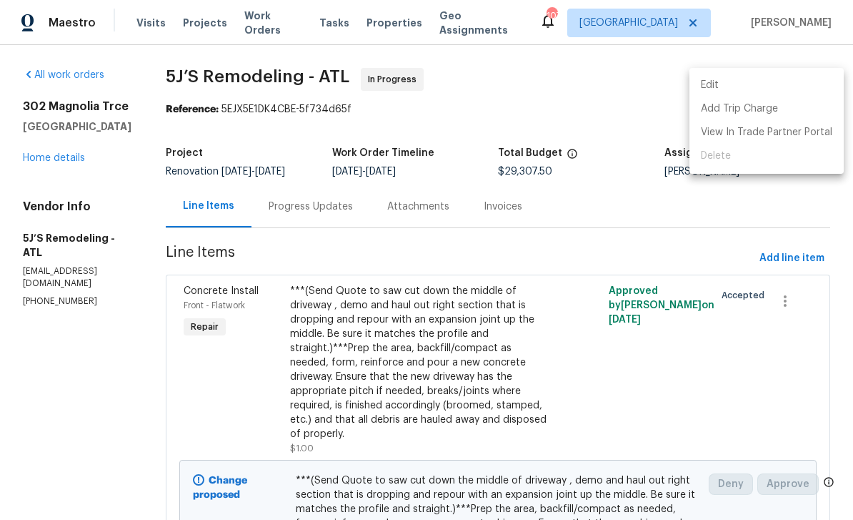
click at [777, 82] on li "Edit" at bounding box center [767, 86] width 154 height 24
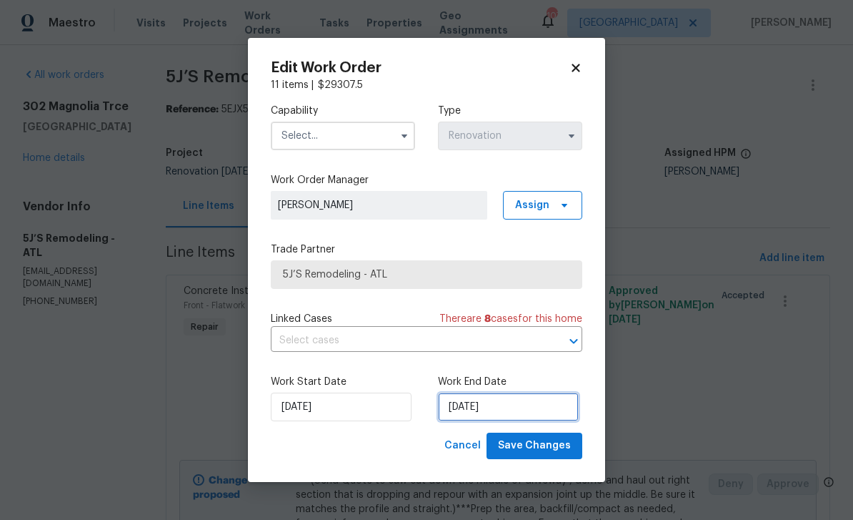
click at [540, 408] on input "[DATE]" at bounding box center [508, 406] width 141 height 29
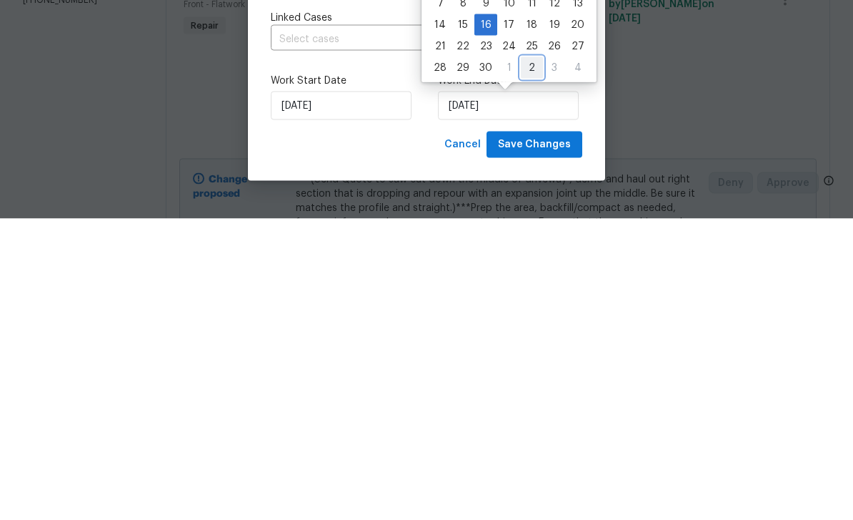
click at [532, 359] on div "2" at bounding box center [532, 369] width 22 height 20
type input "[DATE]"
select select "9"
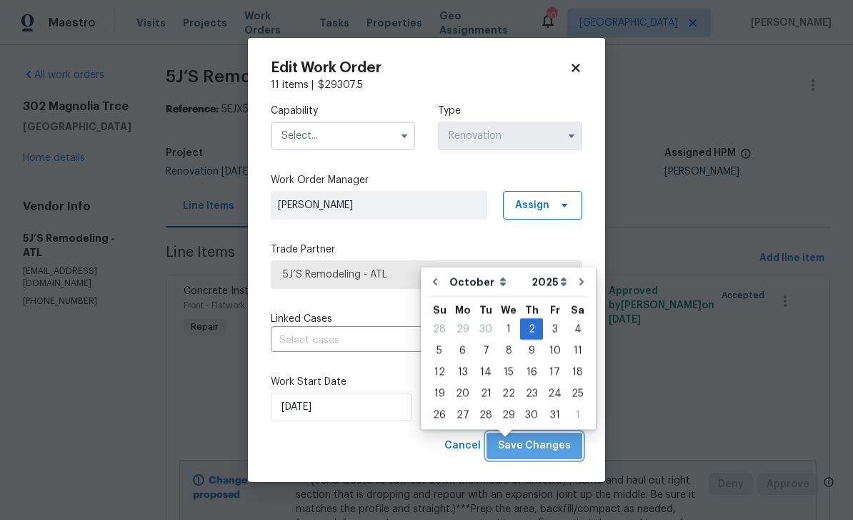
click at [563, 447] on span "Save Changes" at bounding box center [534, 446] width 73 height 18
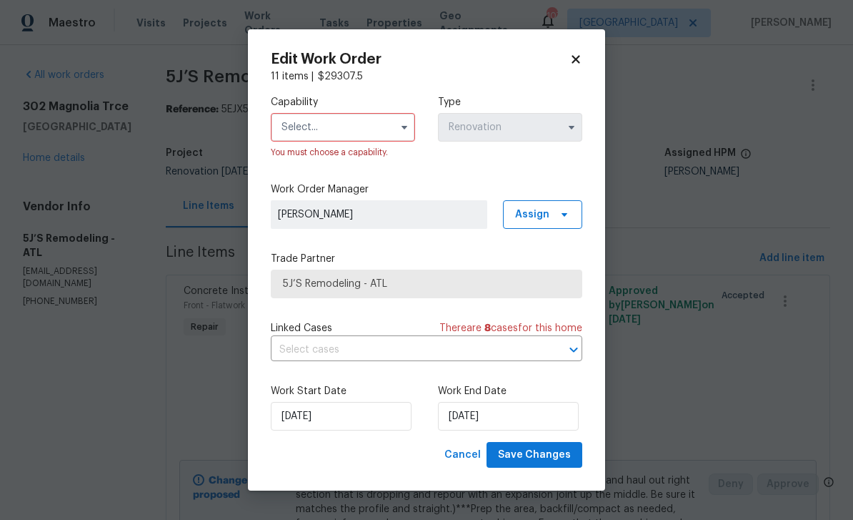
click at [366, 122] on input "text" at bounding box center [343, 127] width 144 height 29
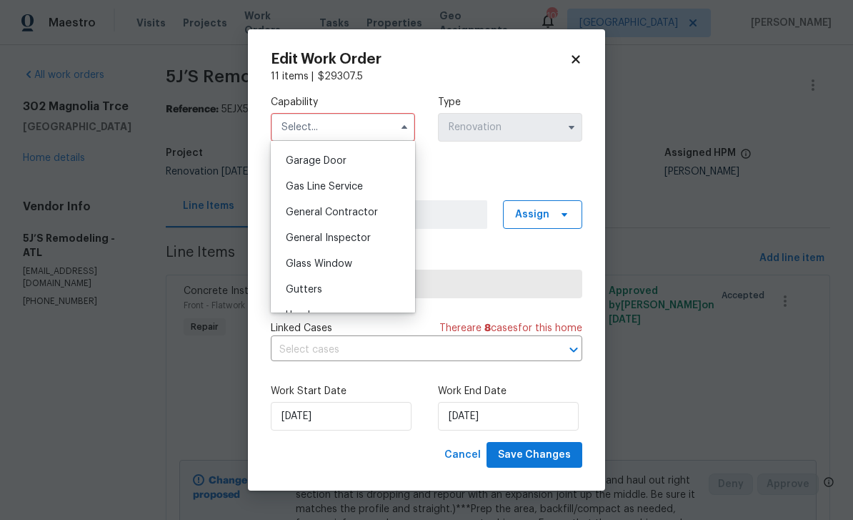
scroll to position [627, 0]
click at [378, 219] on div "General Contractor" at bounding box center [342, 214] width 137 height 26
type input "General Contractor"
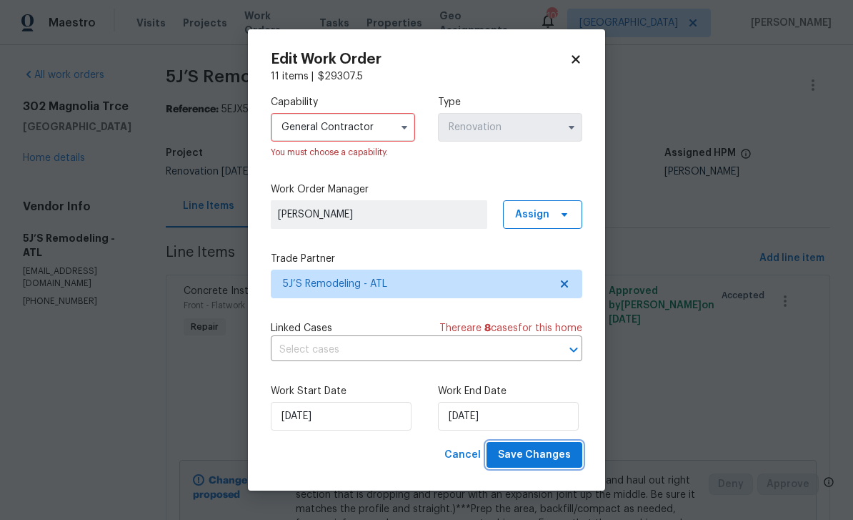
click at [555, 463] on span "Save Changes" at bounding box center [534, 455] width 73 height 18
